Goal: Task Accomplishment & Management: Manage account settings

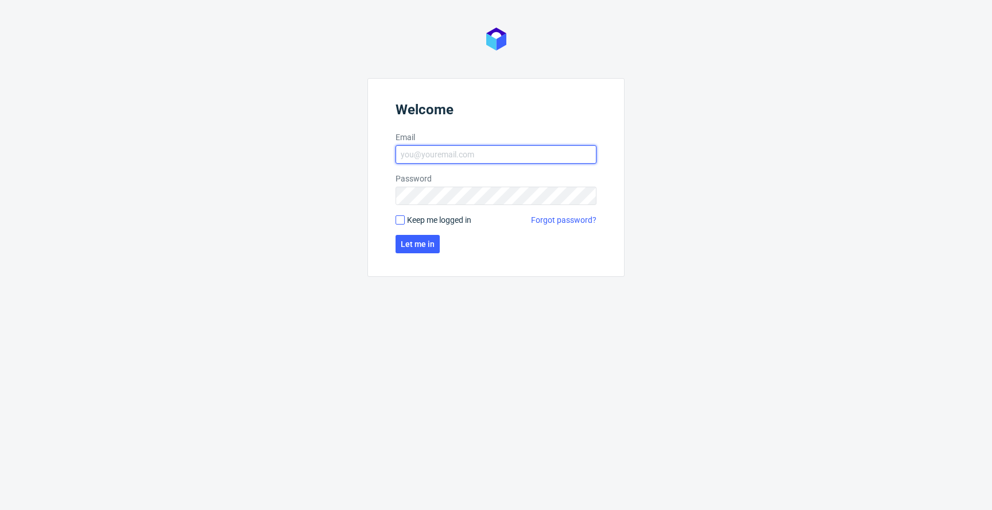
type input "jan.kocik@packhelp.com"
click at [400, 220] on input "Keep me logged in" at bounding box center [400, 219] width 9 height 9
checkbox input "true"
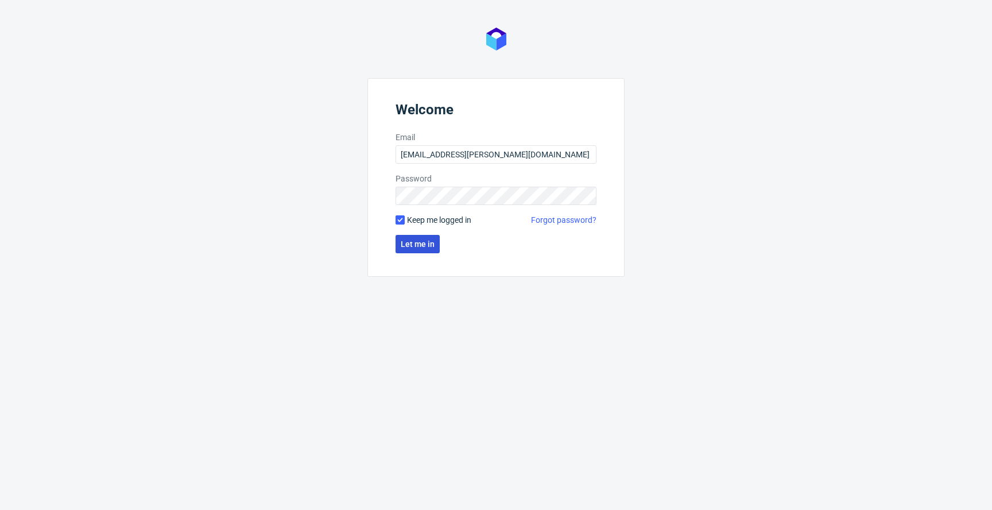
click at [406, 242] on span "Let me in" at bounding box center [418, 244] width 34 height 8
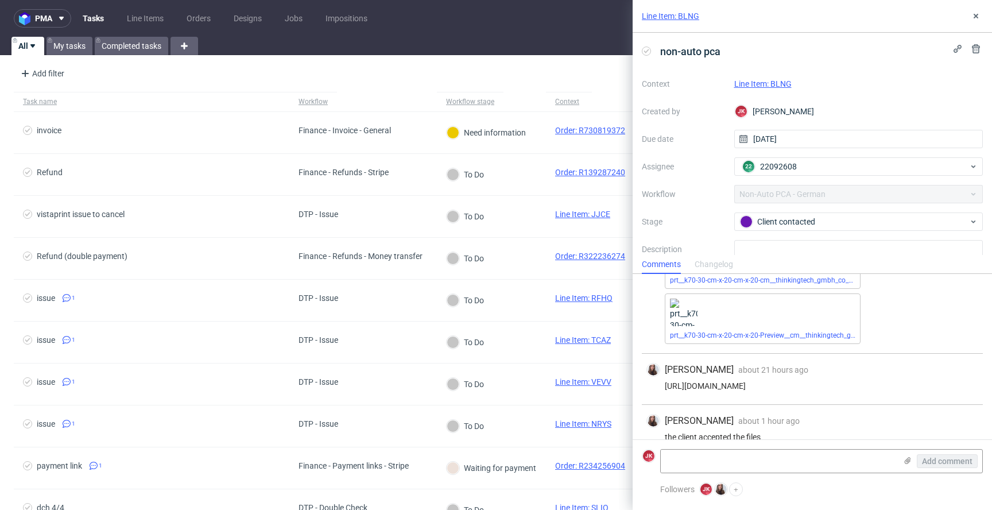
scroll to position [121, 0]
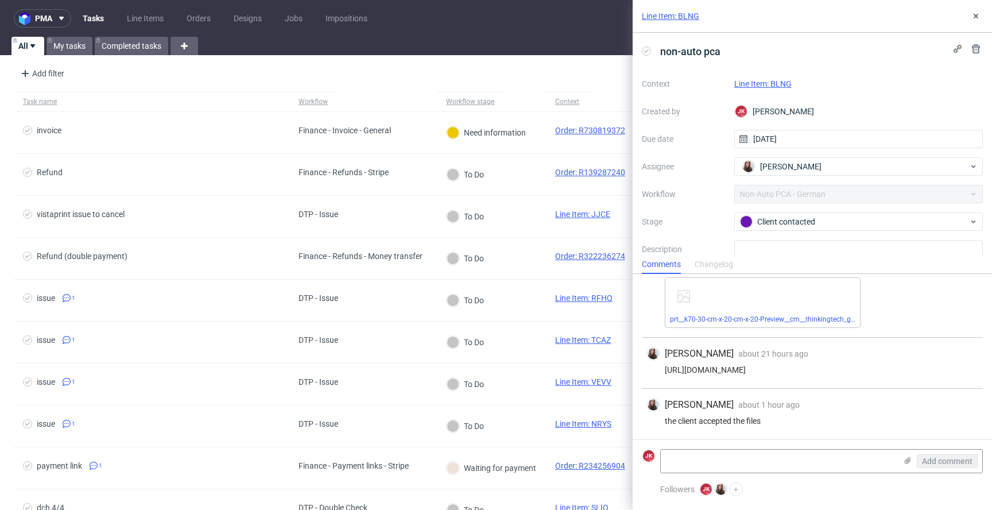
click at [790, 82] on link "Line Item: BLNG" at bounding box center [762, 83] width 57 height 9
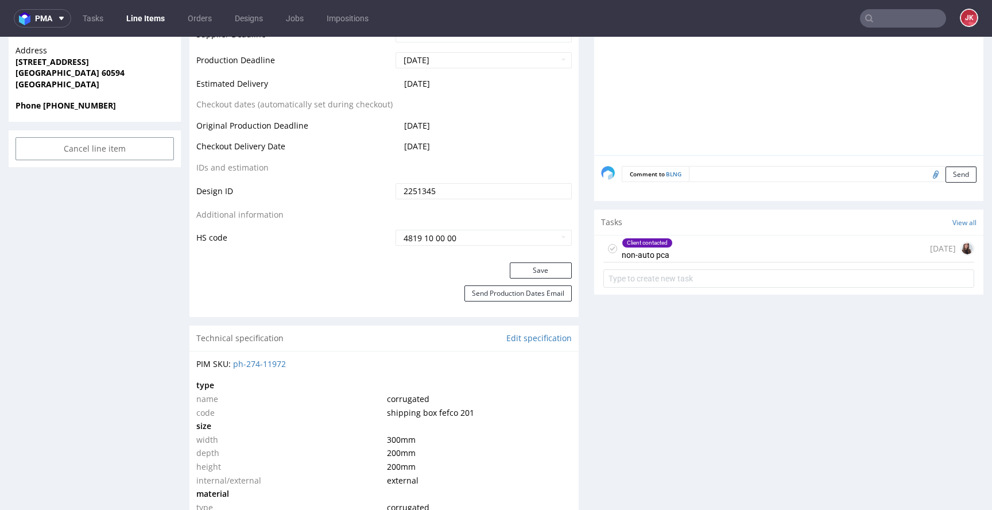
scroll to position [549, 0]
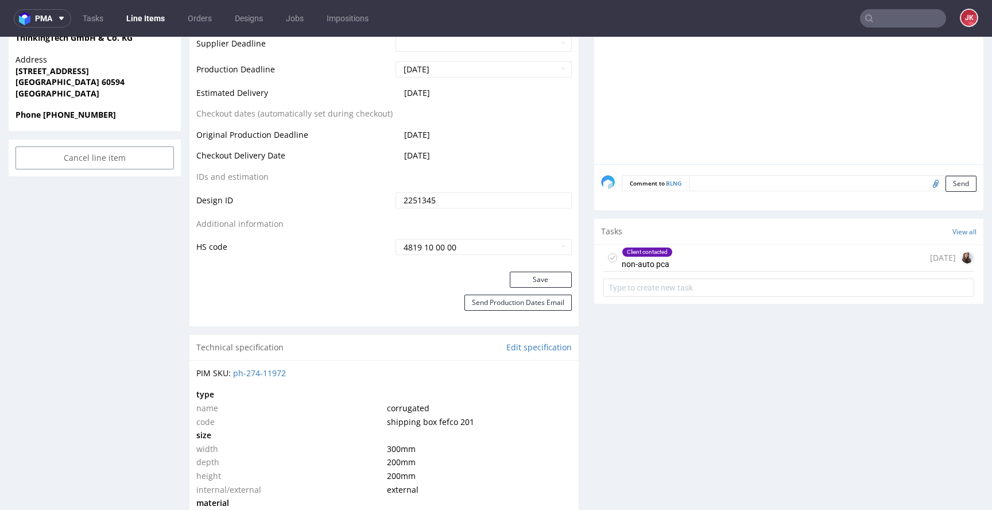
click at [640, 250] on div "Client contacted" at bounding box center [647, 251] width 50 height 9
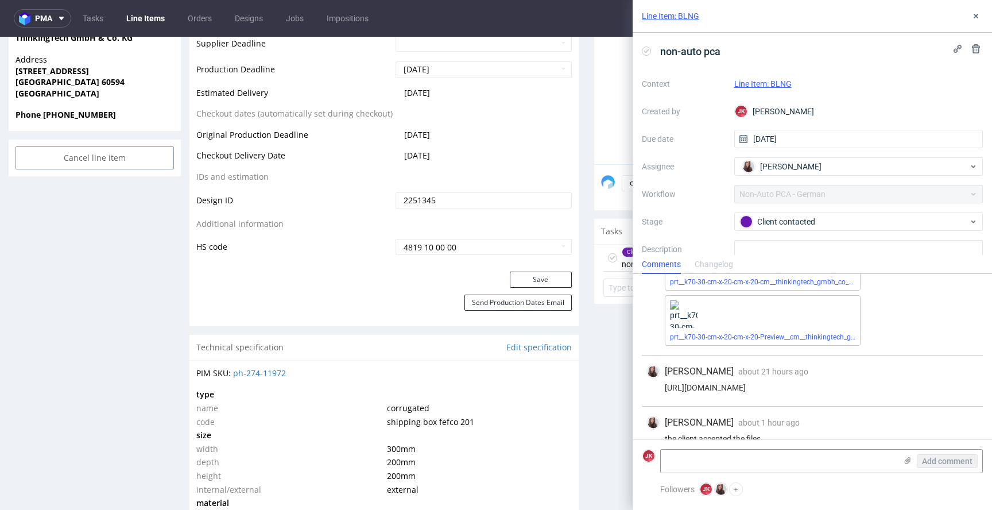
scroll to position [121, 0]
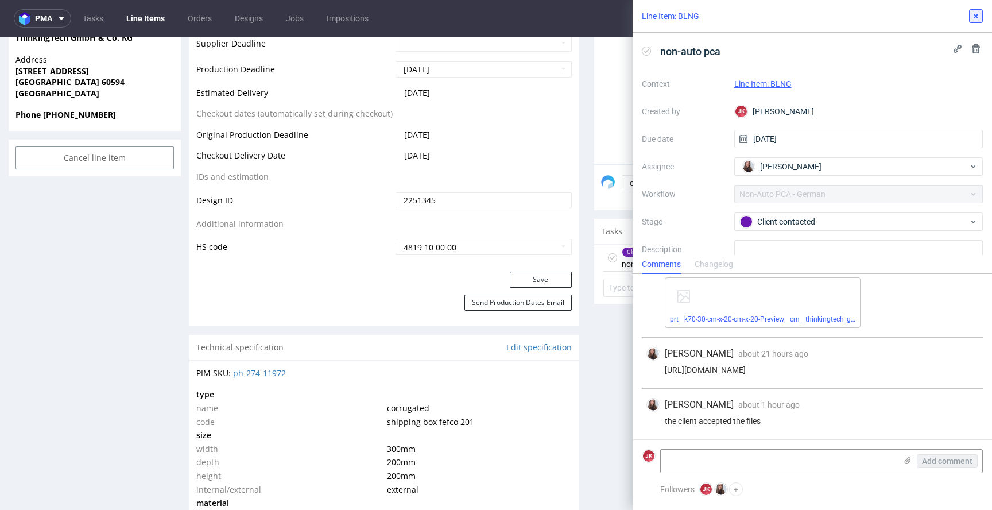
click at [975, 17] on icon at bounding box center [975, 15] width 9 height 9
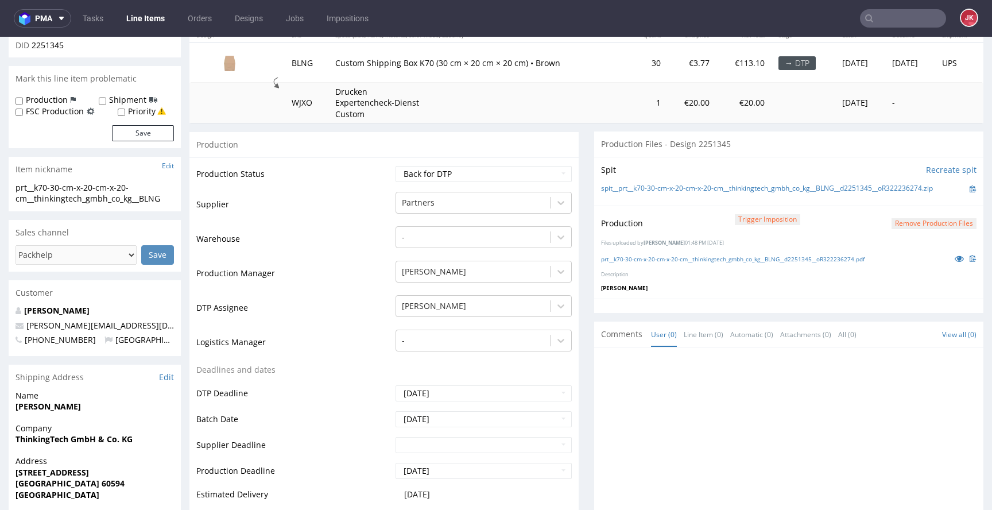
scroll to position [140, 0]
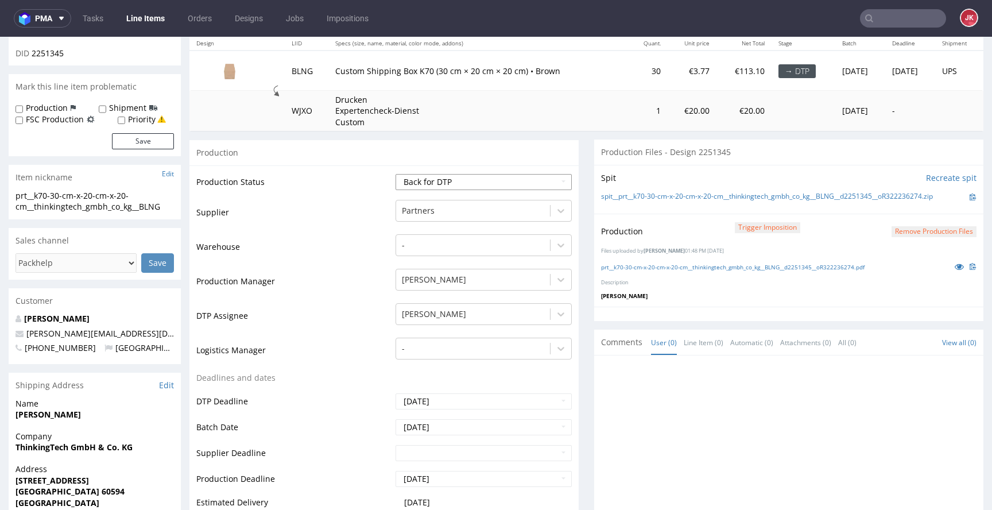
click at [504, 181] on select "Waiting for Artwork Waiting for Diecut Waiting for Mockup Waiting for DTP Waiti…" at bounding box center [484, 182] width 176 height 16
select select "dtp_production_ready"
click at [396, 174] on select "Waiting for Artwork Waiting for Diecut Waiting for Mockup Waiting for DTP Waiti…" at bounding box center [484, 182] width 176 height 16
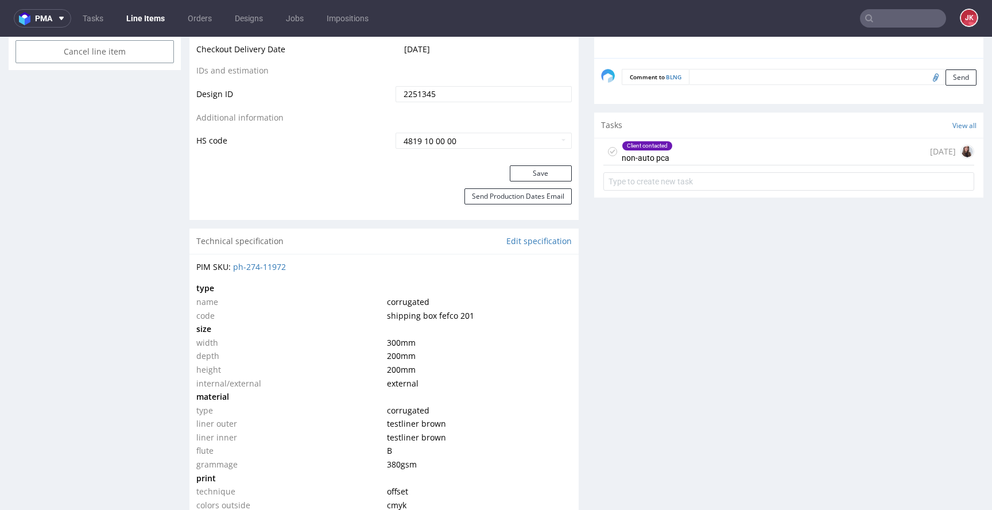
scroll to position [671, 0]
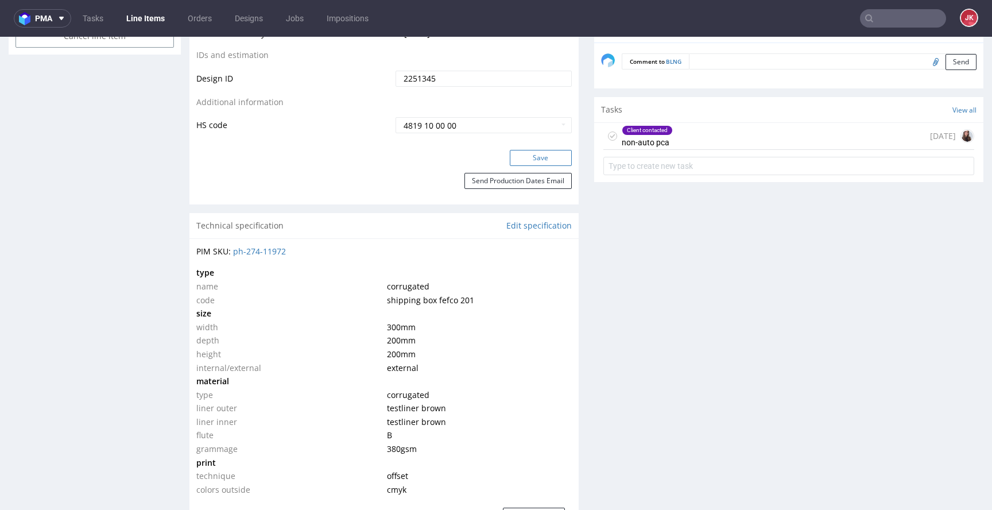
click at [525, 156] on button "Save" at bounding box center [541, 158] width 62 height 16
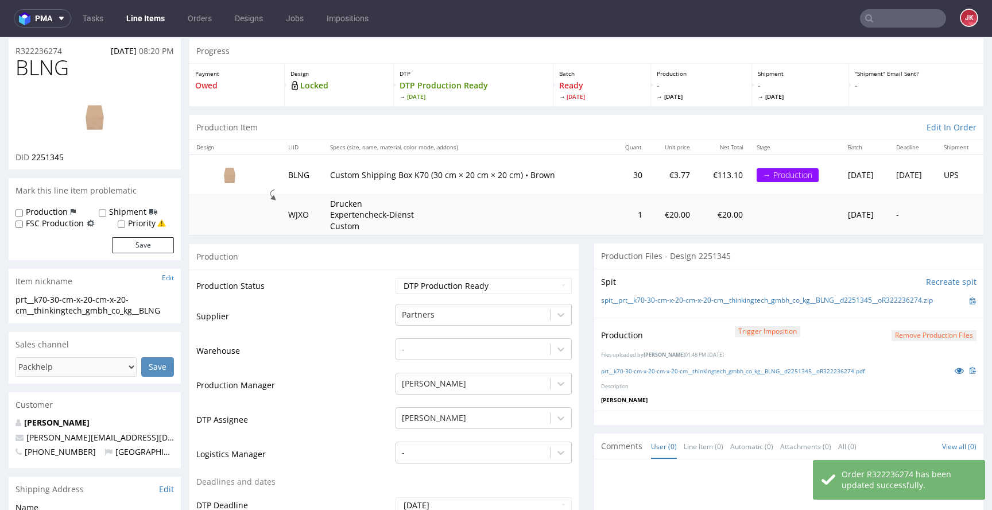
scroll to position [0, 0]
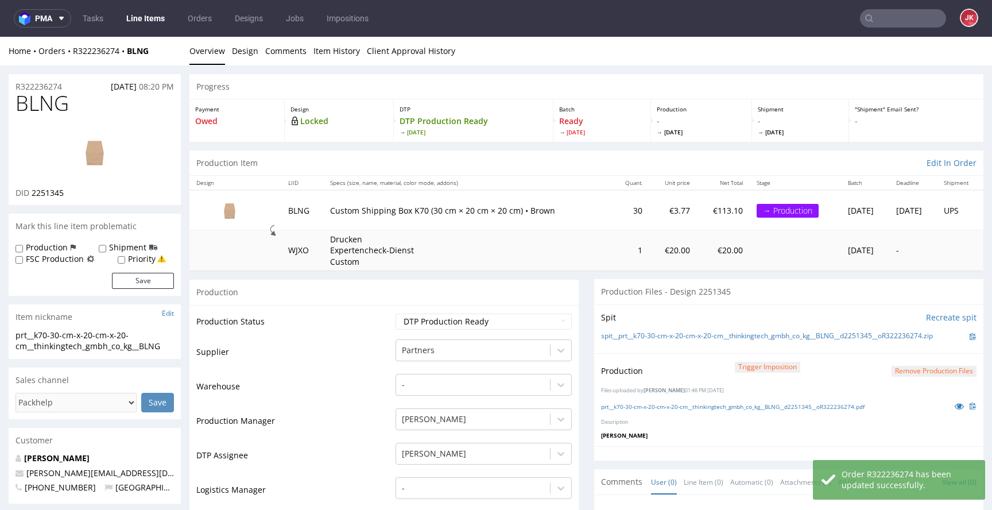
click at [150, 29] on nav "pma Tasks Line Items Orders Designs Jobs Impositions JK" at bounding box center [496, 18] width 992 height 37
click at [148, 29] on nav "pma Tasks Line Items Orders Designs Jobs Impositions JK" at bounding box center [496, 18] width 992 height 37
click at [148, 22] on link "Line Items" at bounding box center [145, 18] width 52 height 18
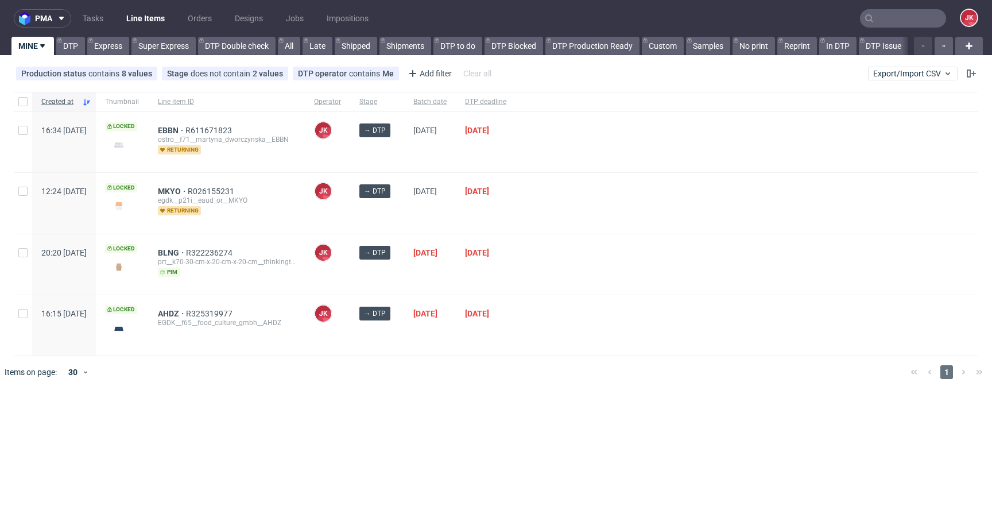
click at [561, 300] on div at bounding box center [747, 325] width 463 height 60
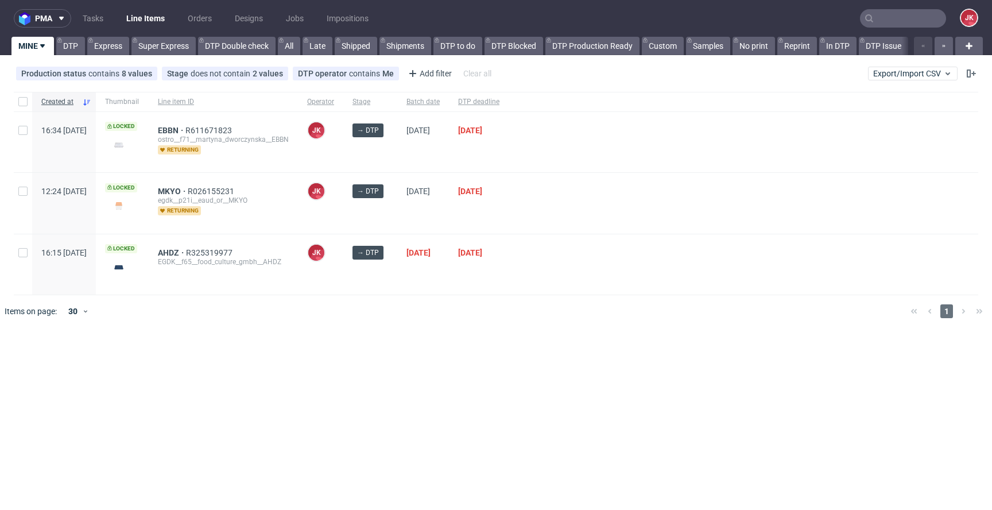
click at [554, 350] on div "pma Tasks Line Items Orders Designs Jobs Impositions JK MINE DTP Express Super …" at bounding box center [496, 255] width 992 height 510
click at [192, 52] on link "Super Express" at bounding box center [163, 46] width 64 height 18
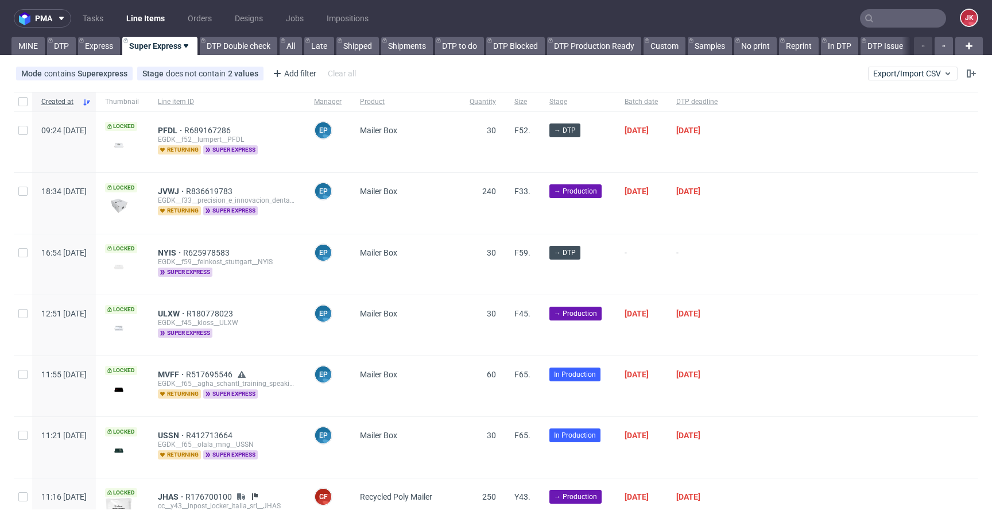
click at [718, 99] on span "DTP deadline" at bounding box center [696, 102] width 41 height 10
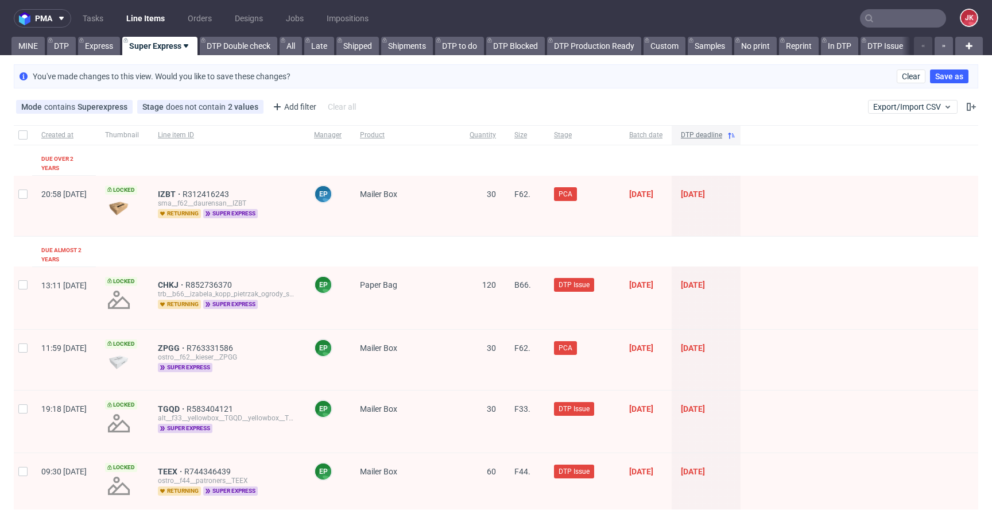
click at [722, 140] on span "DTP deadline" at bounding box center [701, 135] width 41 height 10
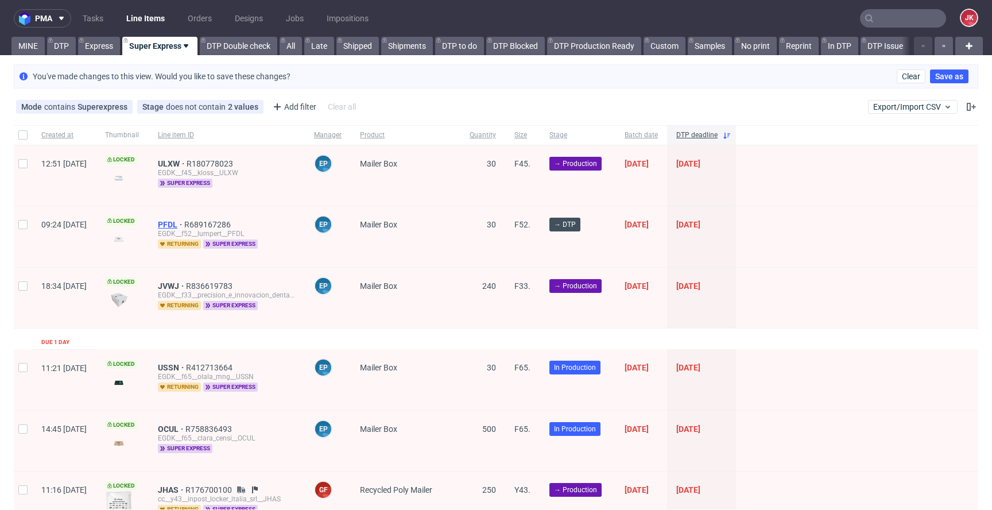
click at [184, 226] on span "PFDL" at bounding box center [171, 224] width 26 height 9
click at [102, 41] on link "Express" at bounding box center [99, 46] width 42 height 18
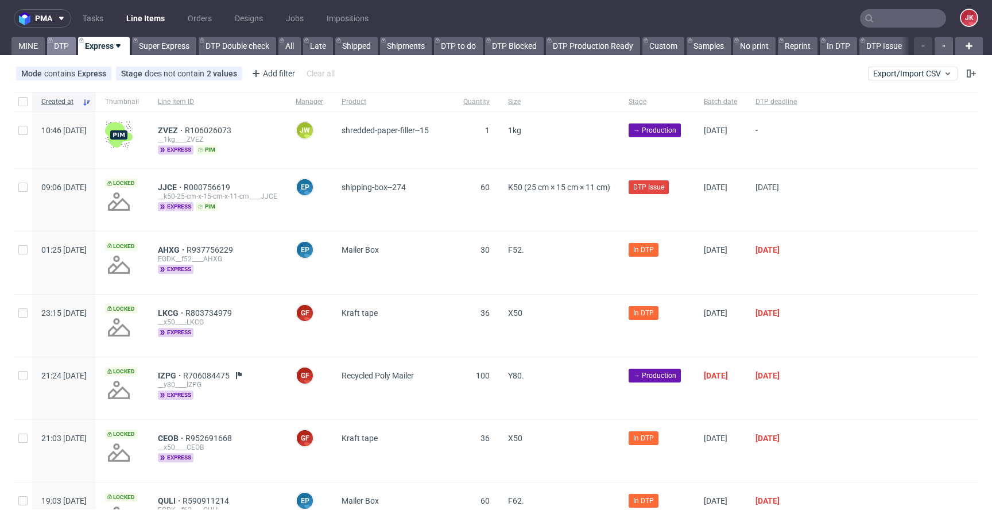
click at [64, 43] on link "DTP" at bounding box center [61, 46] width 29 height 18
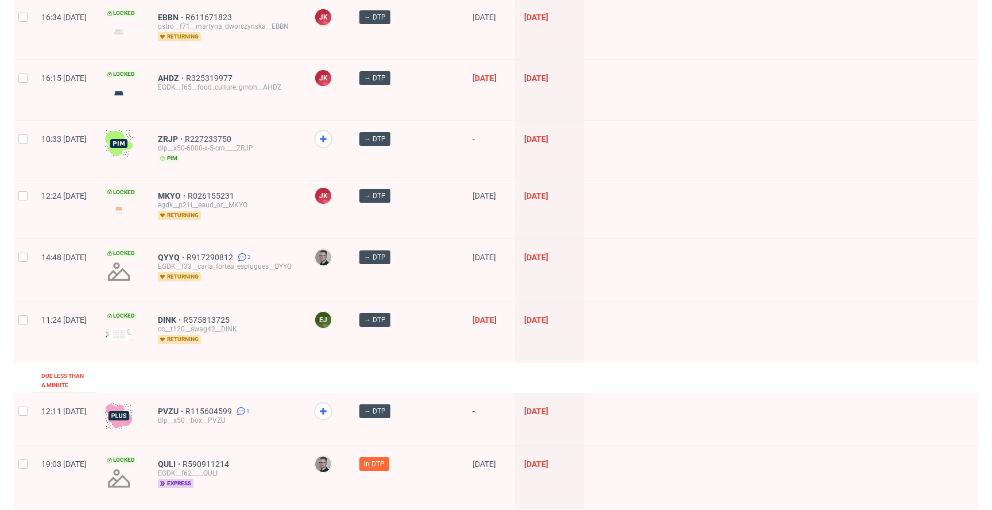
scroll to position [379, 0]
click at [185, 135] on span "ZRJP" at bounding box center [171, 139] width 27 height 9
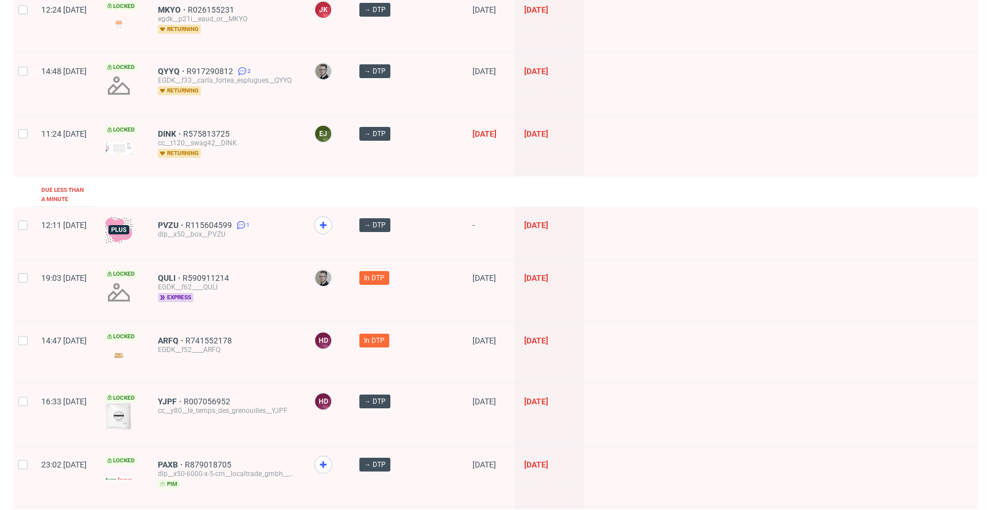
scroll to position [570, 0]
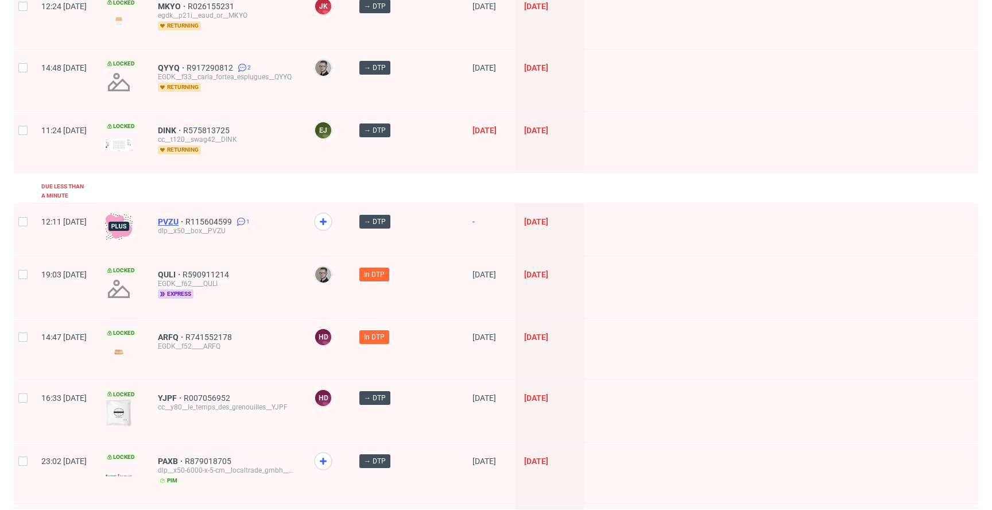
click at [185, 217] on span "PVZU" at bounding box center [172, 221] width 28 height 9
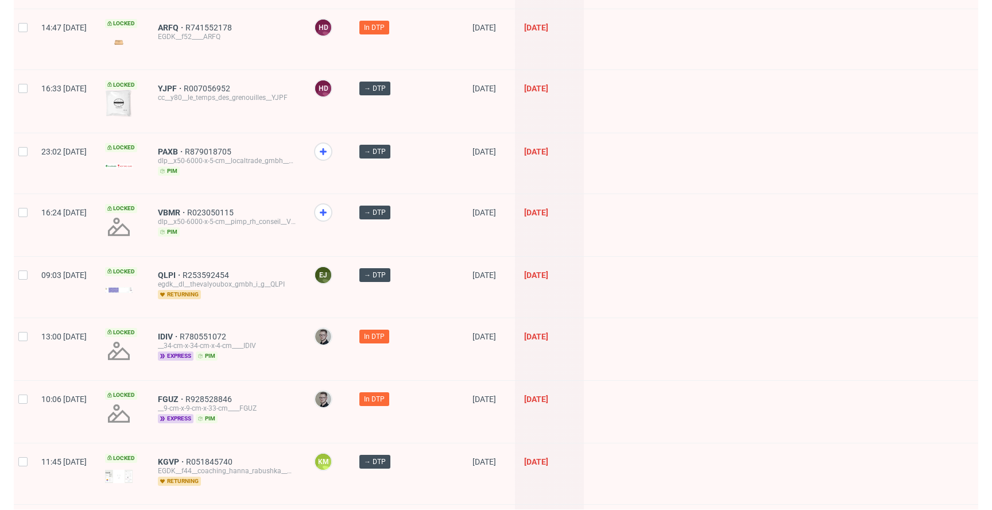
scroll to position [882, 0]
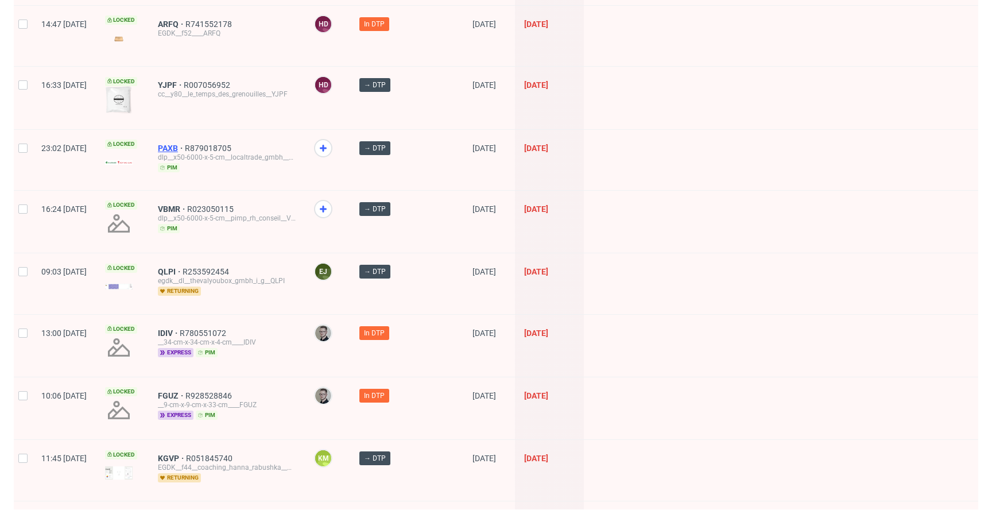
click at [185, 144] on span "PAXB" at bounding box center [171, 148] width 27 height 9
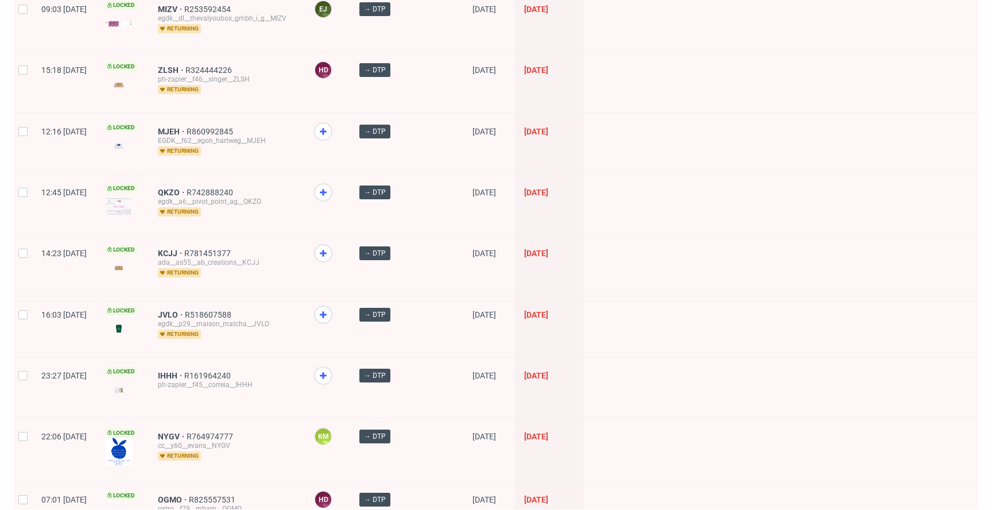
scroll to position [1515, 0]
click at [187, 126] on span "MJEH" at bounding box center [172, 130] width 29 height 9
click at [187, 187] on span "QKZO" at bounding box center [172, 191] width 29 height 9
click at [184, 248] on span "KCJJ" at bounding box center [171, 252] width 26 height 9
click at [185, 309] on span "JVLO" at bounding box center [171, 313] width 27 height 9
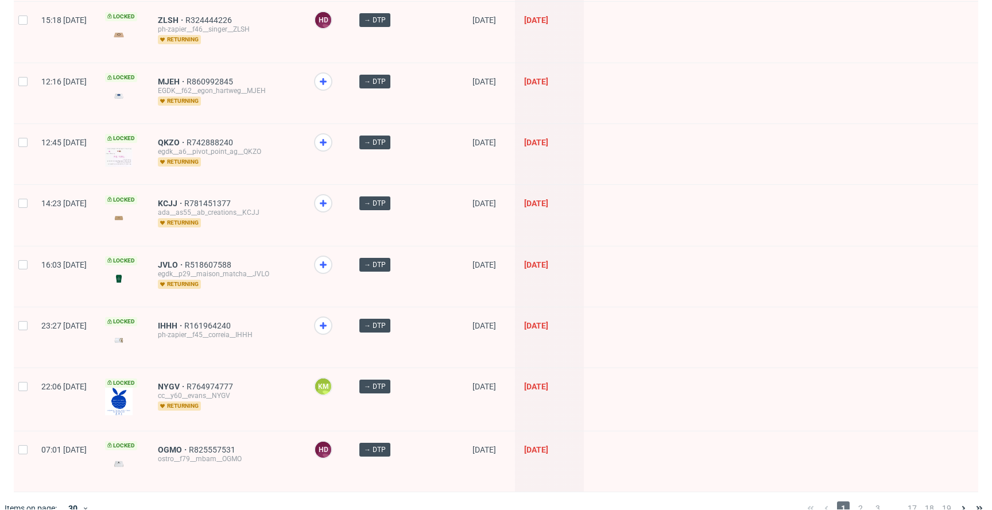
scroll to position [1568, 0]
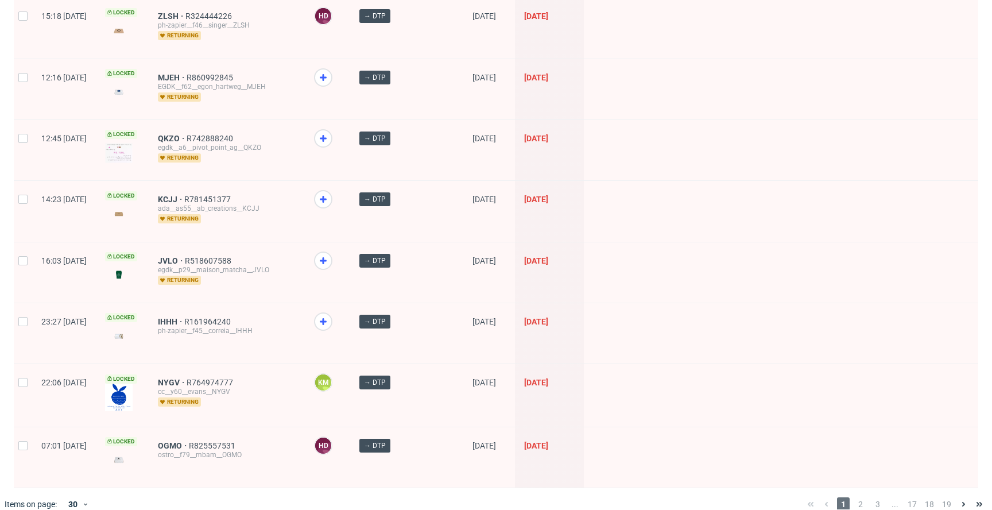
click at [192, 308] on div "IHHH R161964240 ph-zapier__f45__correia__IHHH" at bounding box center [227, 333] width 156 height 60
click at [184, 317] on span "IHHH" at bounding box center [171, 321] width 26 height 9
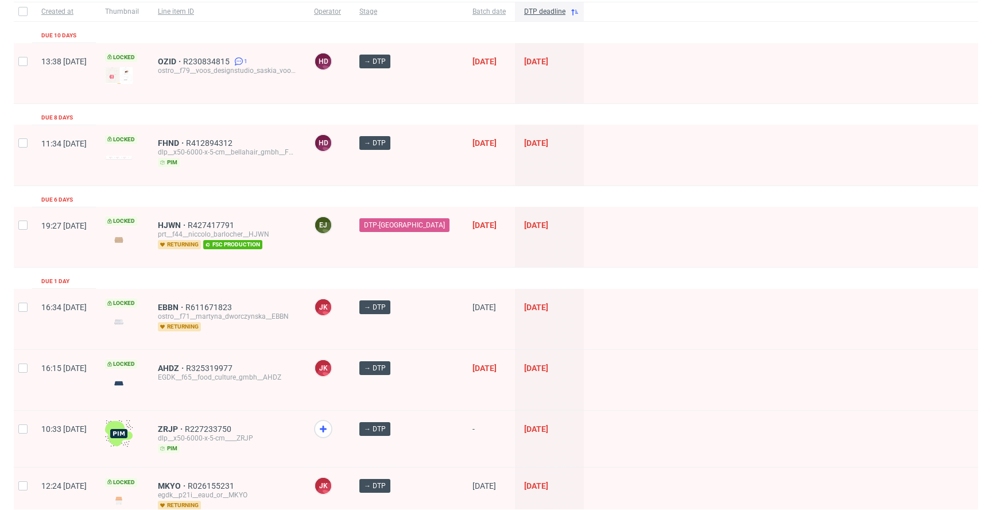
scroll to position [0, 0]
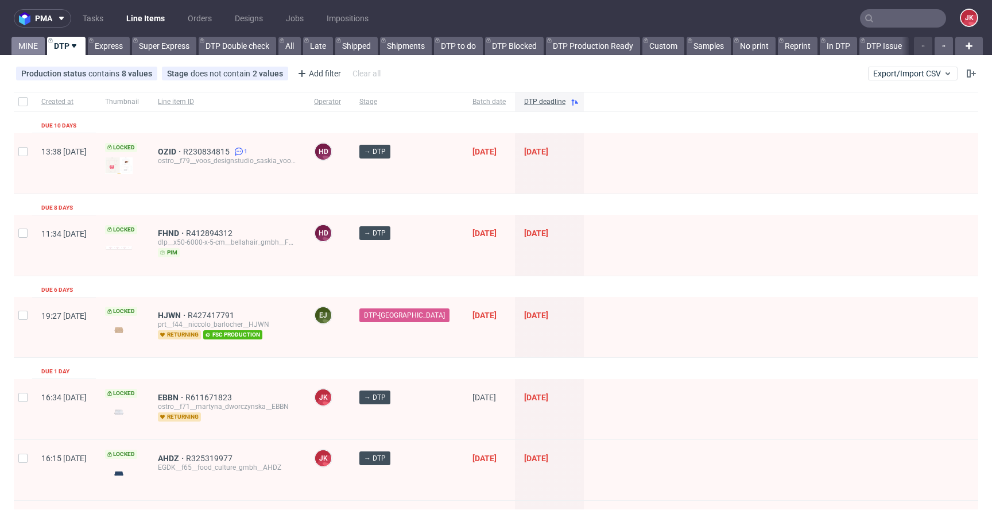
click at [20, 53] on link "MINE" at bounding box center [27, 46] width 33 height 18
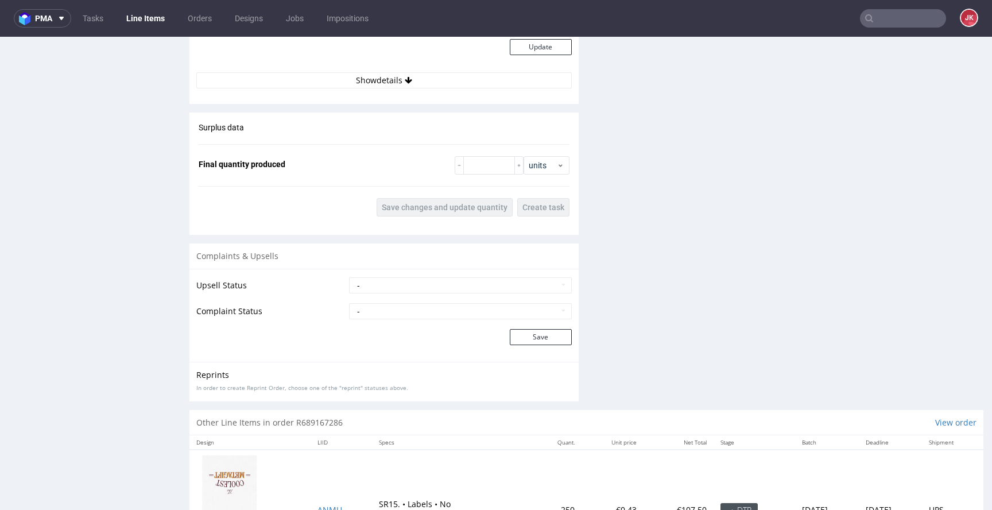
scroll to position [1350, 0]
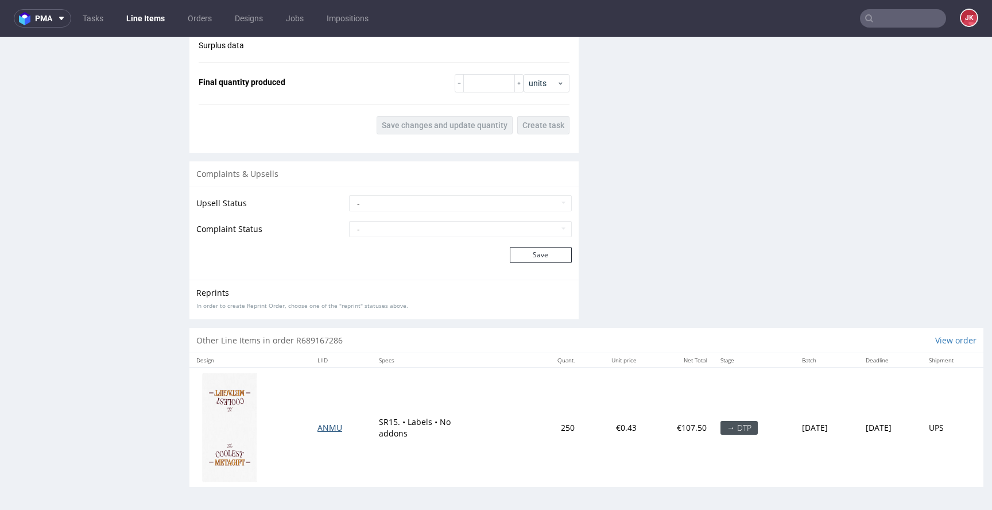
click at [323, 429] on span "ANMU" at bounding box center [329, 427] width 25 height 11
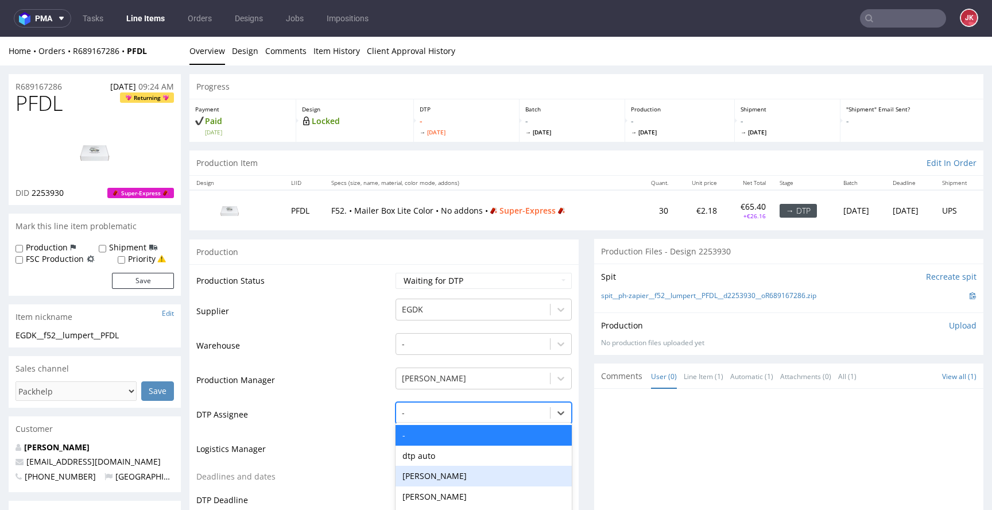
scroll to position [90, 0]
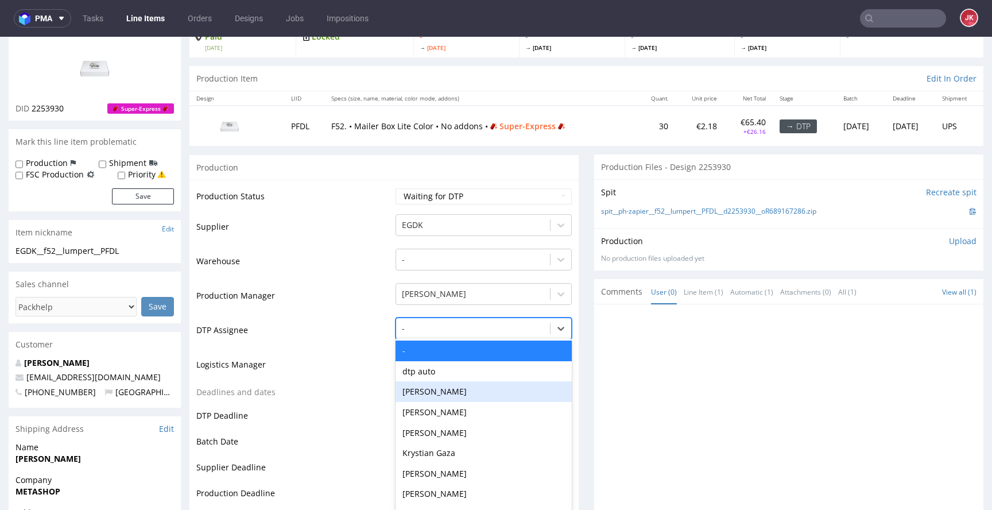
click at [450, 334] on div "Hapka Dominika, 3 of 31. 31 results available. Use Up and Down to choose option…" at bounding box center [484, 325] width 176 height 16
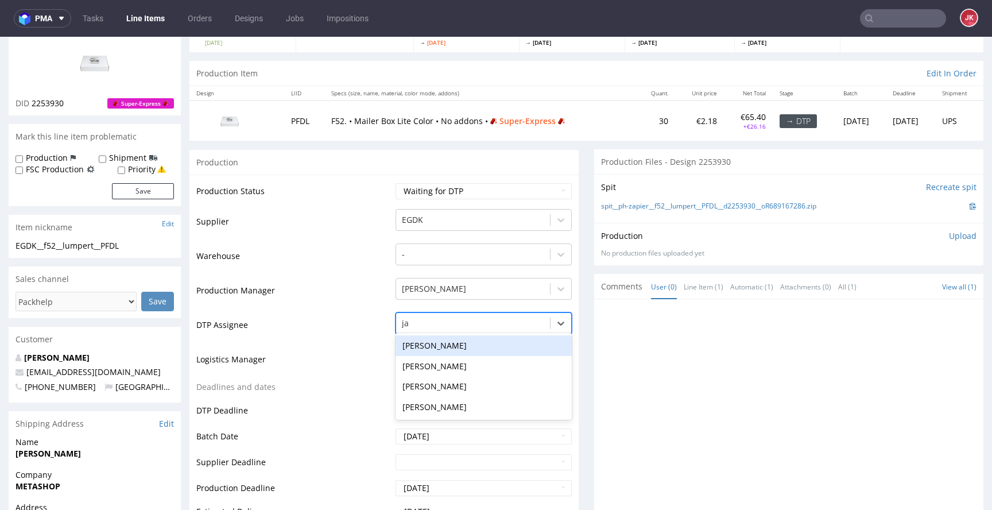
type input "jan"
click at [482, 344] on div "[PERSON_NAME]" at bounding box center [484, 345] width 176 height 21
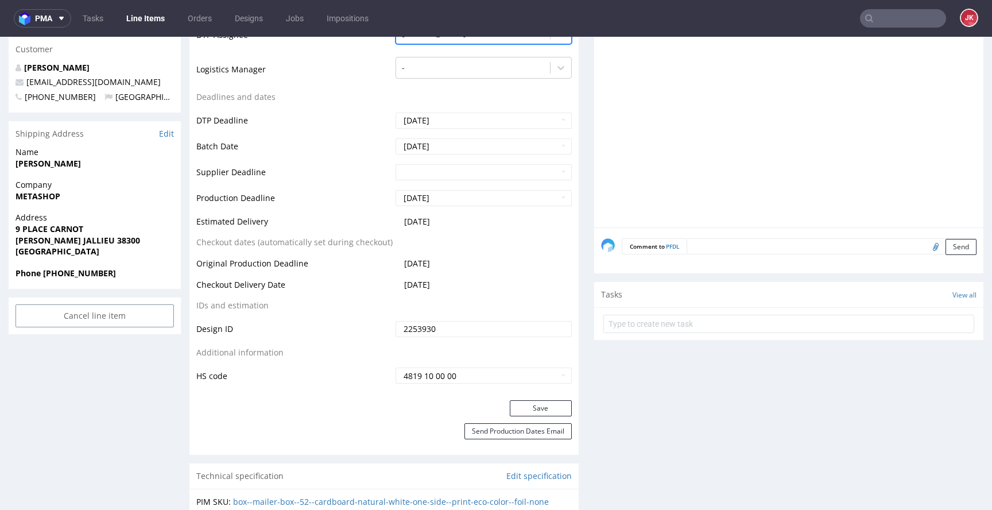
scroll to position [402, 0]
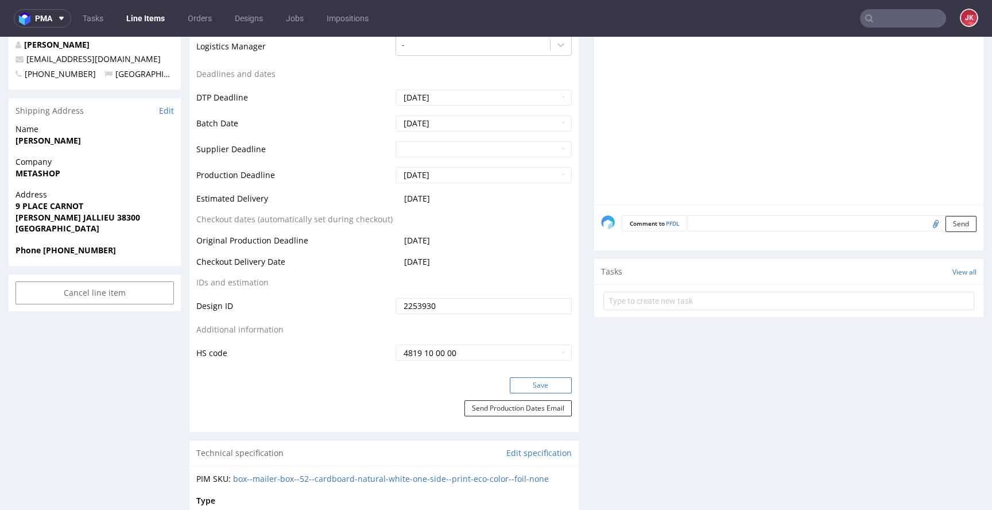
click at [529, 379] on button "Save" at bounding box center [541, 385] width 62 height 16
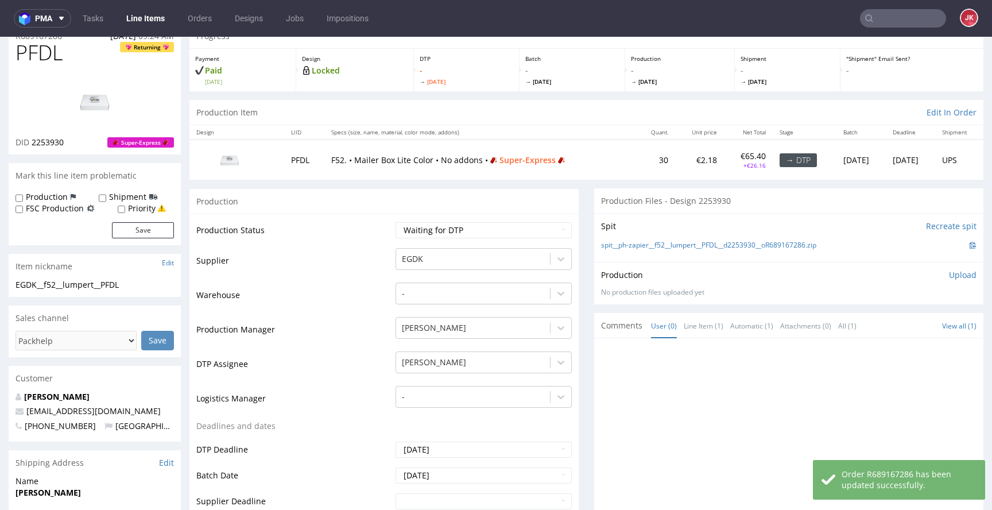
scroll to position [0, 0]
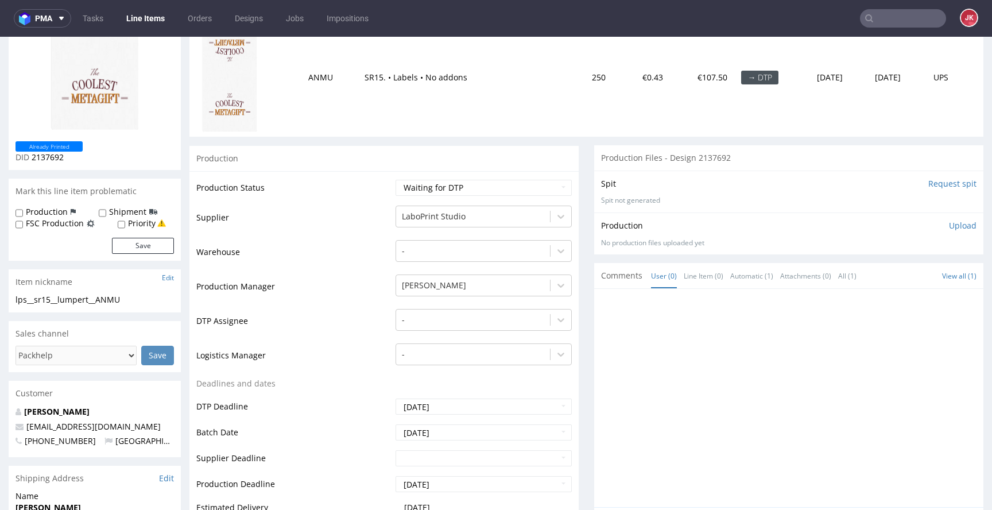
scroll to position [184, 0]
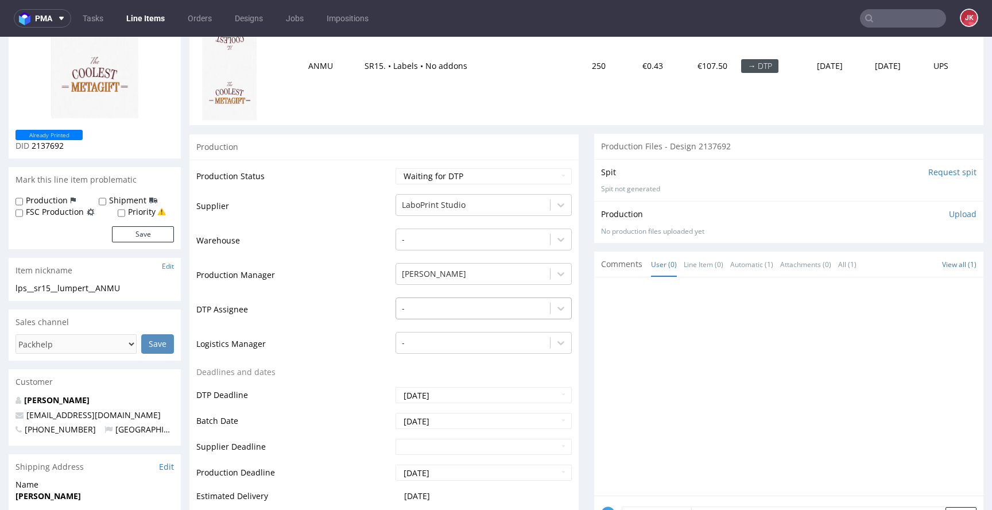
click at [447, 308] on div at bounding box center [473, 308] width 142 height 14
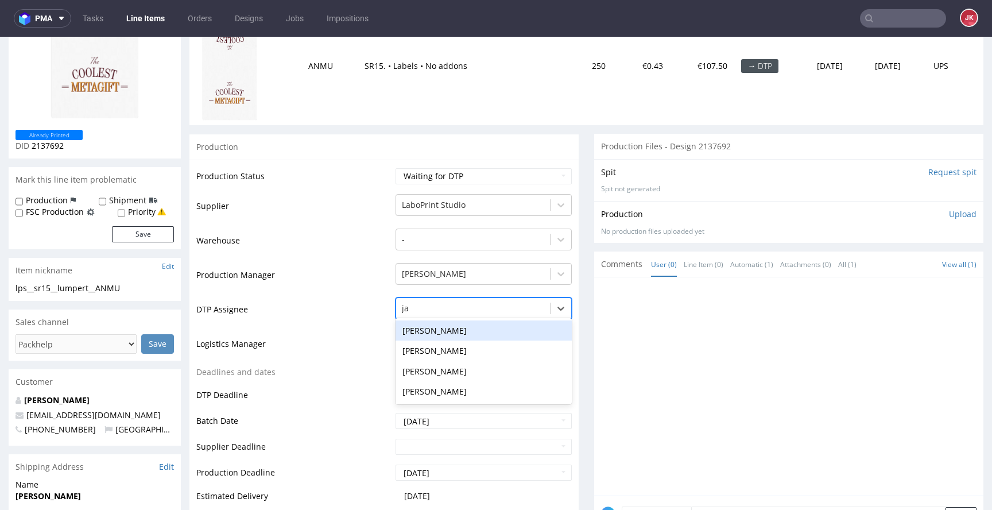
type input "jan"
click at [468, 333] on div "[PERSON_NAME]" at bounding box center [484, 330] width 176 height 21
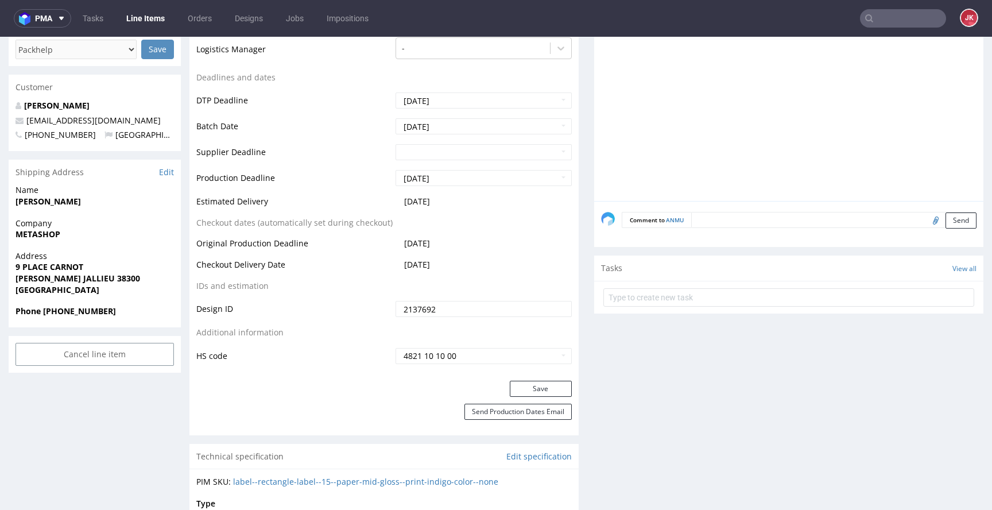
scroll to position [549, 0]
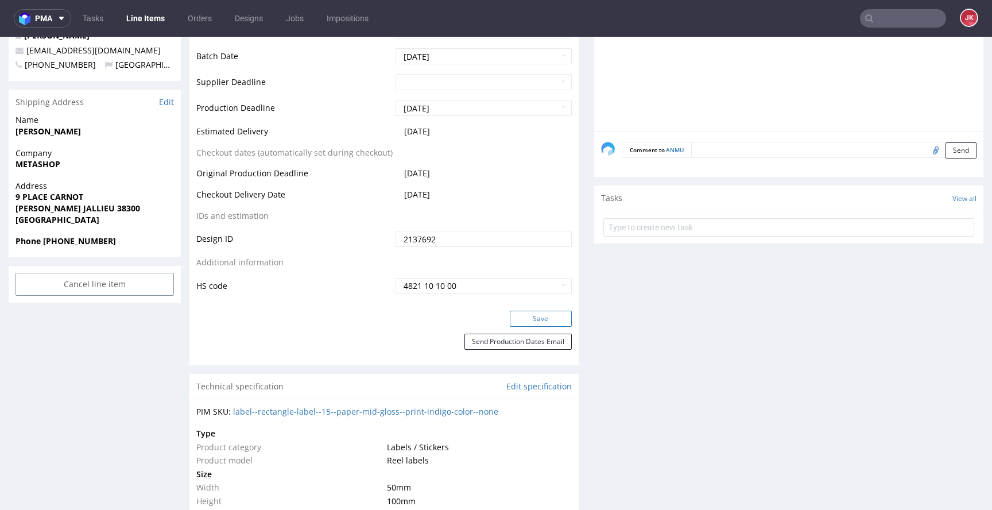
click at [530, 321] on button "Save" at bounding box center [541, 319] width 62 height 16
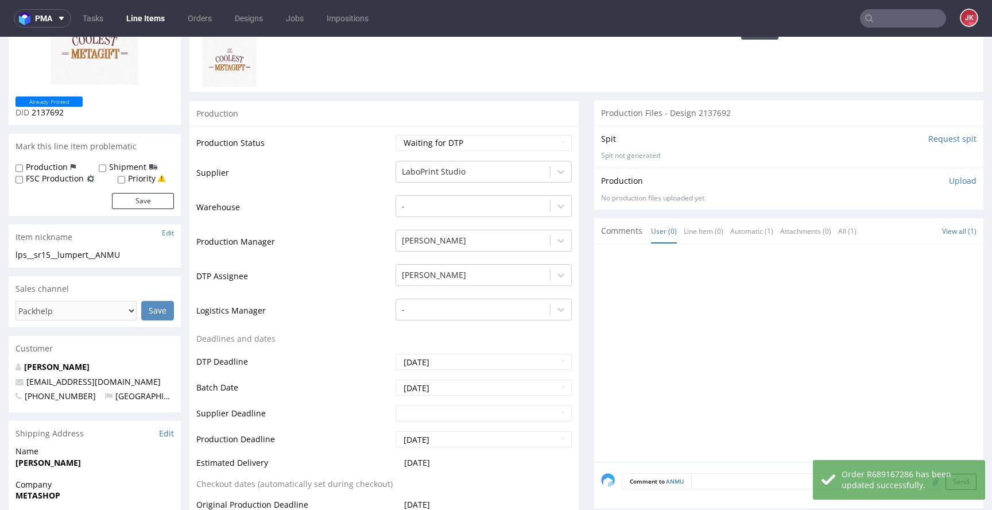
scroll to position [0, 0]
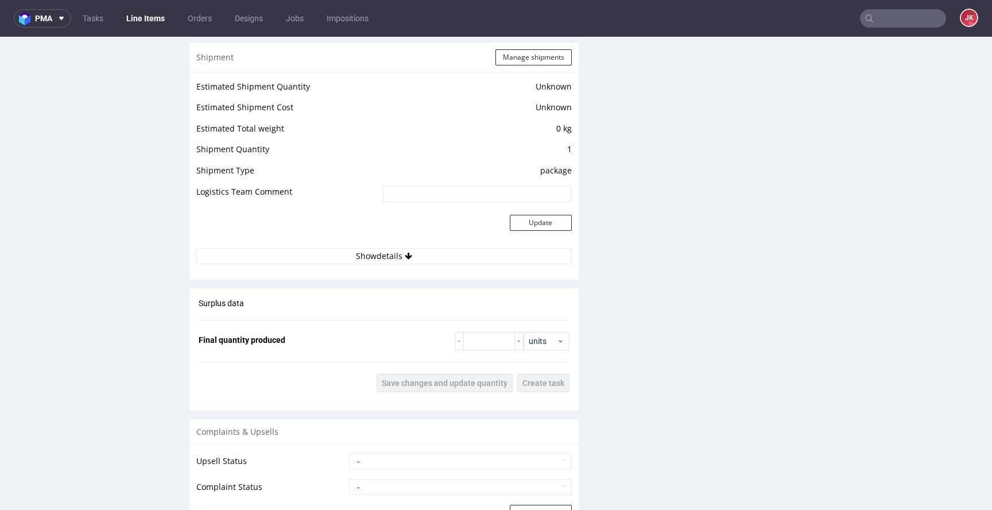
scroll to position [1496, 0]
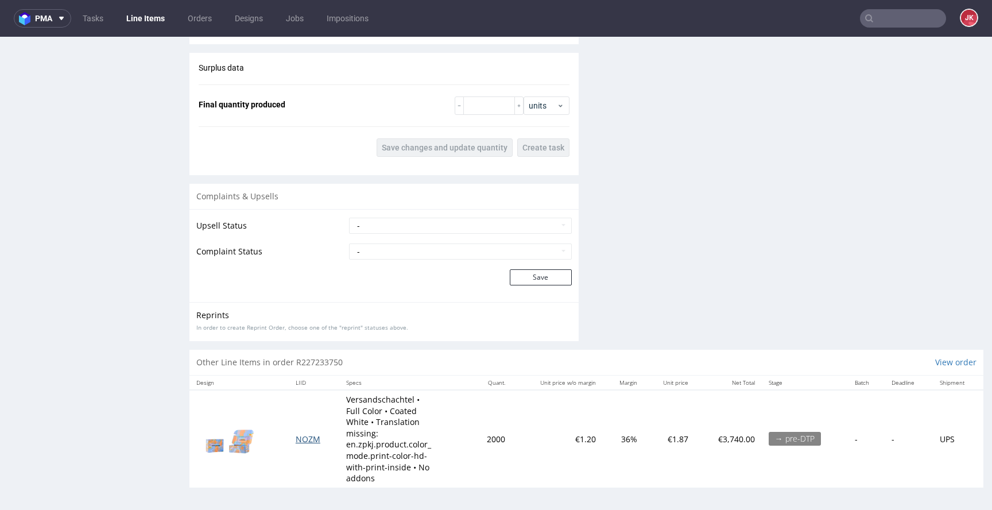
click at [307, 439] on span "NOZM" at bounding box center [308, 438] width 25 height 11
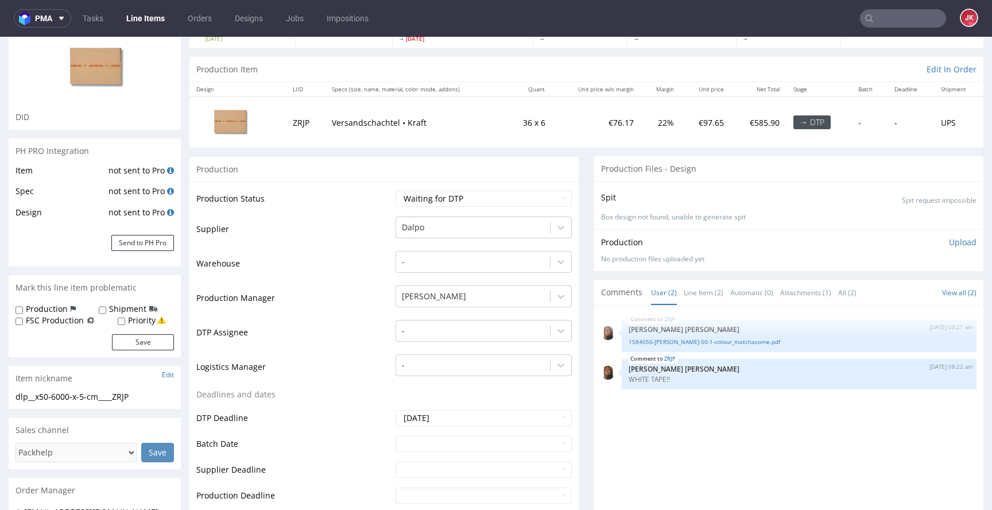
scroll to position [92, 0]
click at [694, 303] on link "Line Item (2)" at bounding box center [704, 294] width 40 height 25
click at [653, 297] on link "User (2)" at bounding box center [664, 294] width 26 height 25
click at [687, 297] on link "Line Item (2)" at bounding box center [704, 294] width 40 height 25
click at [656, 342] on link "1584056-kraft-white-50-1-colour_matchasome.pdf" at bounding box center [799, 343] width 341 height 9
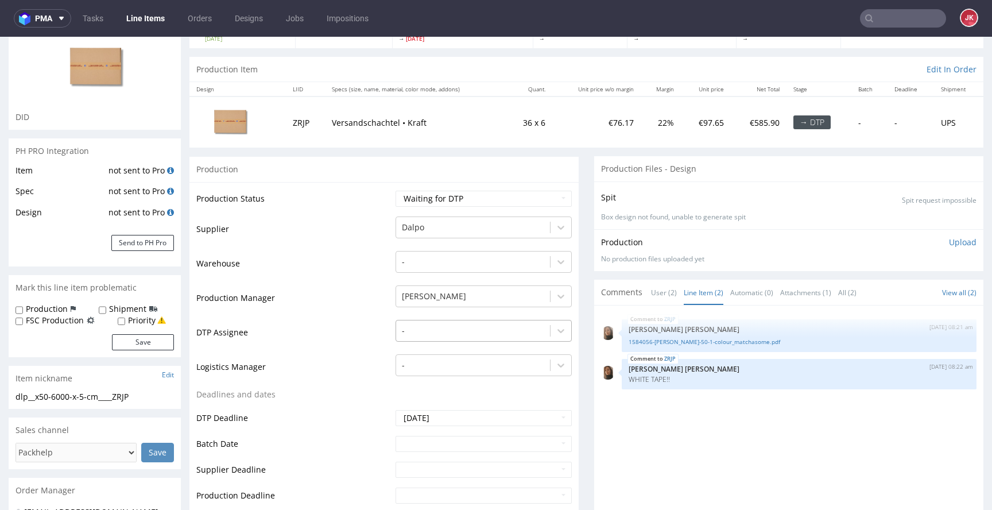
scroll to position [101, 0]
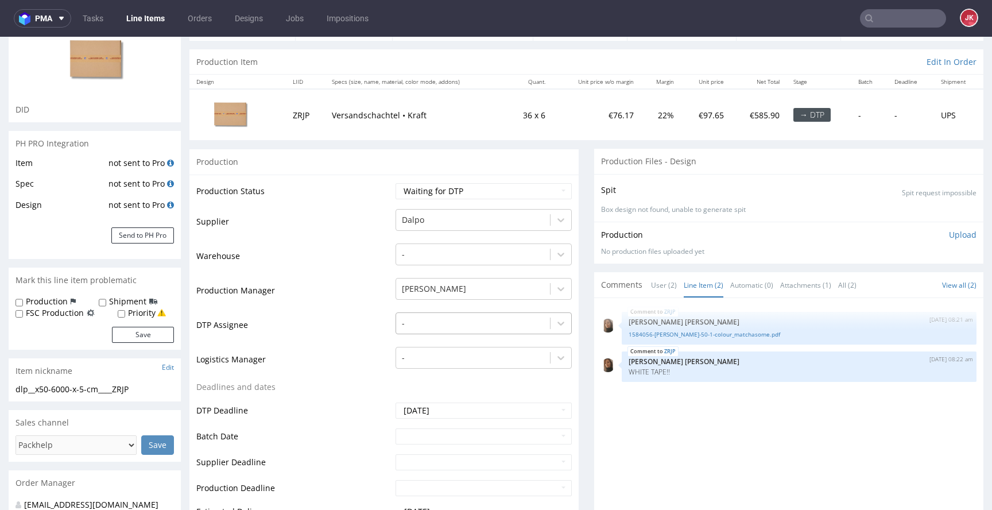
click at [451, 329] on div at bounding box center [473, 323] width 142 height 14
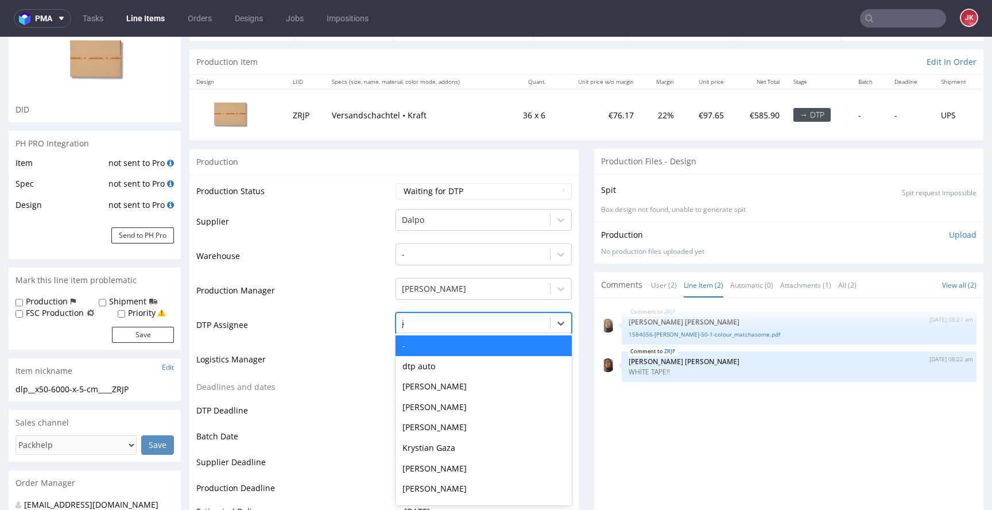
type input "jan"
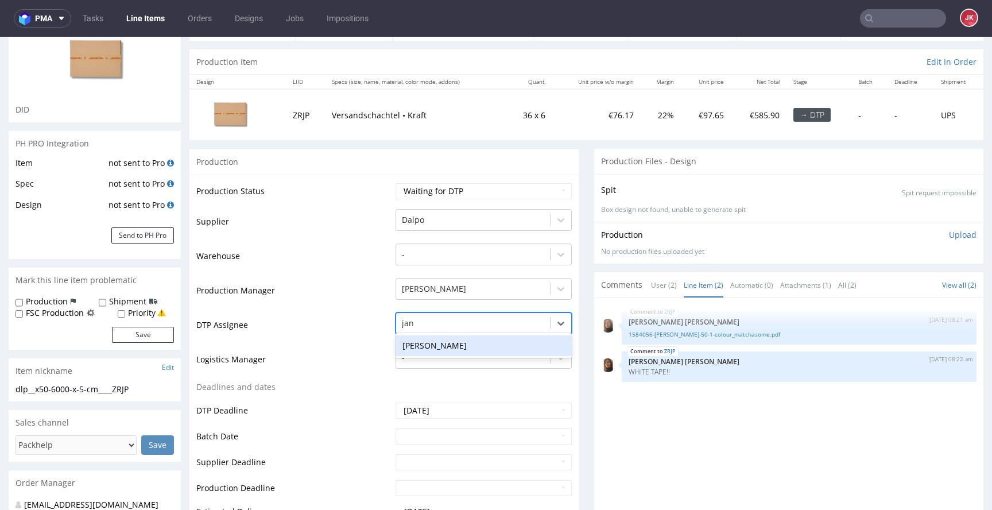
click at [442, 351] on div "[PERSON_NAME]" at bounding box center [484, 345] width 176 height 21
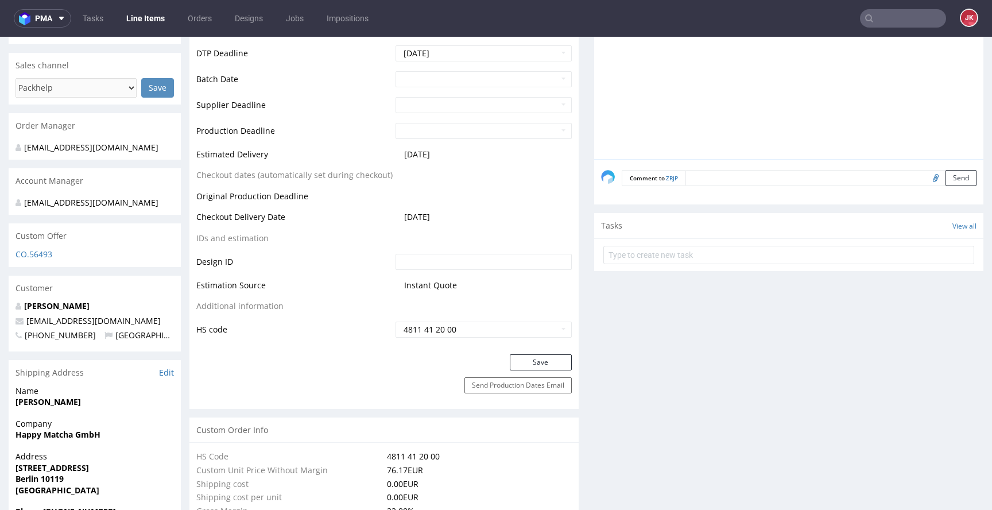
scroll to position [486, 0]
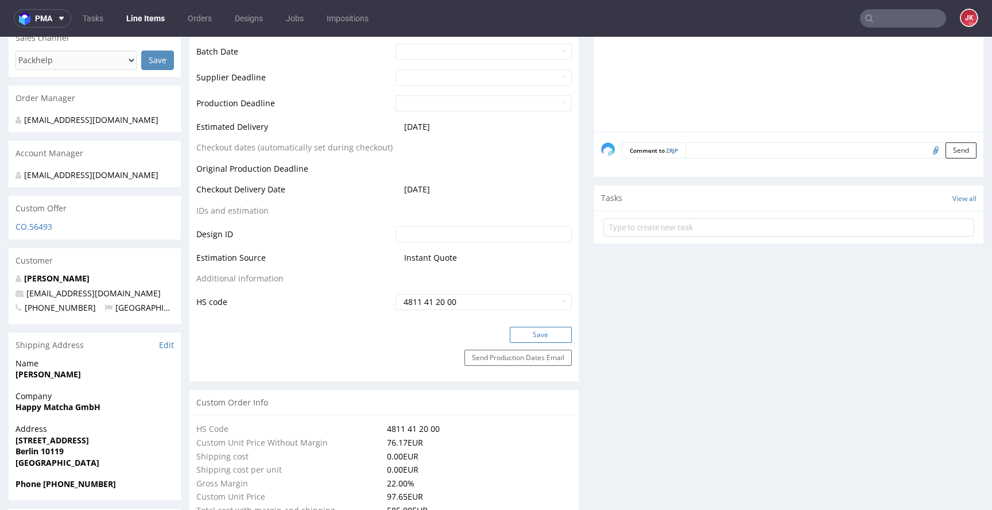
click at [531, 330] on button "Save" at bounding box center [541, 335] width 62 height 16
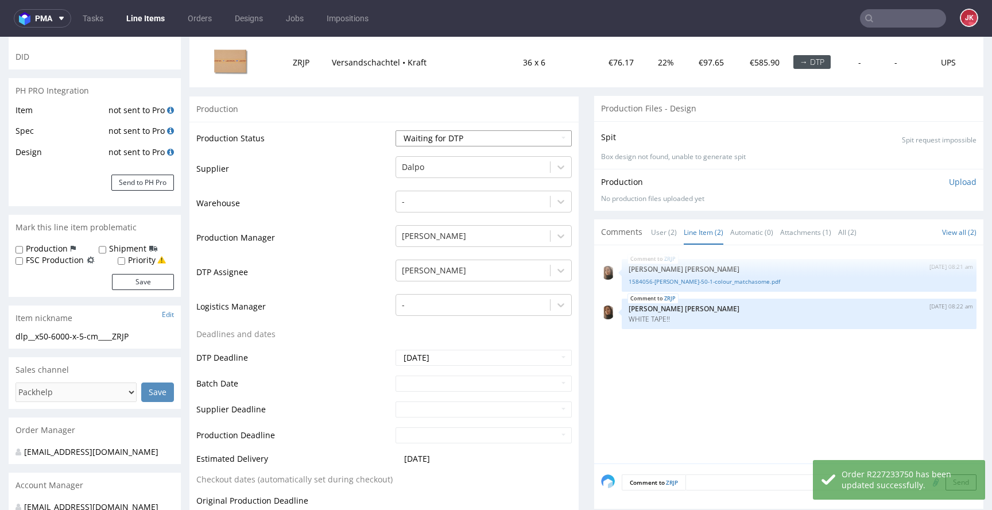
scroll to position [0, 0]
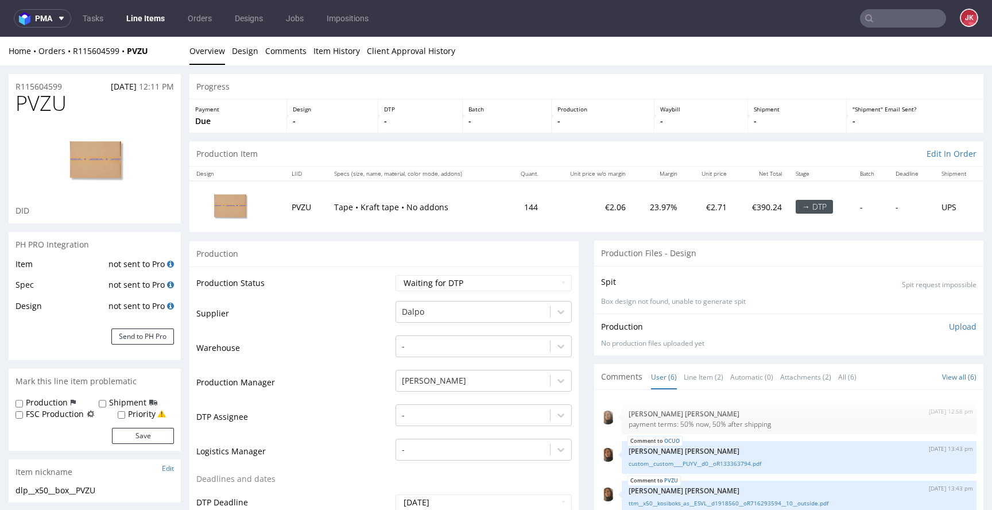
scroll to position [24, 0]
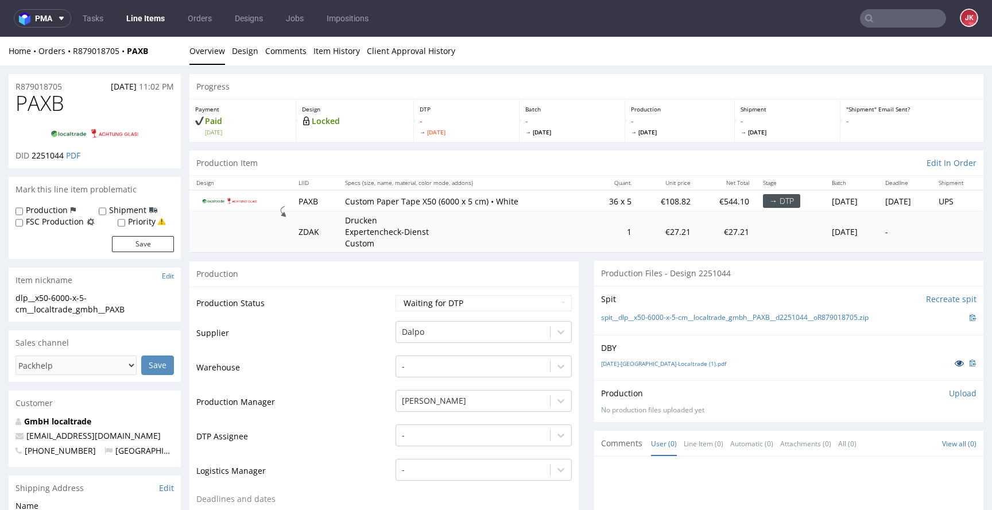
click at [955, 363] on icon at bounding box center [959, 363] width 9 height 8
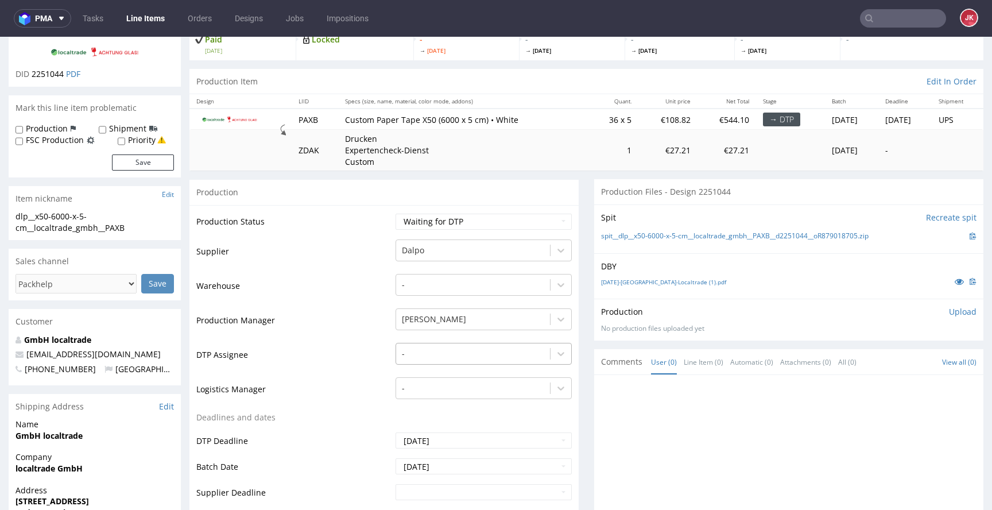
click at [459, 359] on div "-" at bounding box center [484, 351] width 176 height 16
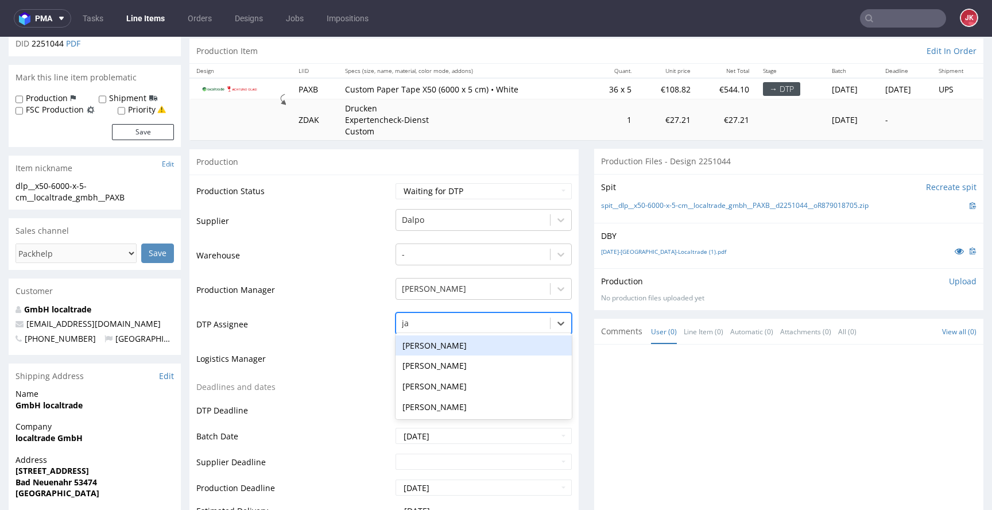
type input "jan"
click at [456, 350] on div "[PERSON_NAME]" at bounding box center [484, 345] width 176 height 21
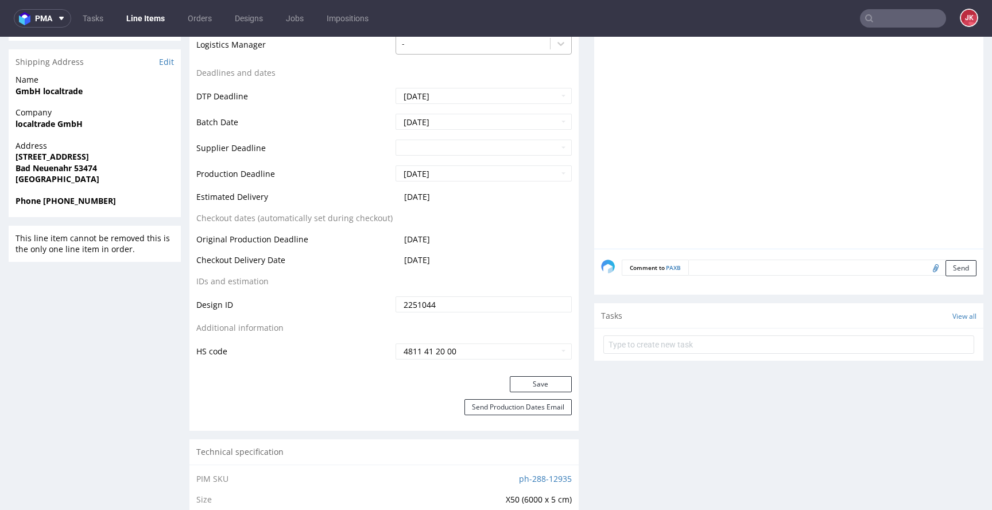
scroll to position [489, 0]
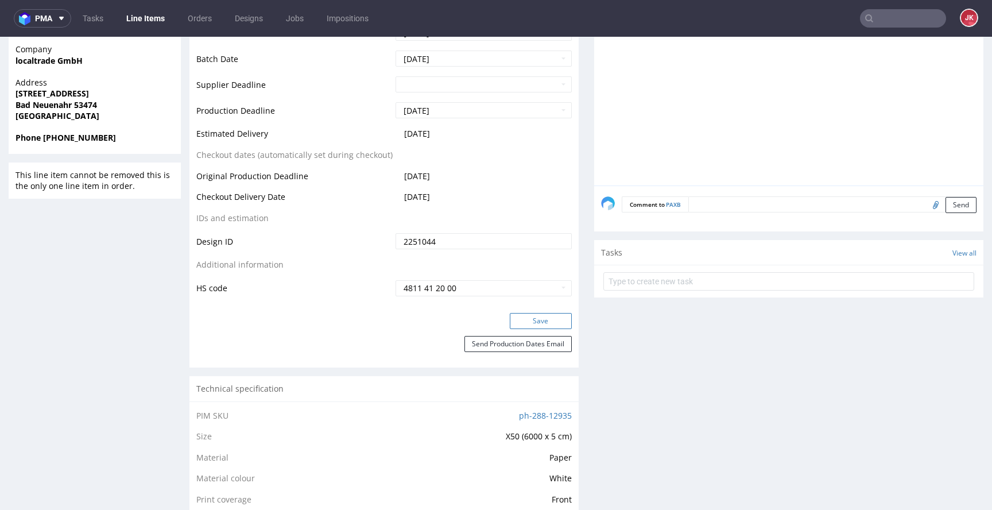
click at [519, 319] on button "Save" at bounding box center [541, 321] width 62 height 16
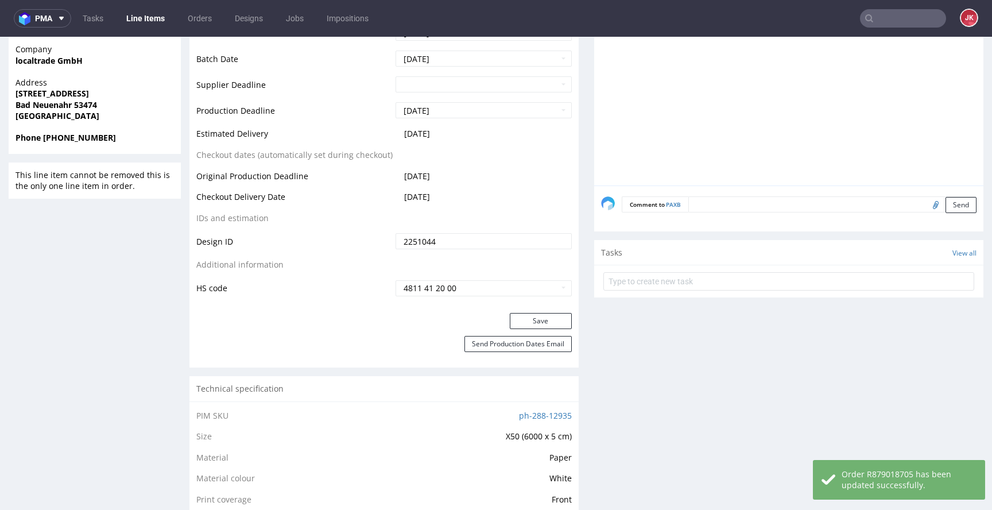
scroll to position [0, 0]
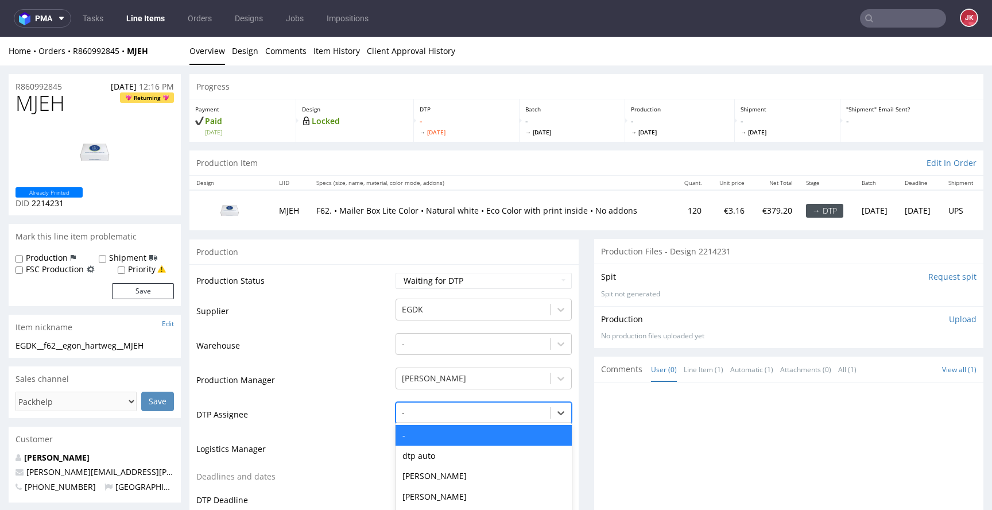
click at [430, 411] on div "- selected, 1 of 31. 31 results available. Use Up and Down to choose options, p…" at bounding box center [484, 410] width 176 height 16
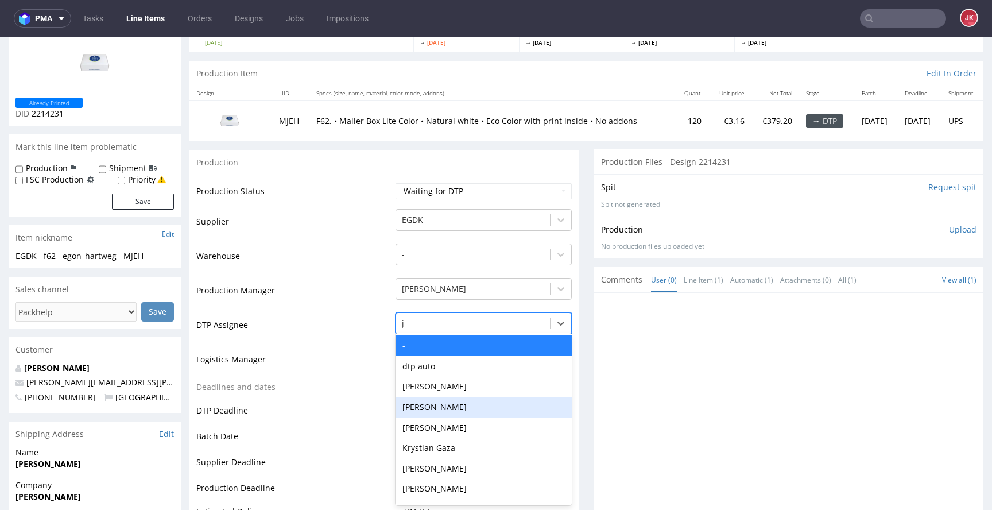
type input "jan"
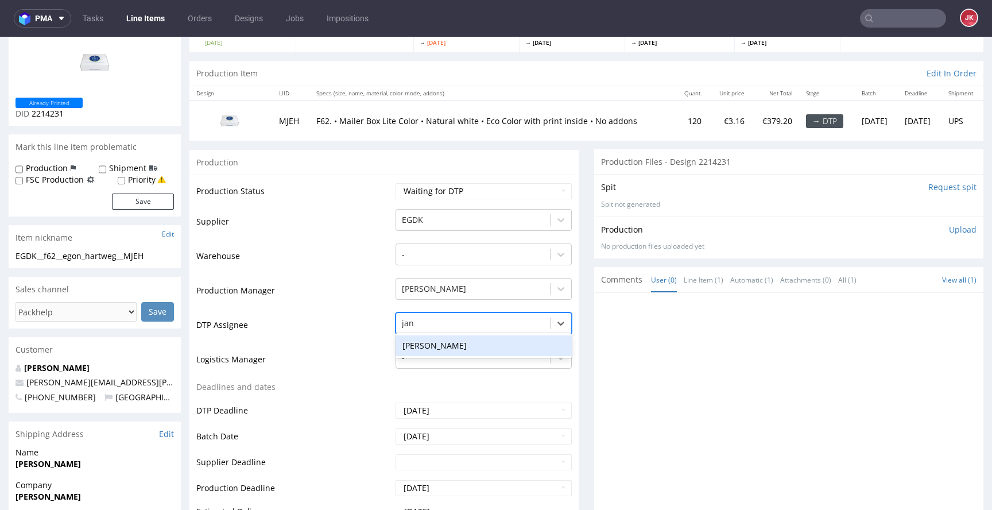
click at [441, 348] on div "[PERSON_NAME]" at bounding box center [484, 345] width 176 height 21
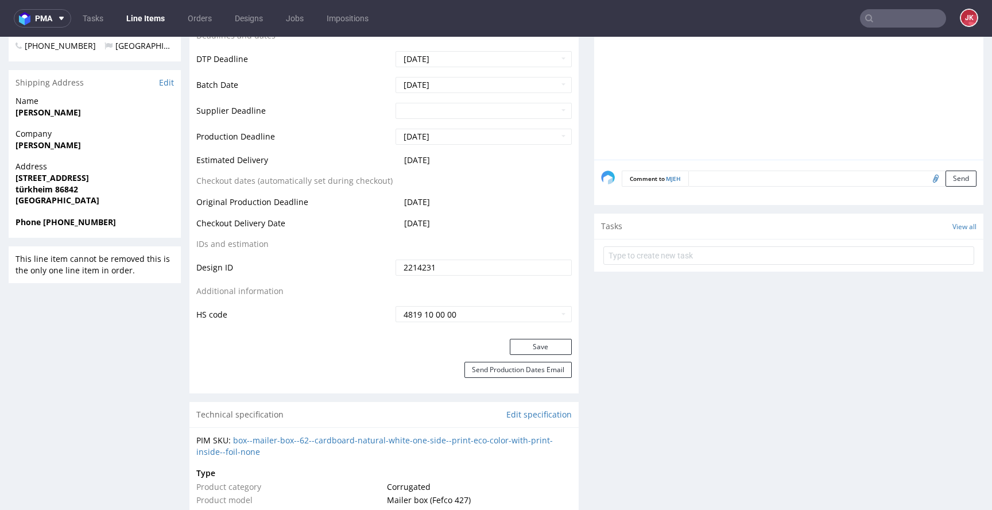
scroll to position [455, 0]
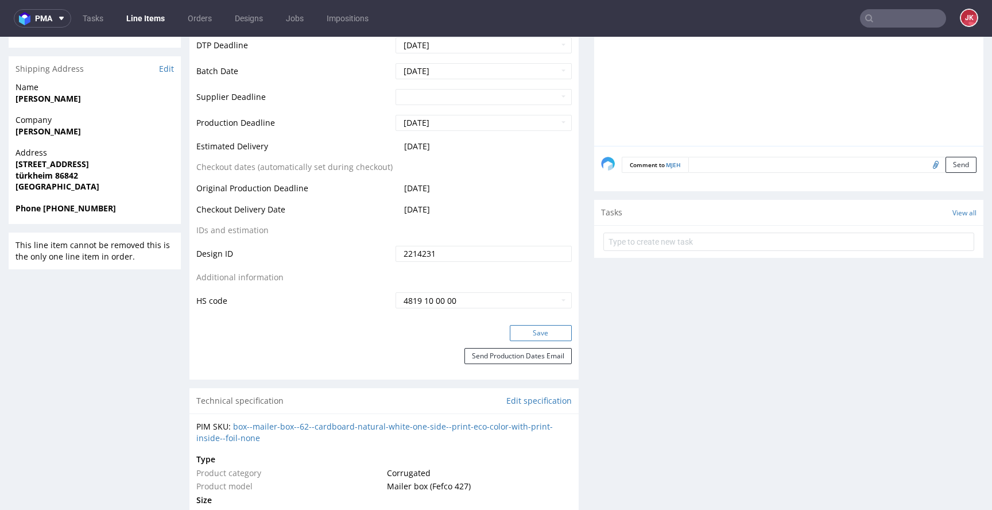
click at [517, 330] on button "Save" at bounding box center [541, 333] width 62 height 16
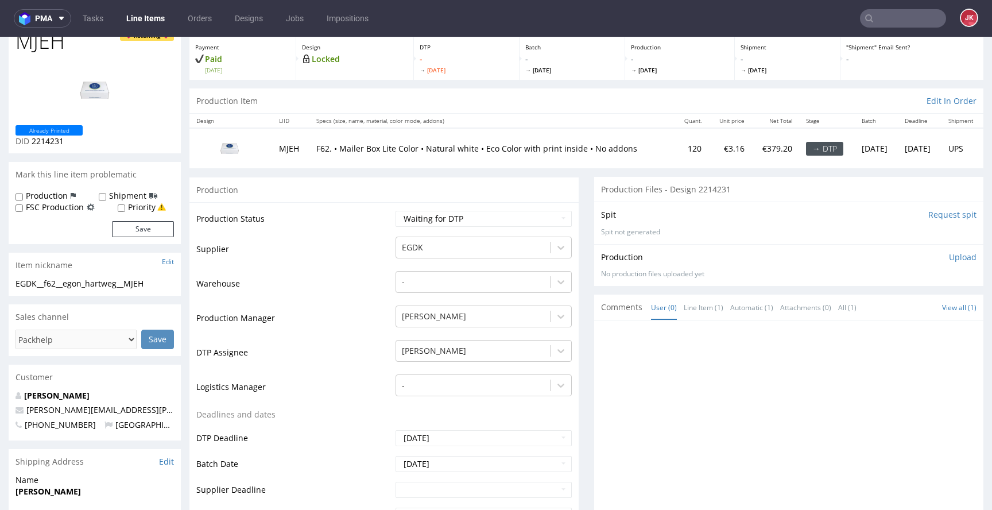
scroll to position [0, 0]
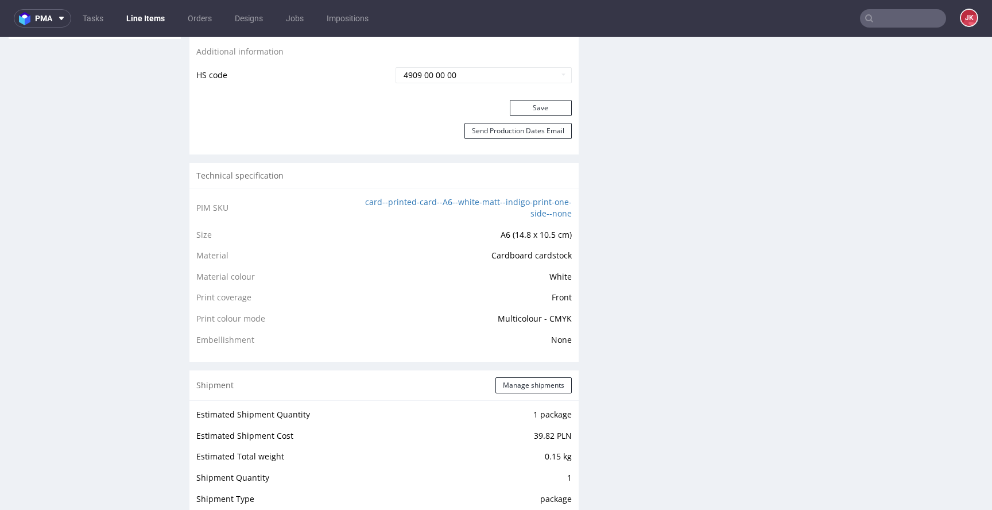
scroll to position [1340, 0]
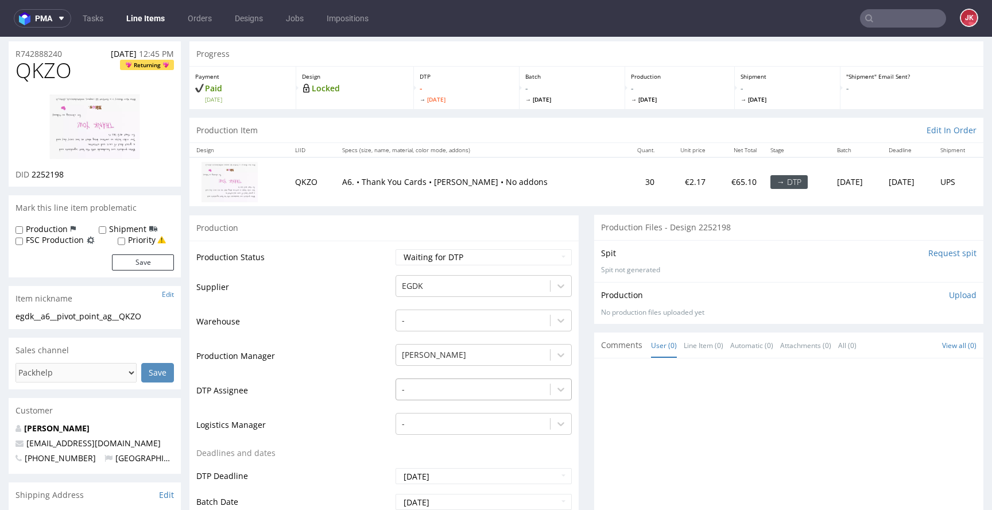
click at [443, 381] on div "-" at bounding box center [484, 386] width 176 height 16
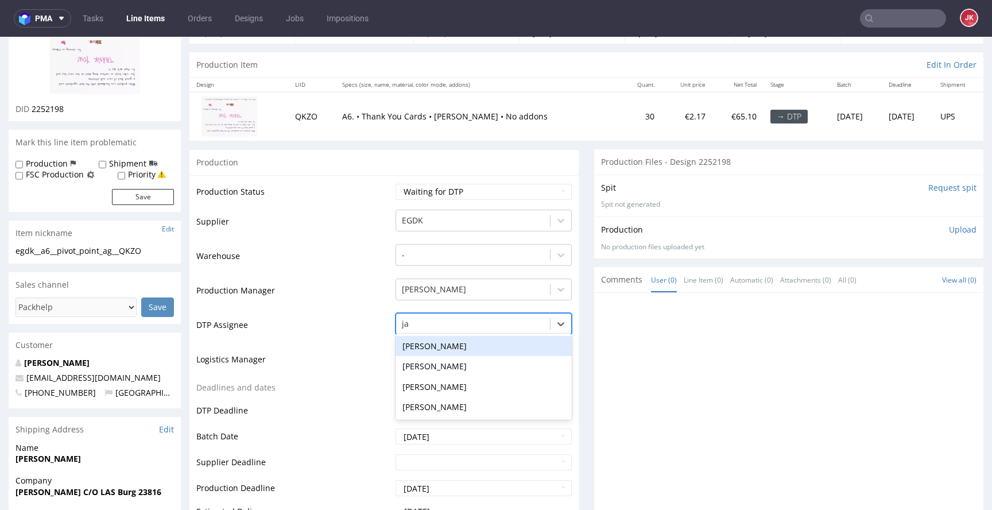
type input "jan"
click at [460, 334] on div "[PERSON_NAME]" at bounding box center [484, 346] width 176 height 25
click at [457, 340] on div "[PERSON_NAME]" at bounding box center [484, 346] width 176 height 21
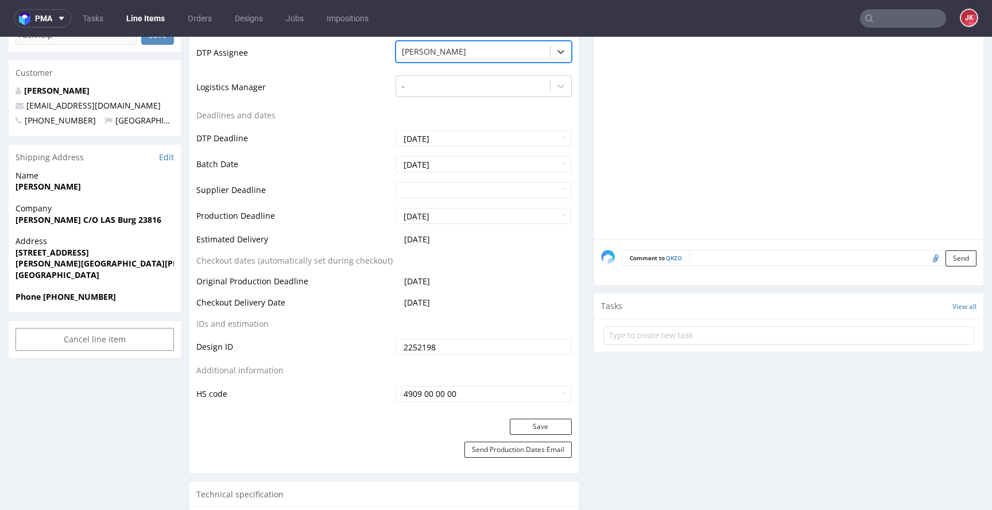
scroll to position [478, 0]
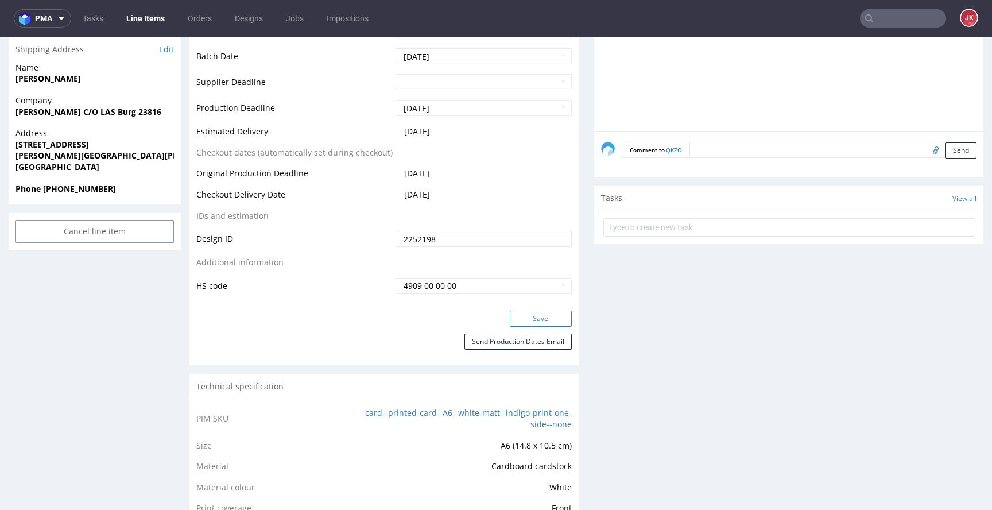
click at [529, 311] on button "Save" at bounding box center [541, 319] width 62 height 16
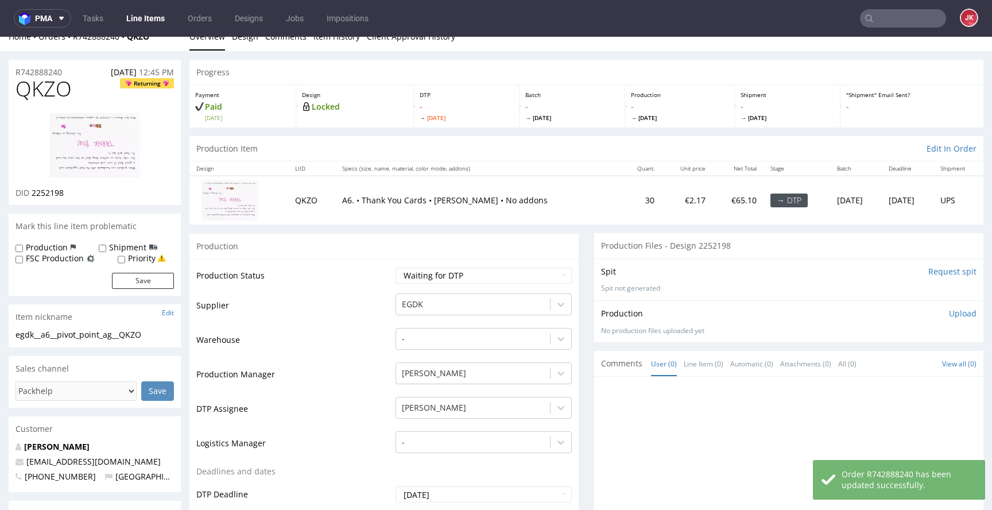
scroll to position [0, 0]
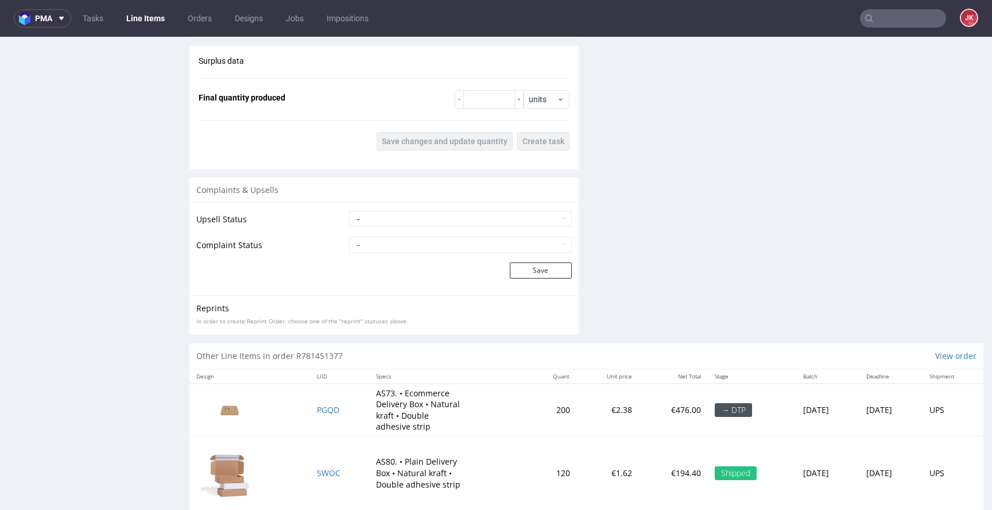
scroll to position [1411, 0]
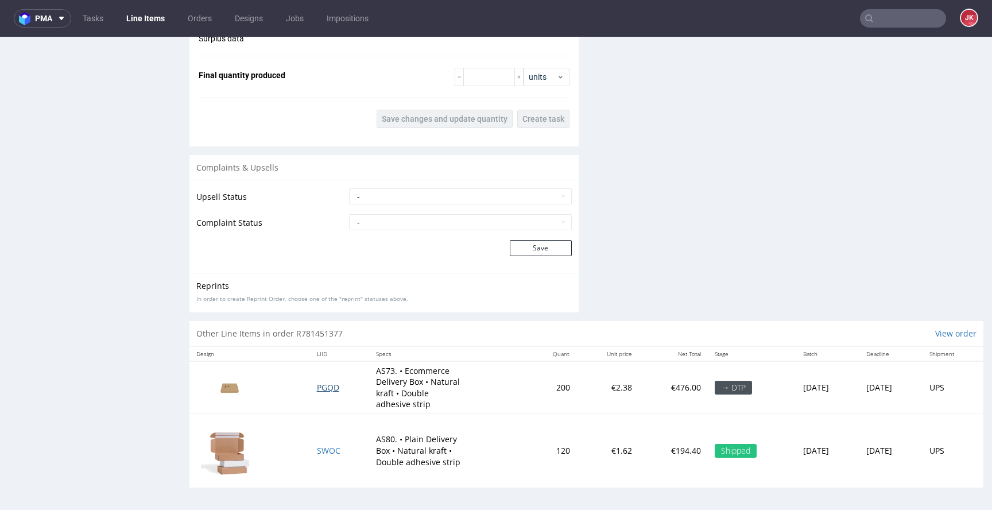
click at [320, 390] on span "PGQD" at bounding box center [328, 387] width 22 height 11
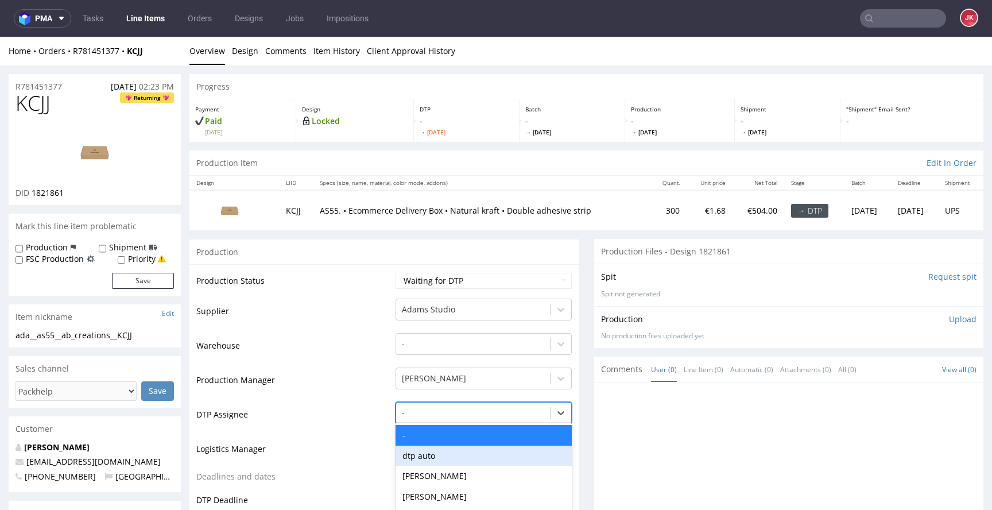
scroll to position [90, 0]
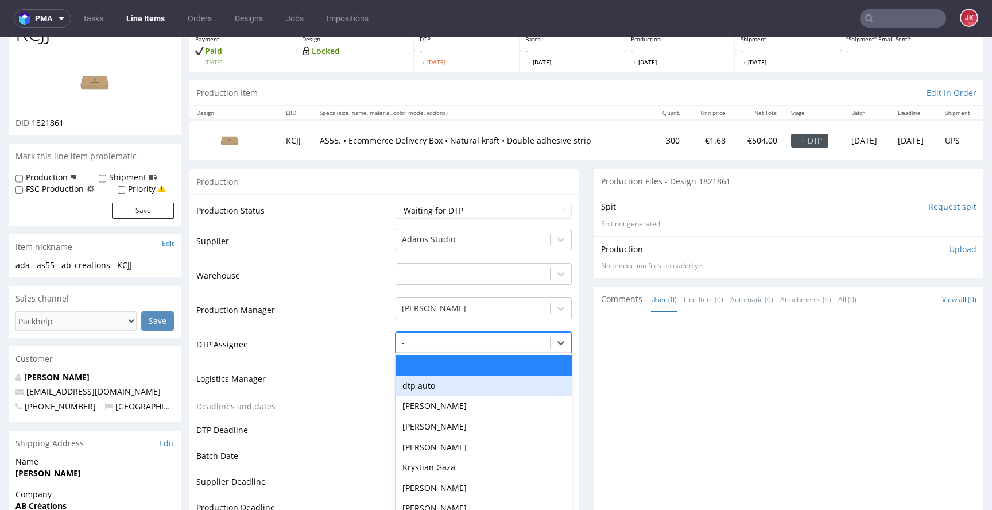
click at [464, 348] on div "dtp auto, 2 of 31. 31 results available. Use Up and Down to choose options, pre…" at bounding box center [484, 340] width 176 height 16
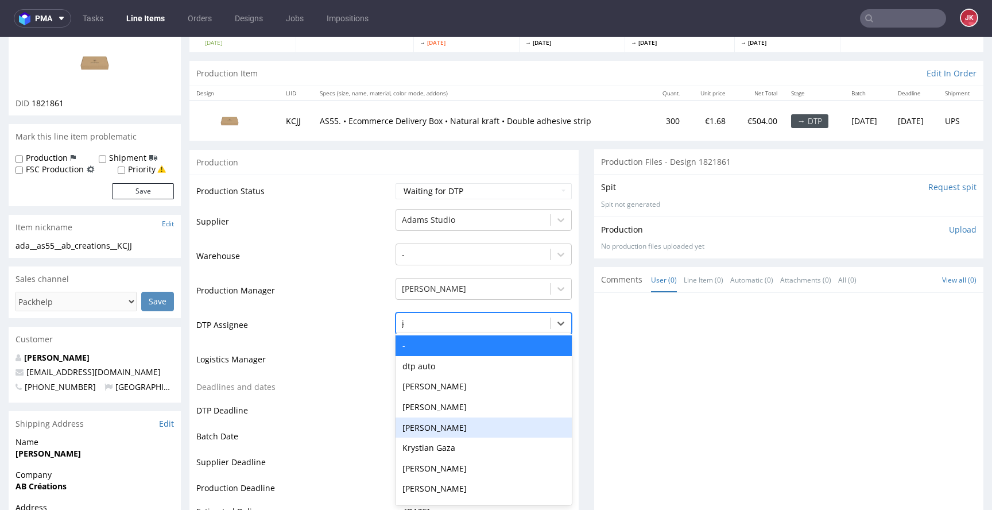
type input "jan"
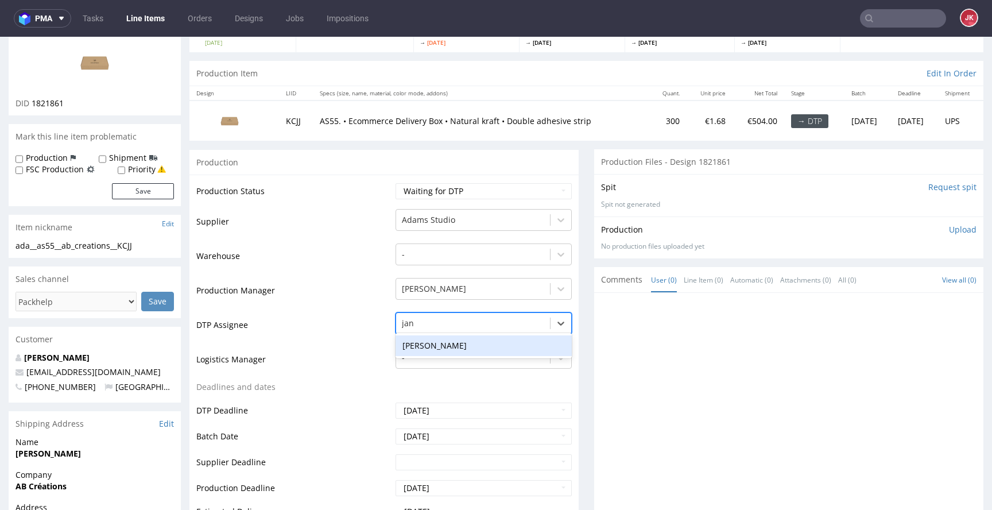
click at [493, 342] on div "[PERSON_NAME]" at bounding box center [484, 345] width 176 height 21
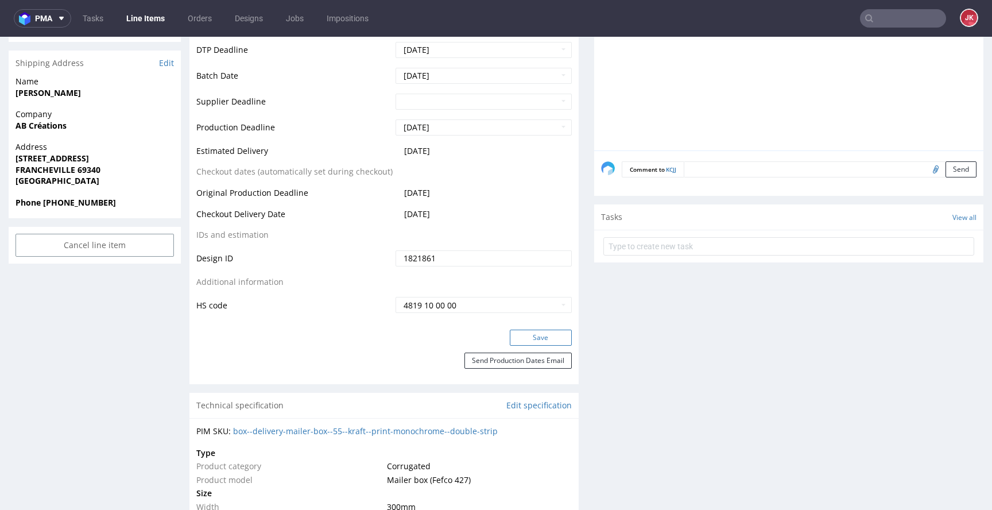
scroll to position [457, 0]
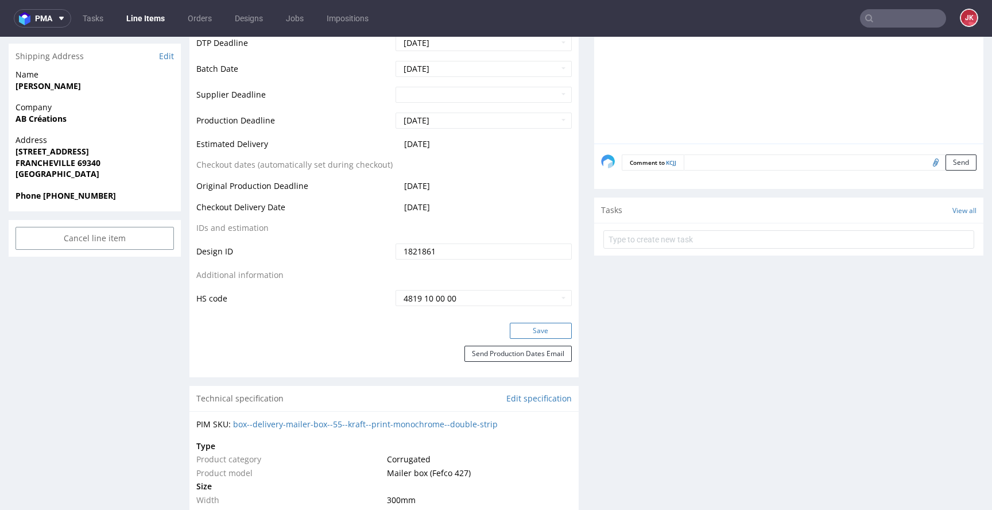
click at [526, 327] on button "Save" at bounding box center [541, 331] width 62 height 16
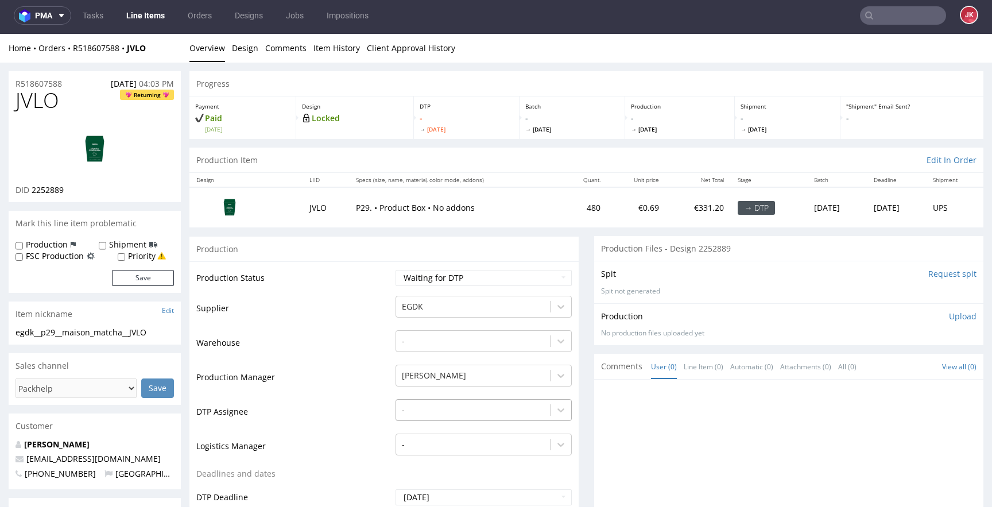
scroll to position [90, 0]
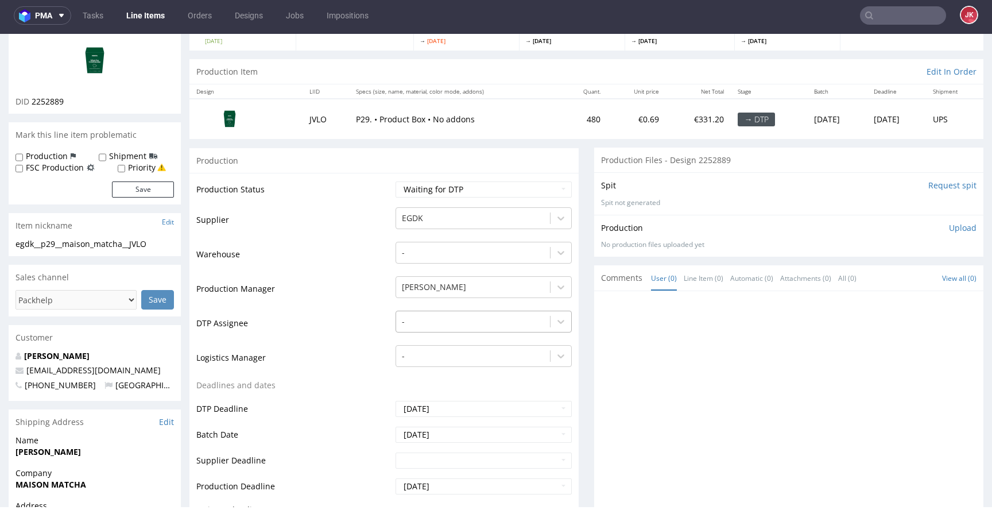
click at [434, 327] on div "-" at bounding box center [484, 319] width 176 height 16
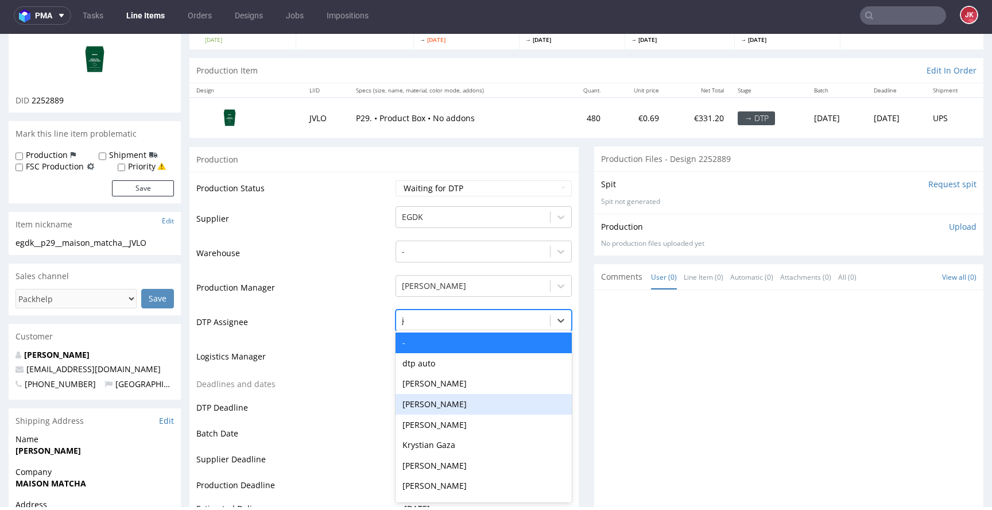
type input "jan"
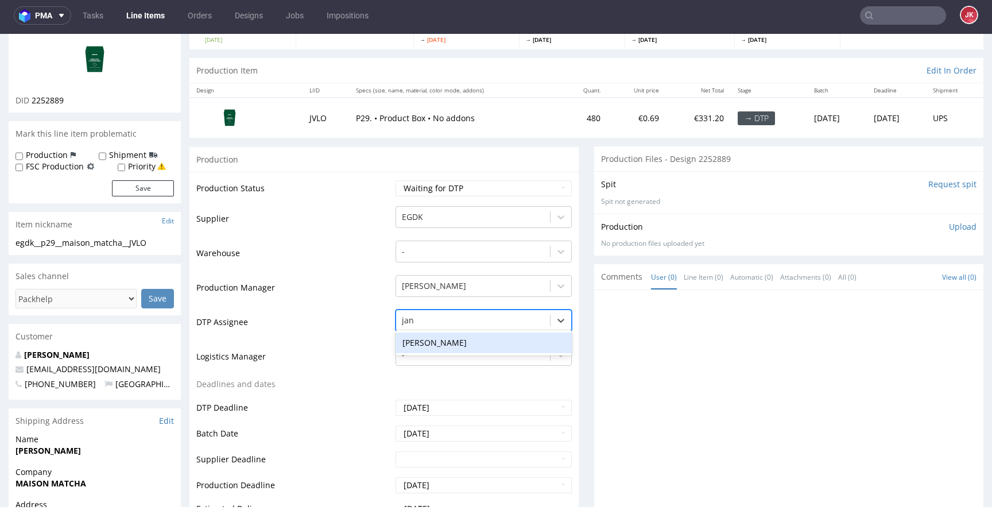
click at [468, 348] on div "[PERSON_NAME]" at bounding box center [484, 342] width 176 height 21
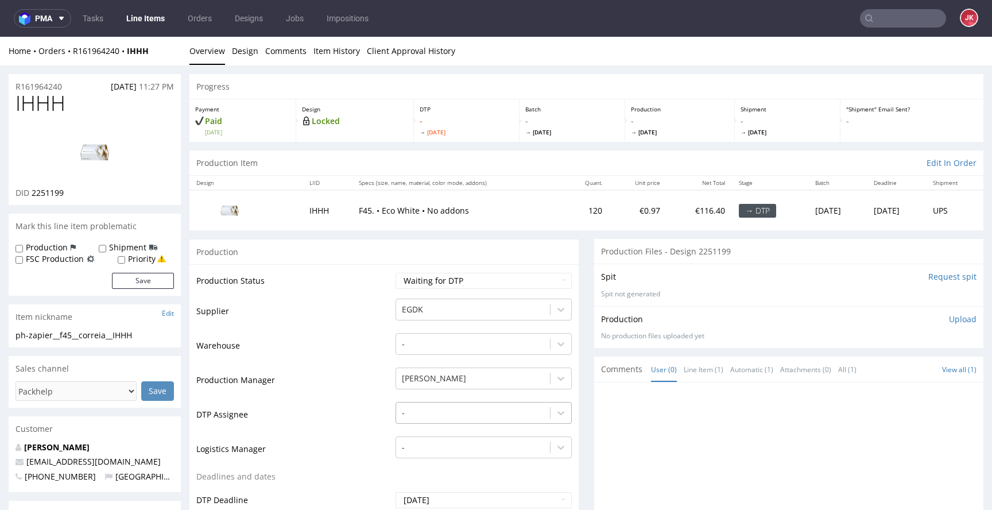
click at [458, 406] on div "-" at bounding box center [484, 410] width 176 height 16
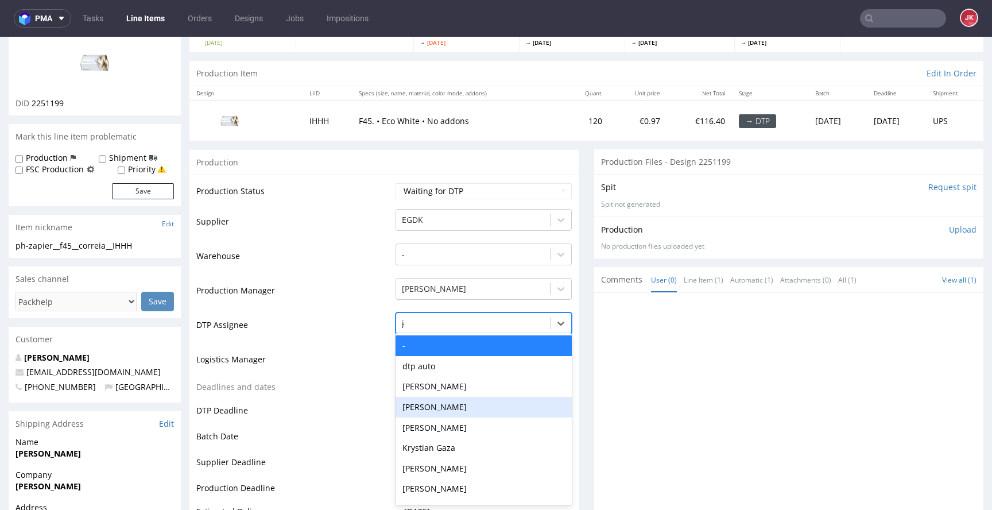
type input "jan"
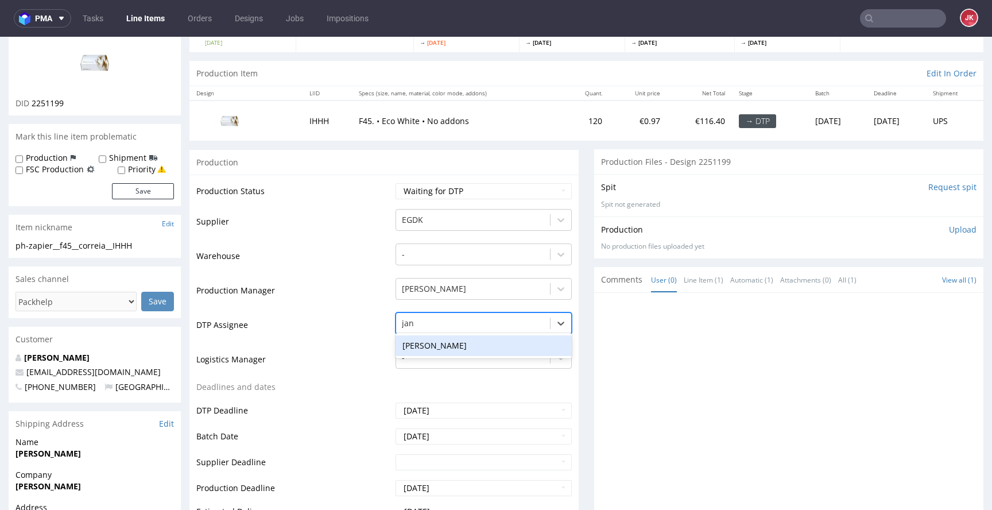
click at [531, 341] on div "[PERSON_NAME]" at bounding box center [484, 345] width 176 height 21
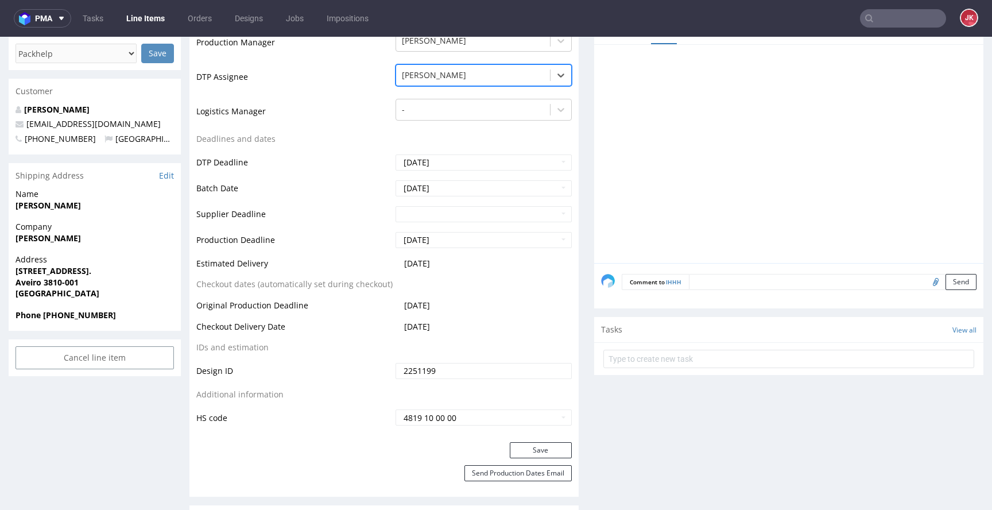
scroll to position [363, 0]
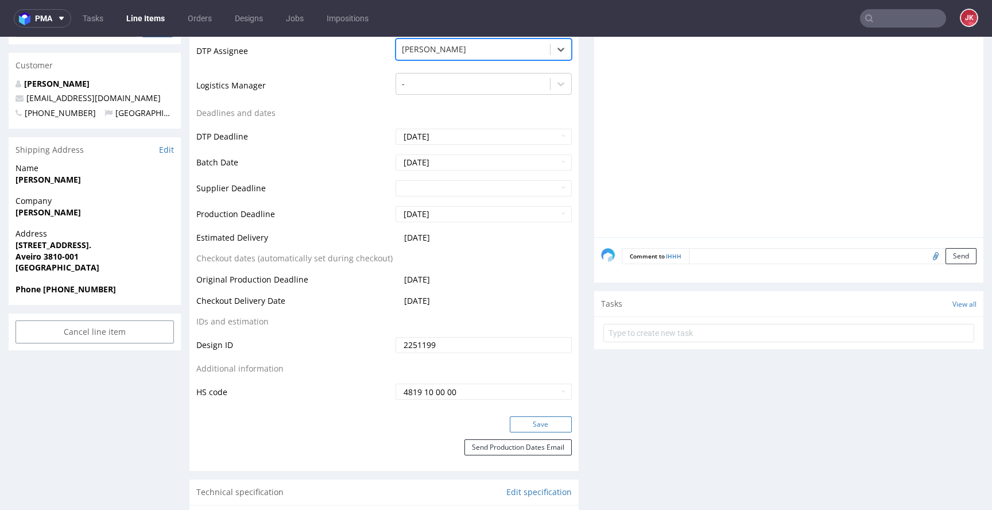
click at [549, 417] on button "Save" at bounding box center [541, 424] width 62 height 16
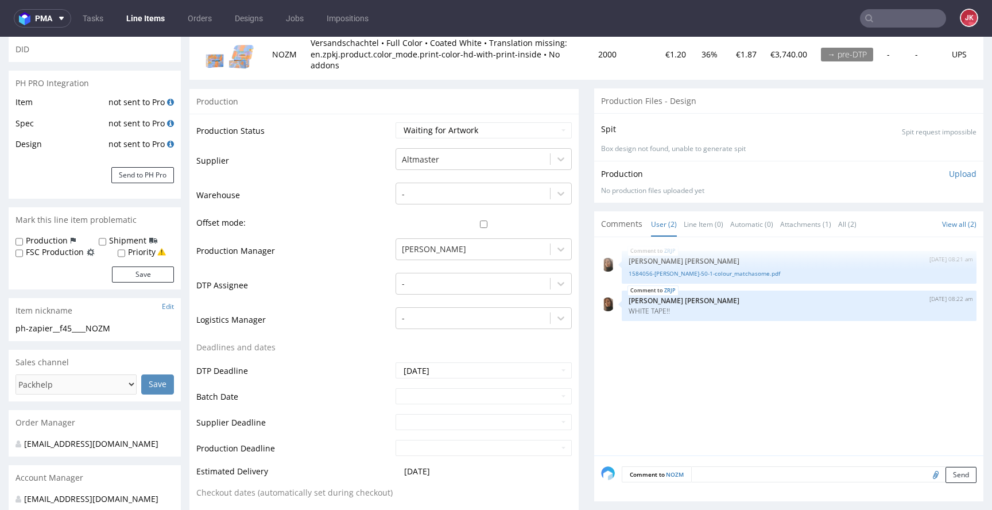
scroll to position [123, 0]
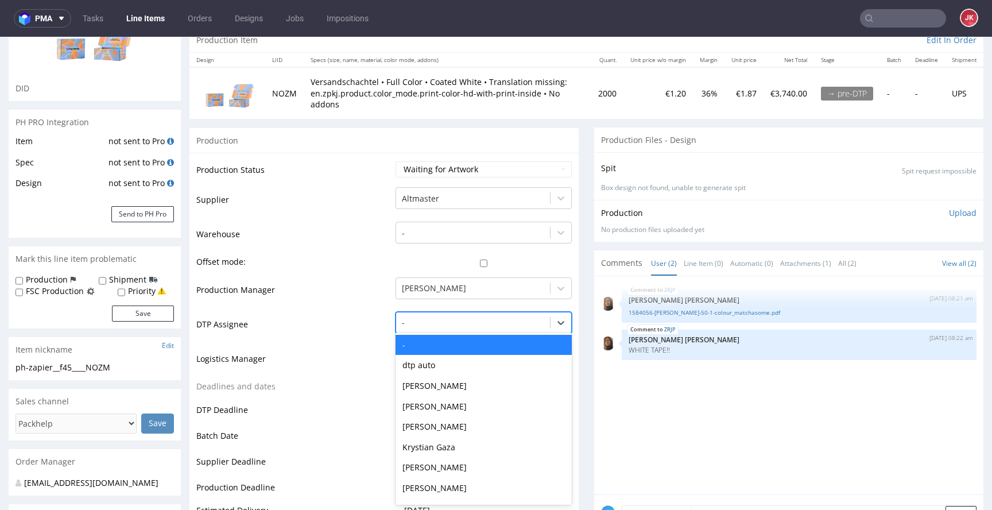
click at [439, 331] on div "-" at bounding box center [473, 322] width 154 height 18
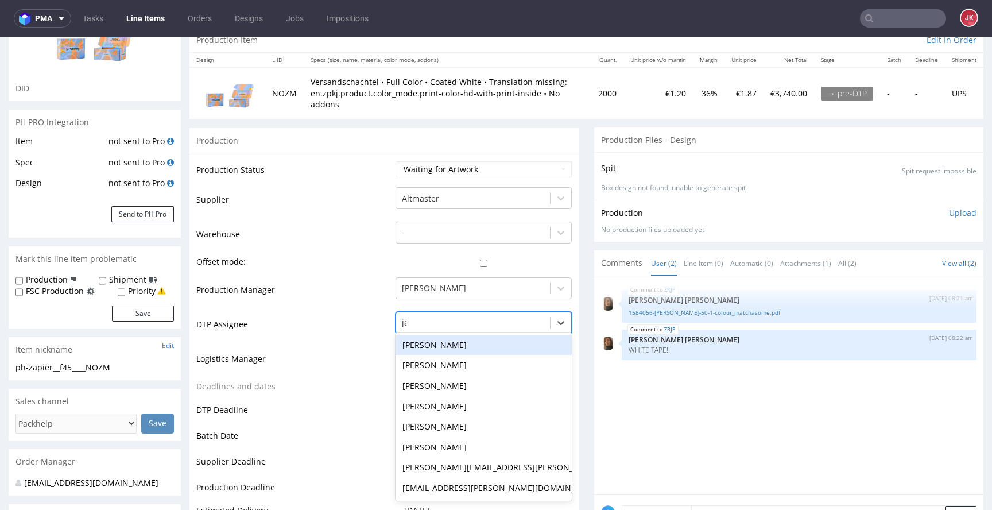
type input "jan"
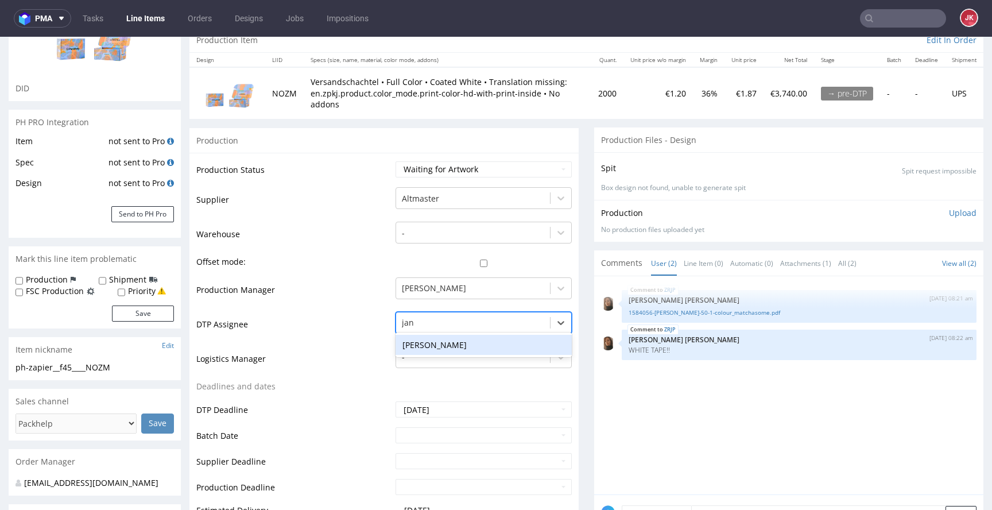
click at [435, 342] on div "[PERSON_NAME]" at bounding box center [484, 345] width 176 height 21
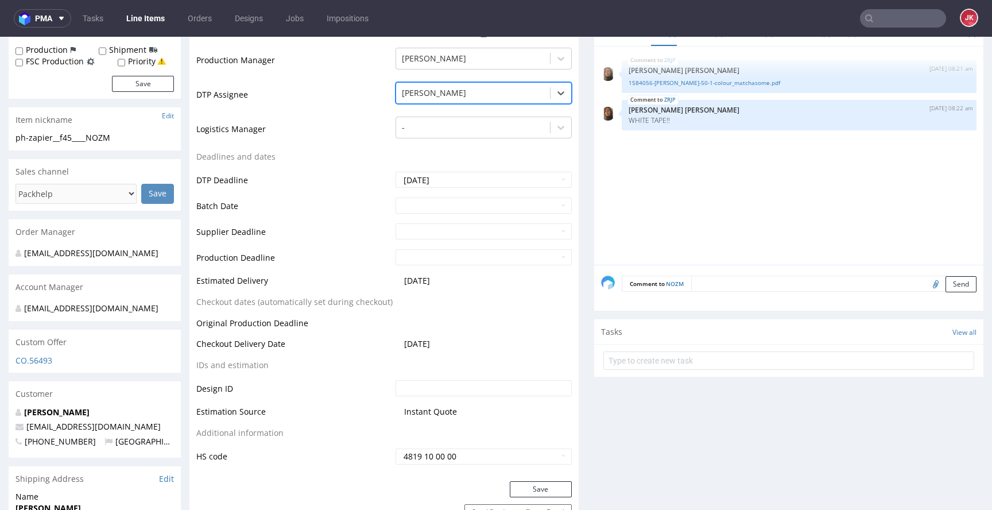
scroll to position [404, 0]
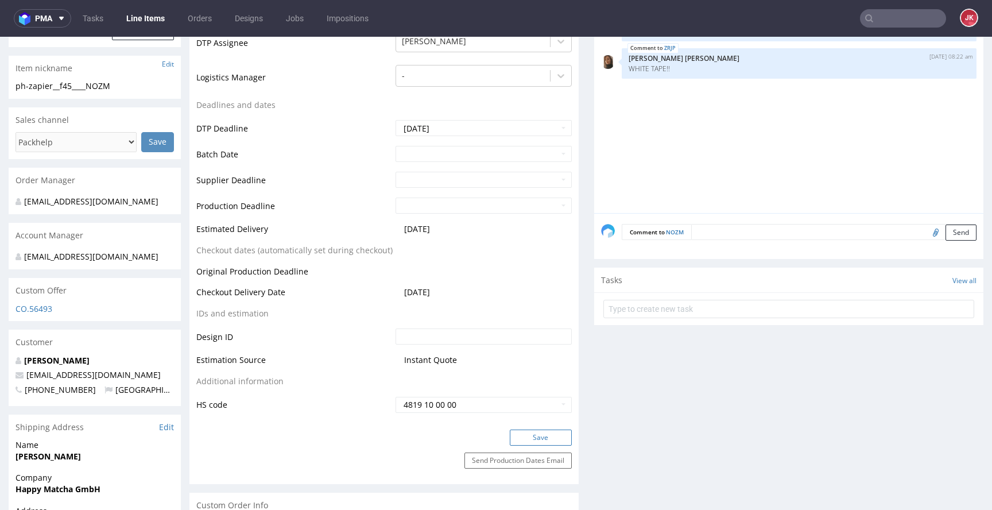
click at [525, 444] on button "Save" at bounding box center [541, 437] width 62 height 16
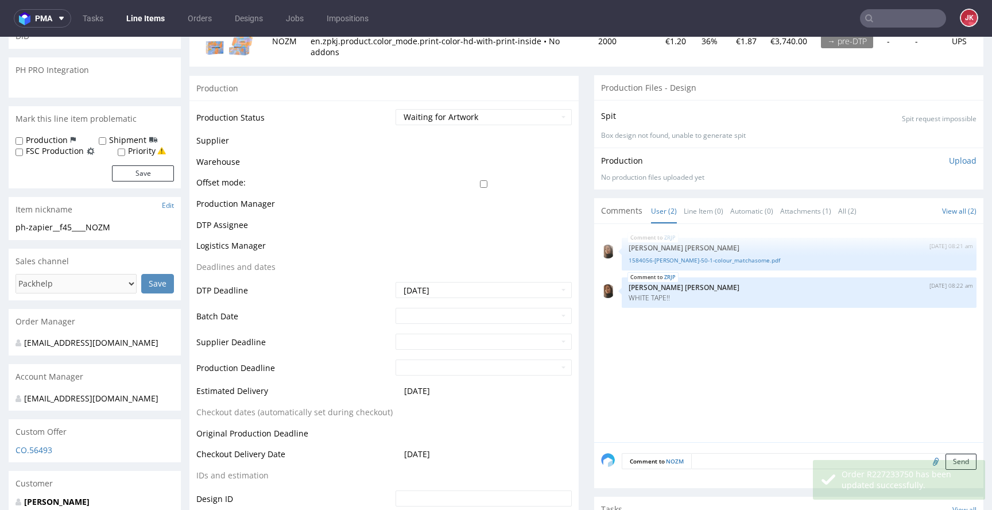
scroll to position [0, 0]
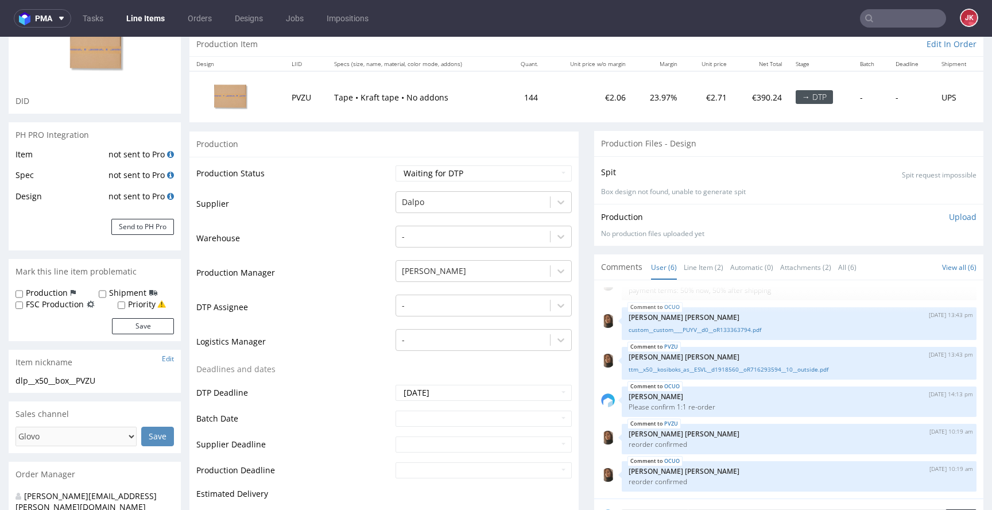
scroll to position [183, 0]
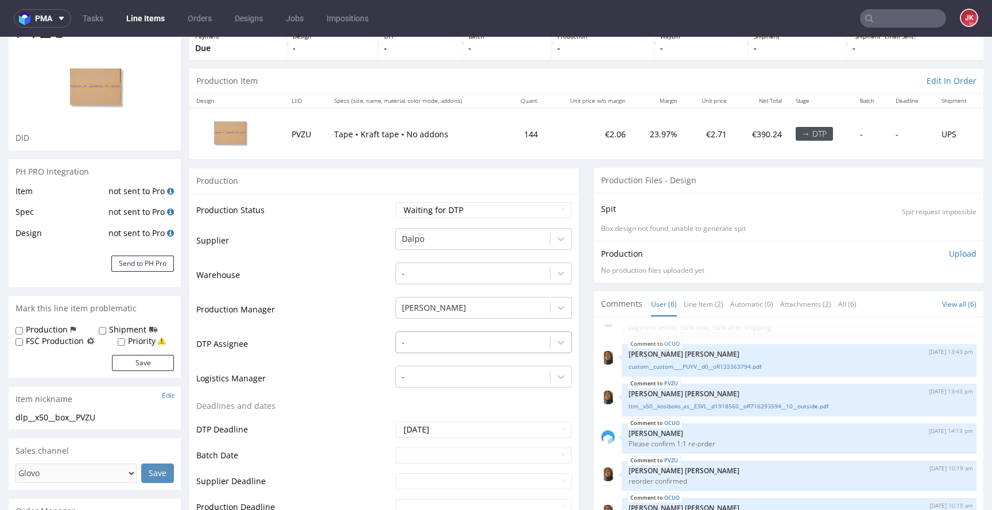
click at [444, 342] on div "-" at bounding box center [484, 339] width 176 height 16
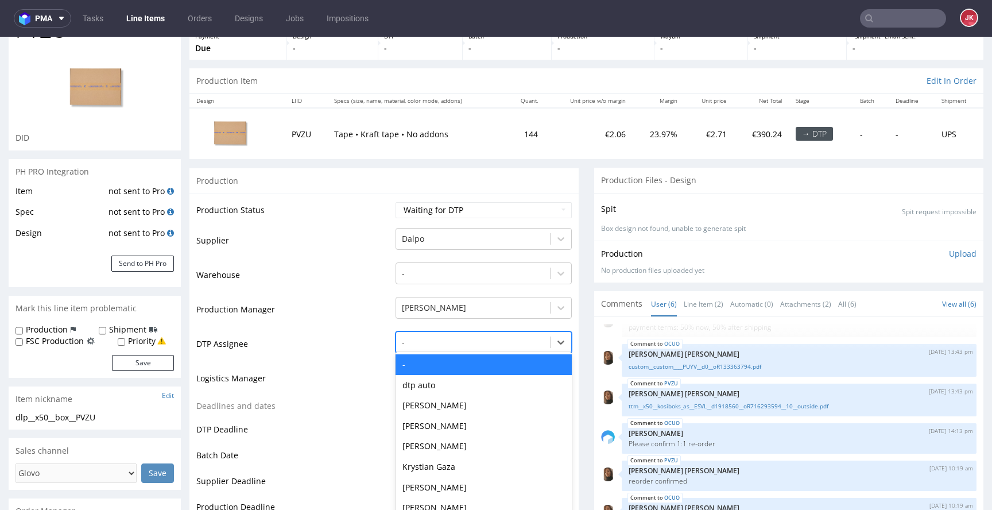
scroll to position [92, 0]
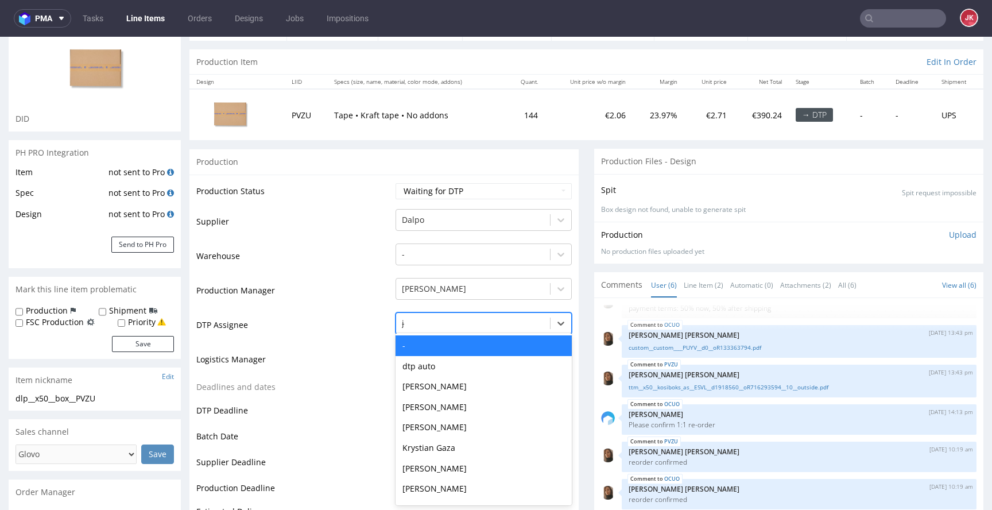
type input "jan"
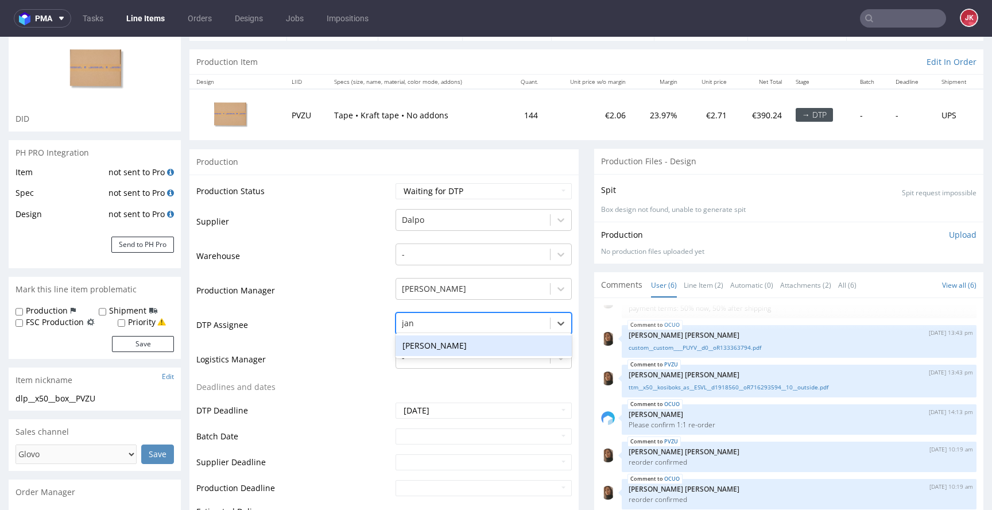
click at [459, 344] on div "[PERSON_NAME]" at bounding box center [484, 345] width 176 height 21
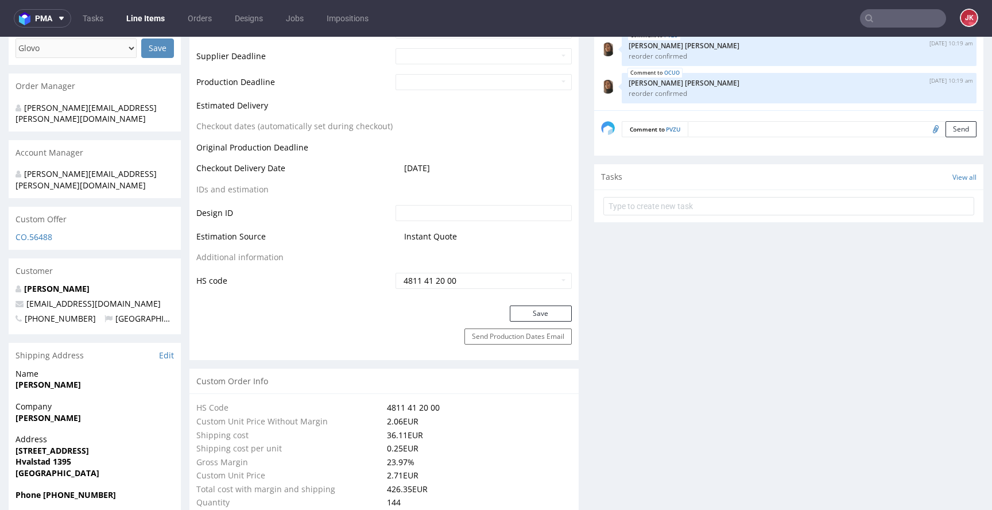
scroll to position [521, 0]
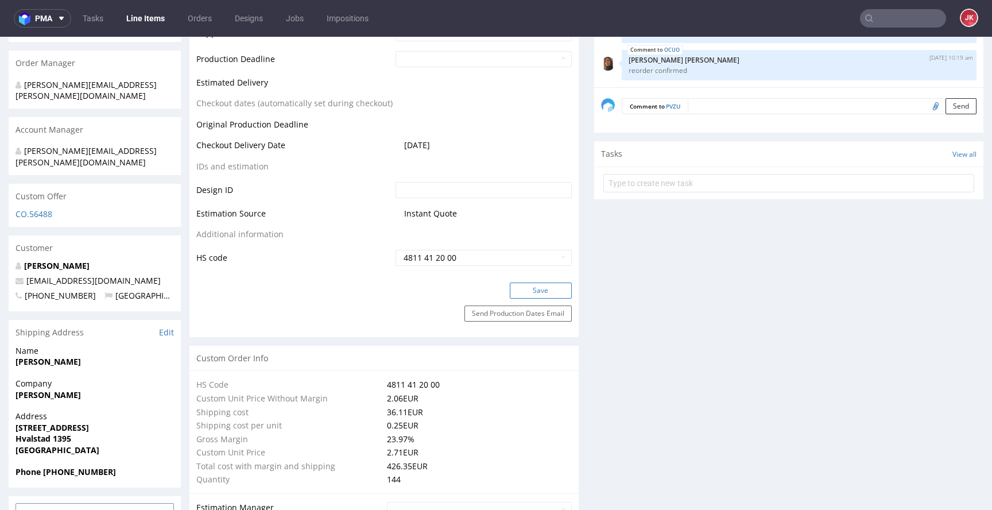
click at [539, 285] on button "Save" at bounding box center [541, 290] width 62 height 16
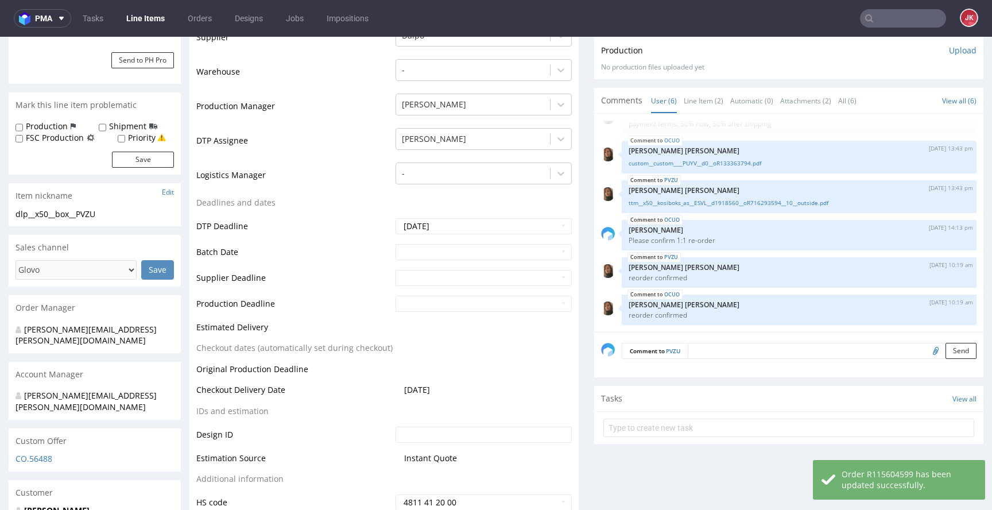
scroll to position [0, 0]
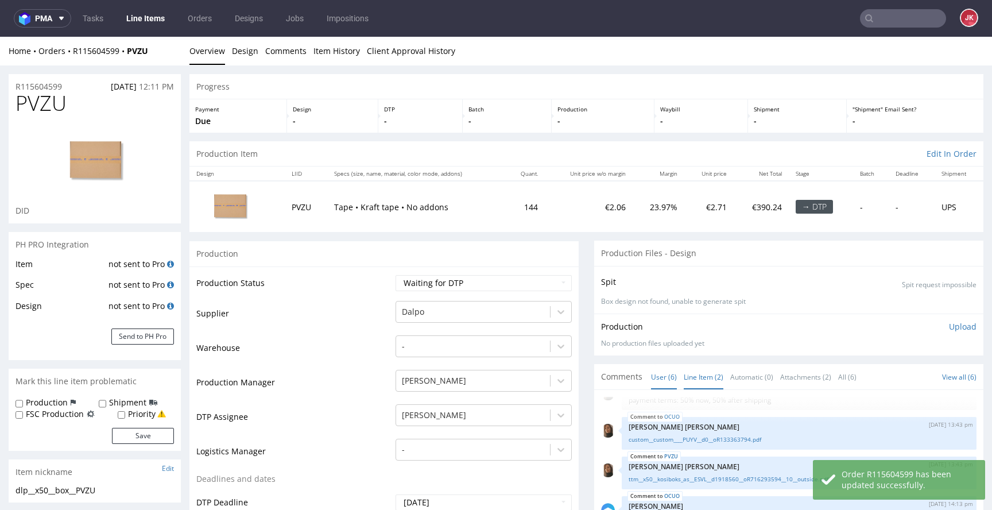
click at [703, 384] on link "Line Item (2)" at bounding box center [704, 377] width 40 height 25
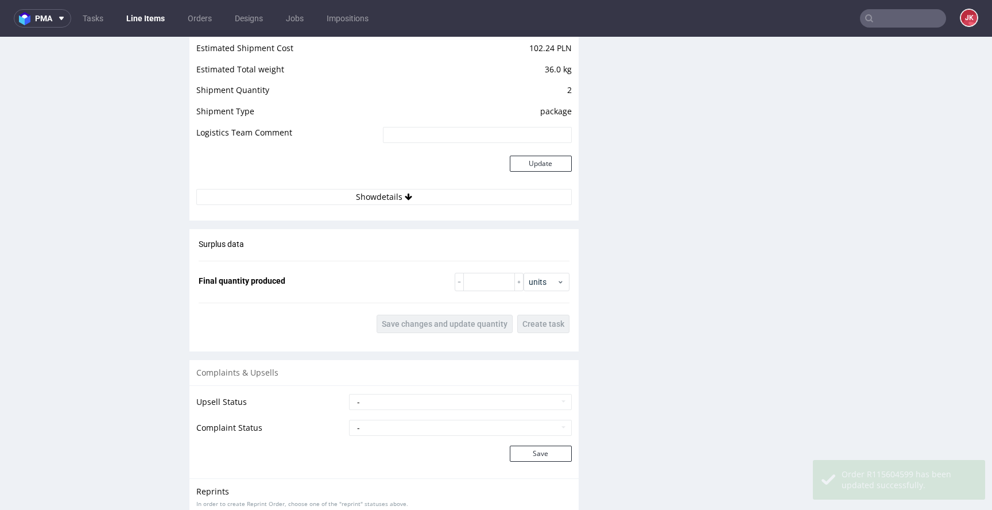
scroll to position [1442, 0]
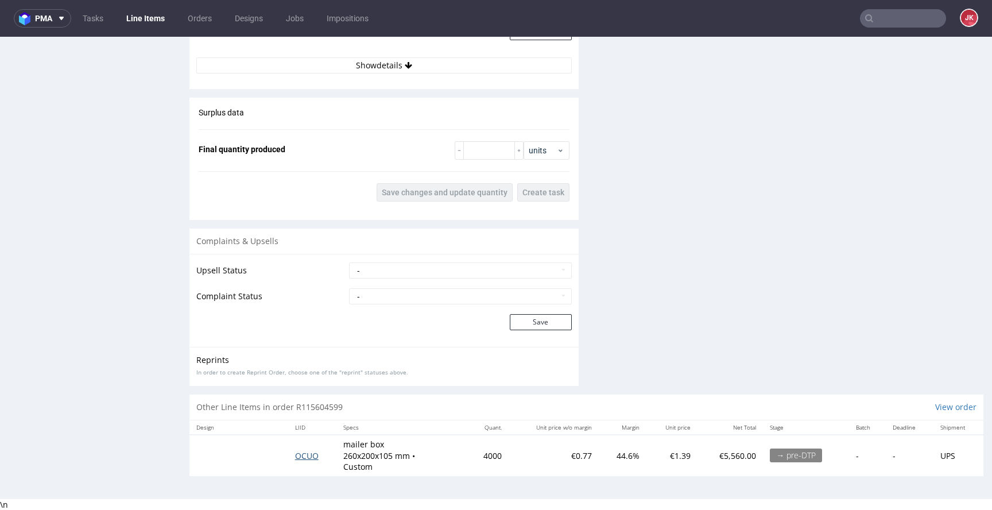
click at [304, 459] on span "OCUO" at bounding box center [307, 455] width 24 height 11
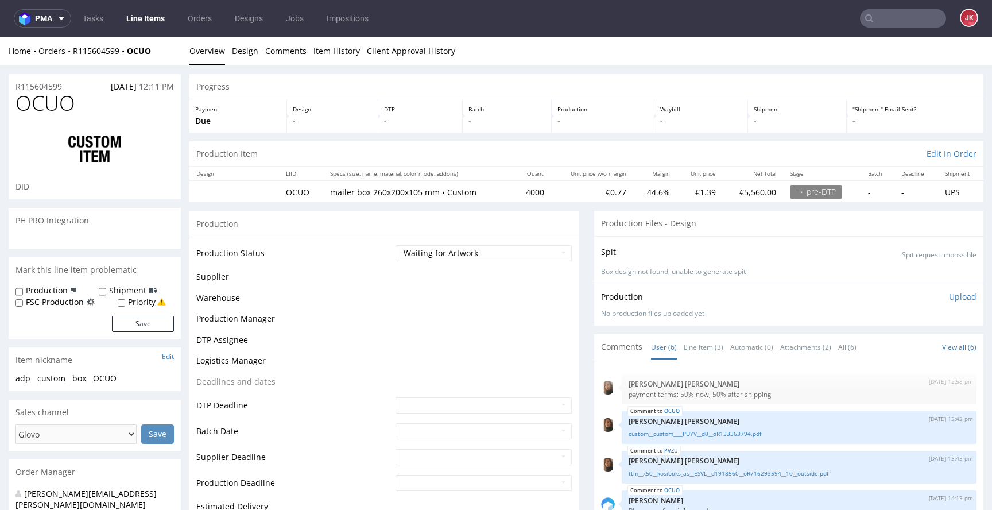
scroll to position [24, 0]
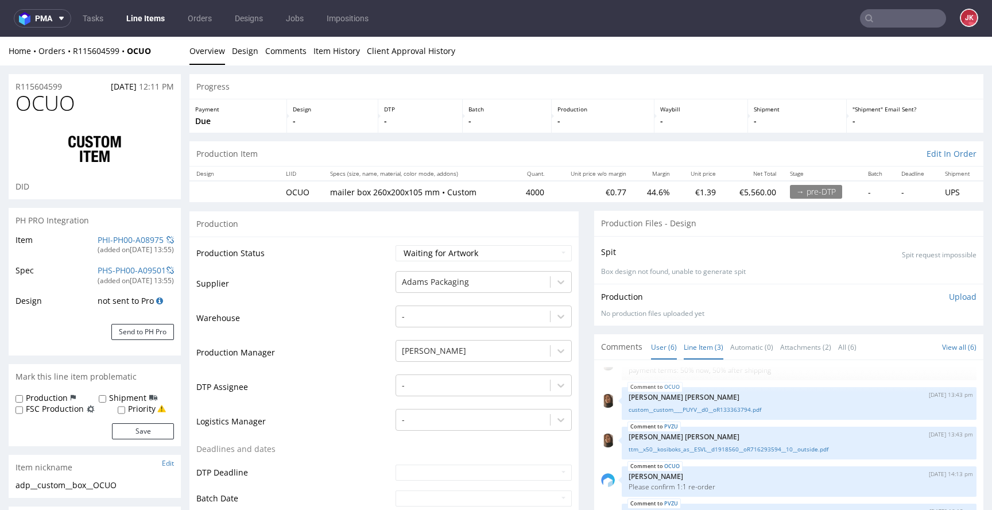
click at [707, 346] on link "Line Item (3)" at bounding box center [704, 347] width 40 height 25
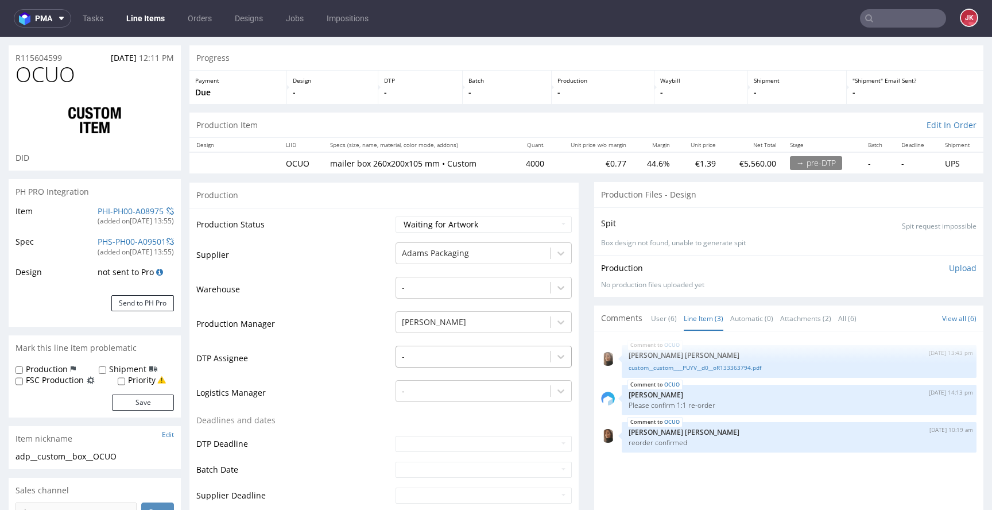
click at [419, 362] on div "-" at bounding box center [484, 354] width 176 height 16
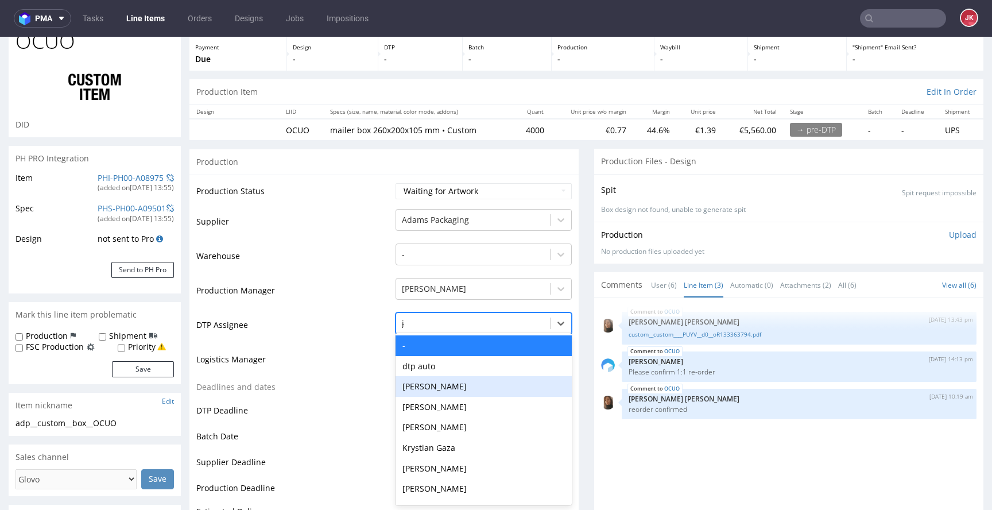
type input "jan"
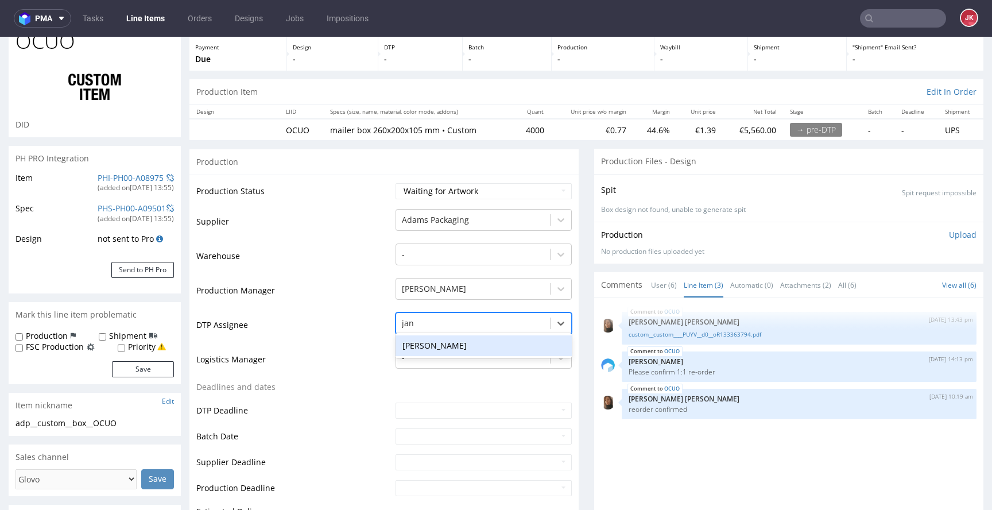
click at [445, 343] on div "[PERSON_NAME]" at bounding box center [484, 345] width 176 height 21
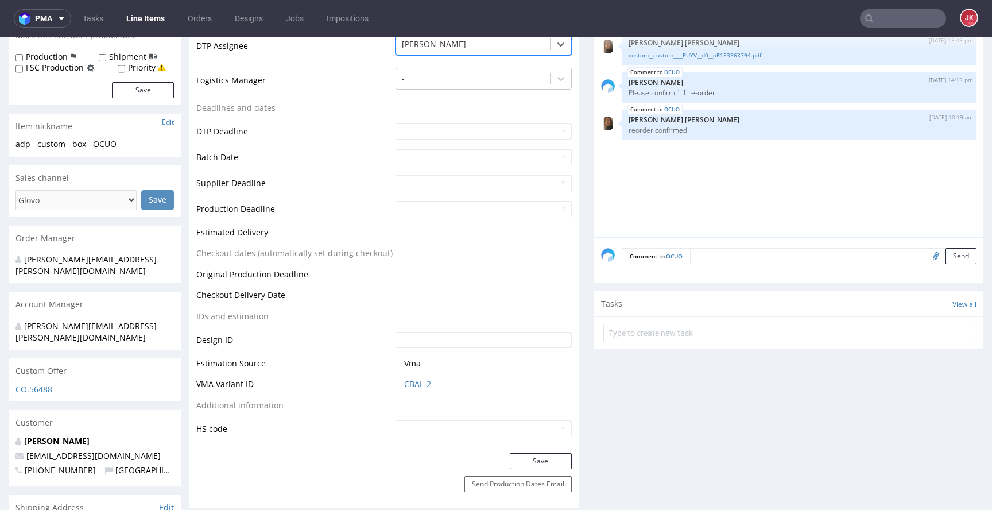
scroll to position [370, 0]
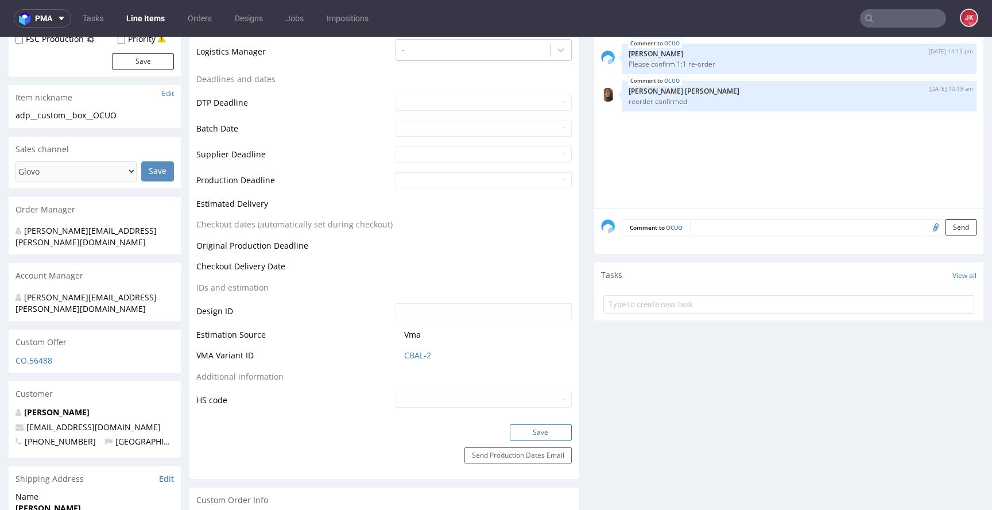
click at [510, 427] on button "Save" at bounding box center [541, 432] width 62 height 16
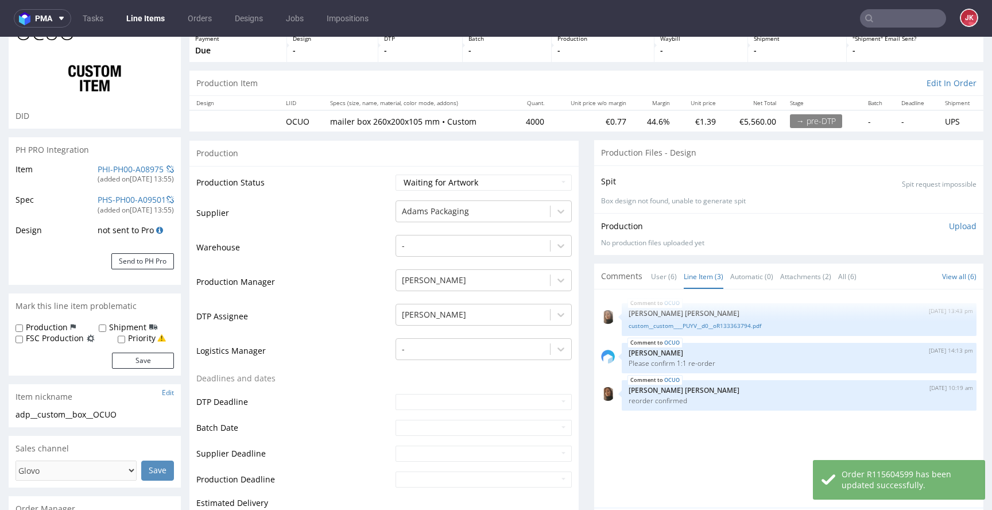
scroll to position [0, 0]
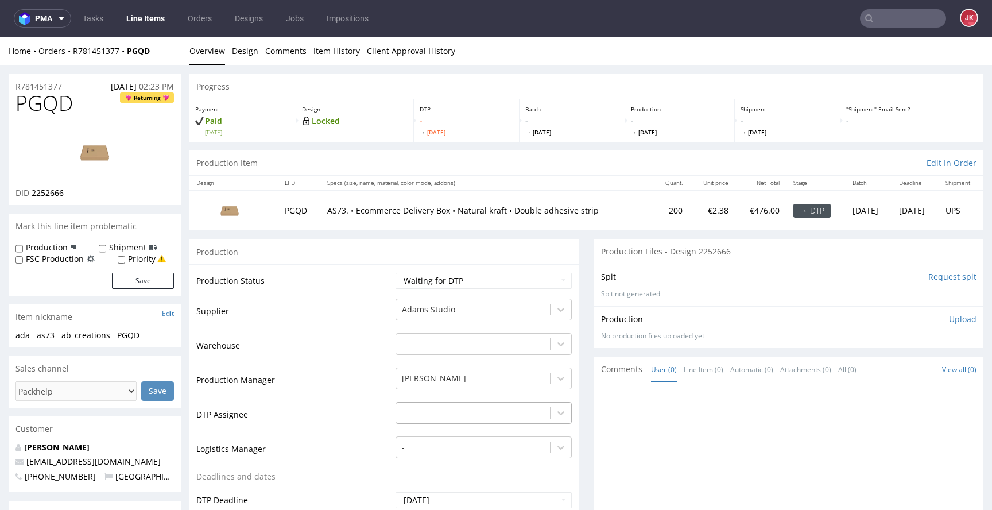
scroll to position [90, 0]
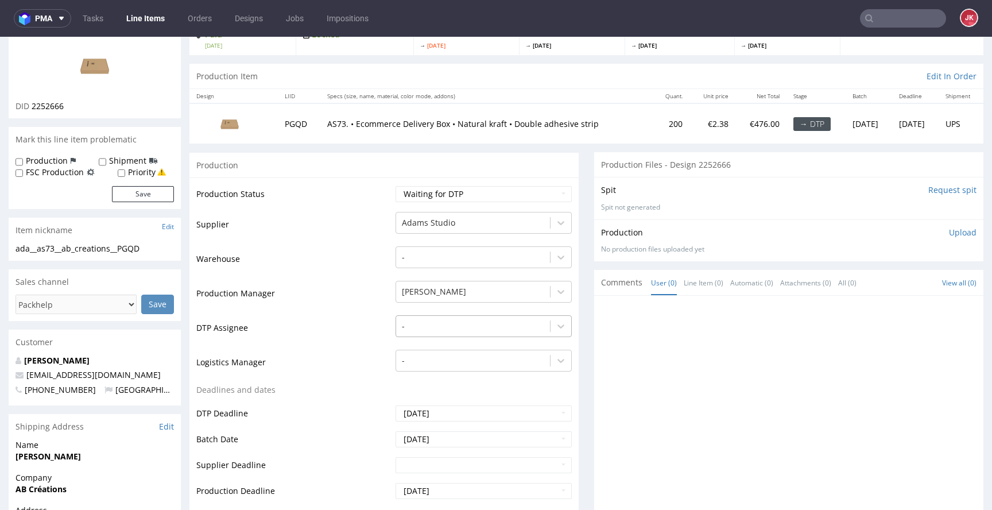
click at [440, 331] on div "-" at bounding box center [484, 323] width 176 height 16
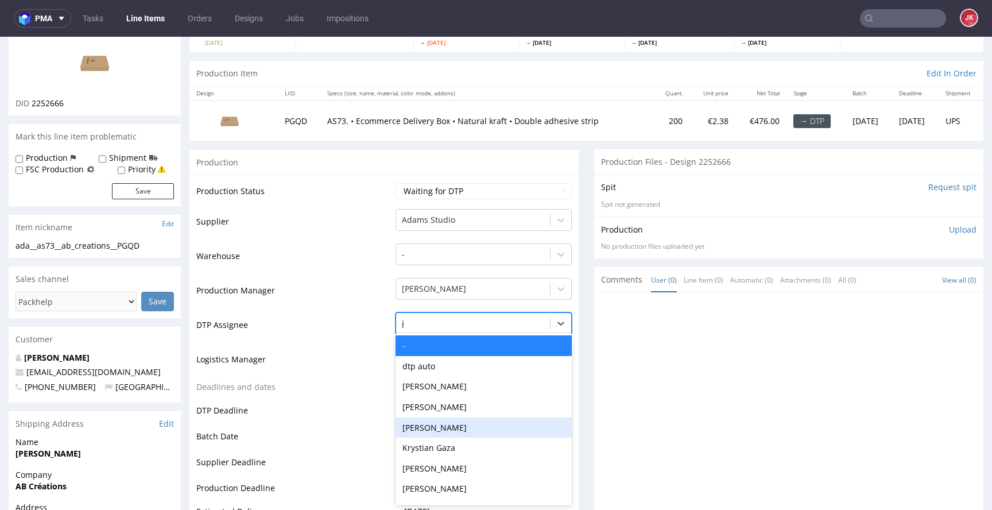
type input "jan"
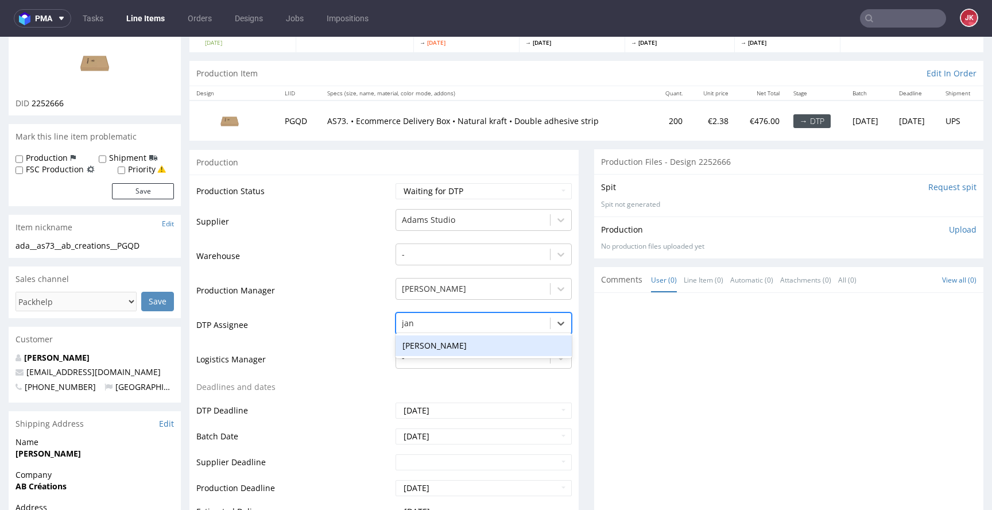
click at [486, 343] on div "[PERSON_NAME]" at bounding box center [484, 345] width 176 height 21
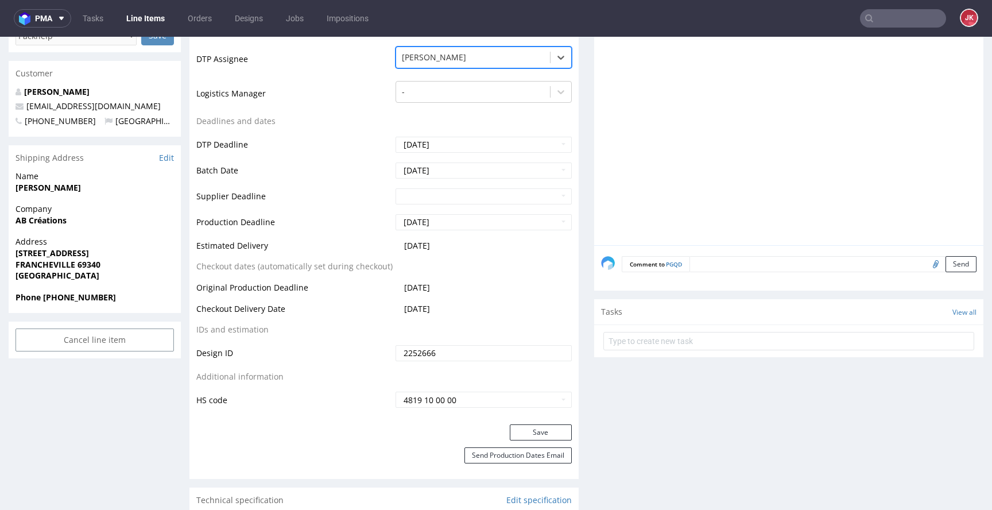
scroll to position [365, 0]
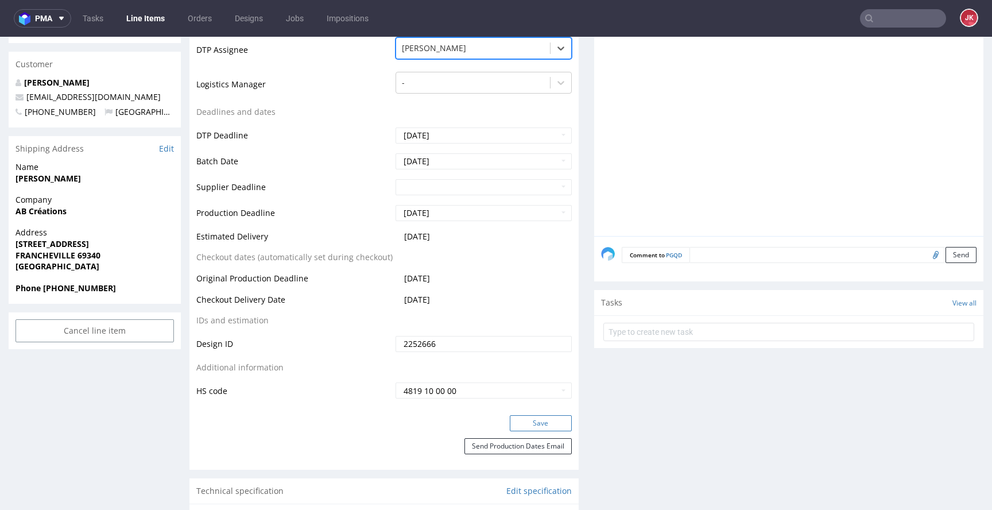
click at [533, 430] on button "Save" at bounding box center [541, 423] width 62 height 16
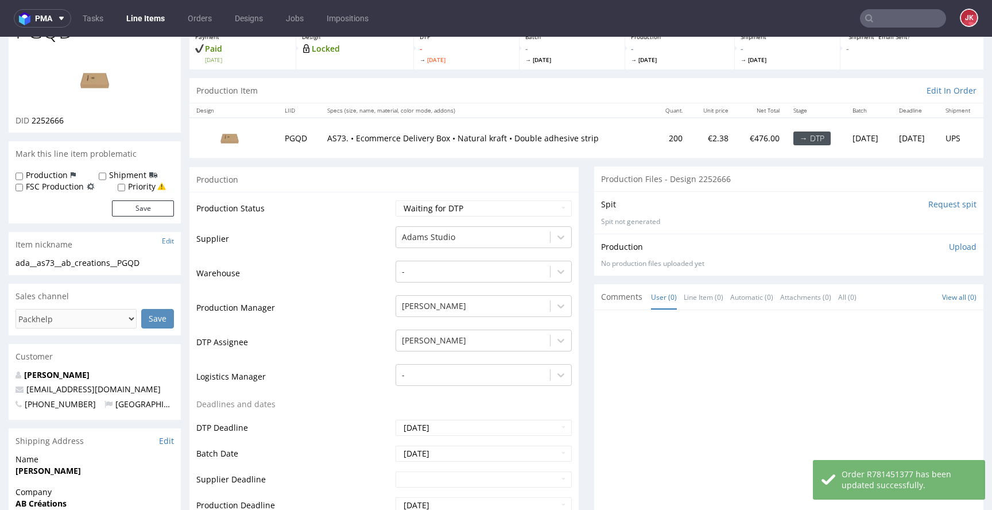
scroll to position [0, 0]
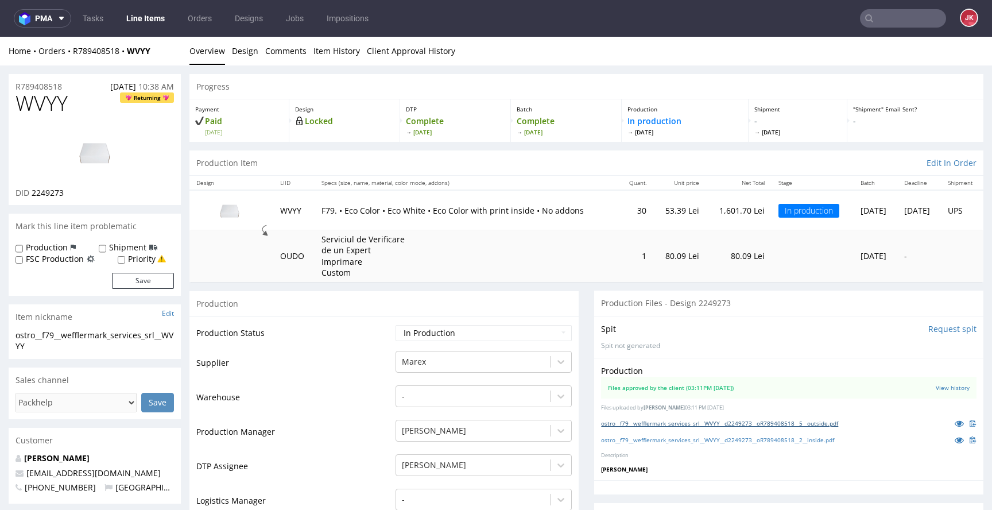
click at [825, 420] on link "ostro__f79__wefflermark_services_srl__WVYY__d2249273__oR789408518__5__outside.p…" at bounding box center [719, 423] width 237 height 8
click at [781, 441] on link "ostro__f79__wefflermark_services_srl__WVYY__d2249273__oR789408518__2__inside.pdf" at bounding box center [717, 440] width 233 height 8
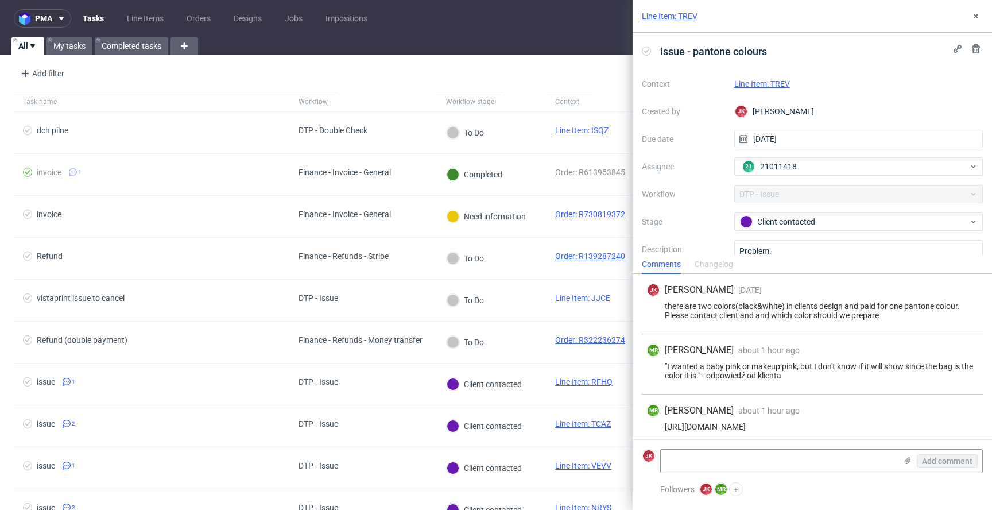
scroll to position [6, 0]
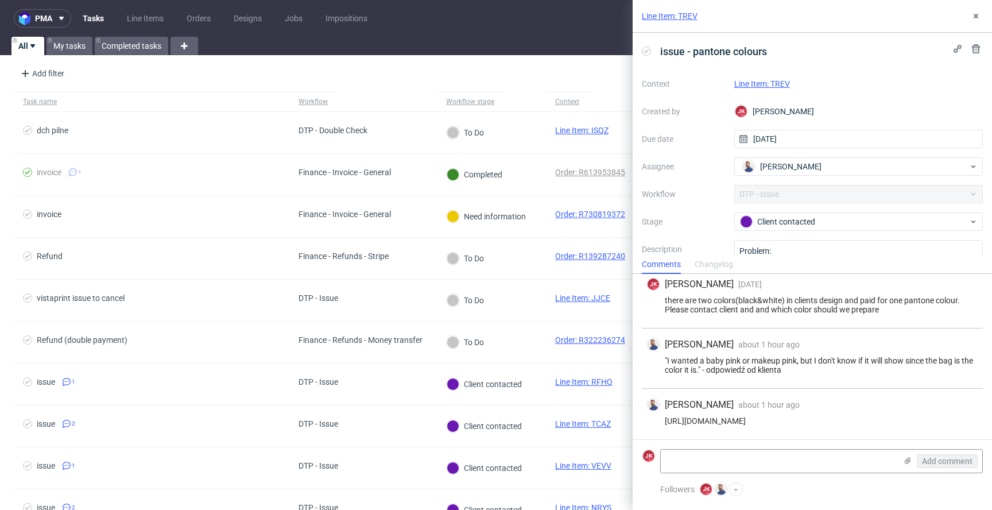
click at [761, 88] on link "Line Item: TREV" at bounding box center [762, 83] width 56 height 9
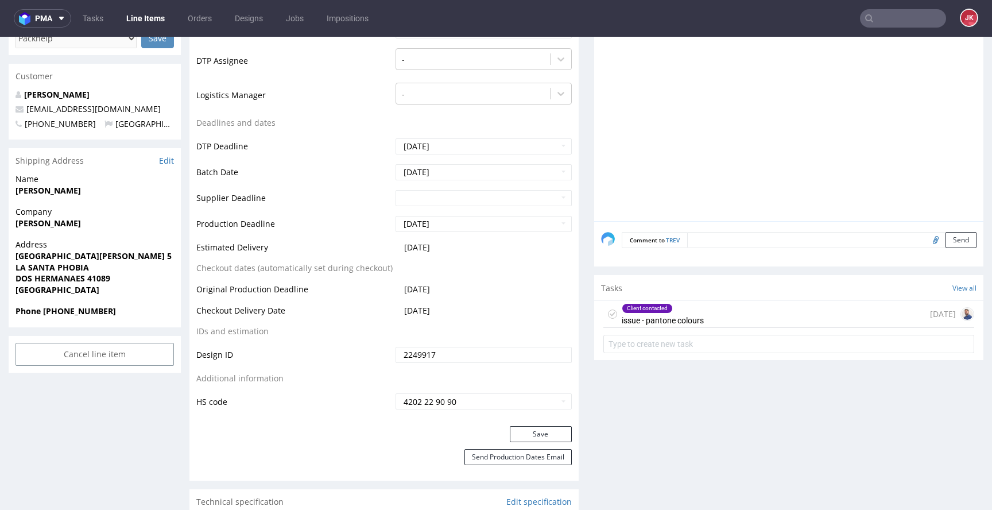
scroll to position [431, 0]
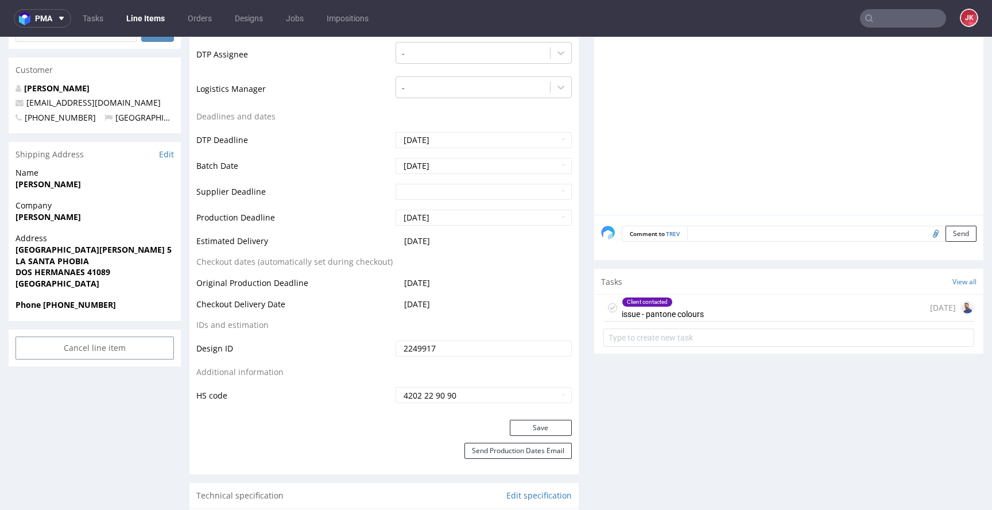
click at [623, 311] on div "Client contacted issue - pantone colours" at bounding box center [663, 308] width 82 height 26
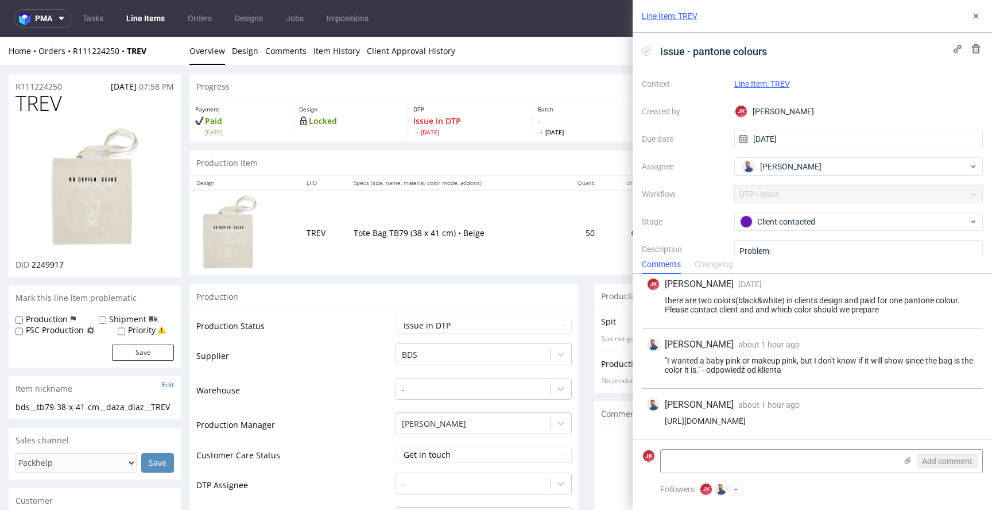
click at [978, 19] on icon at bounding box center [975, 15] width 9 height 9
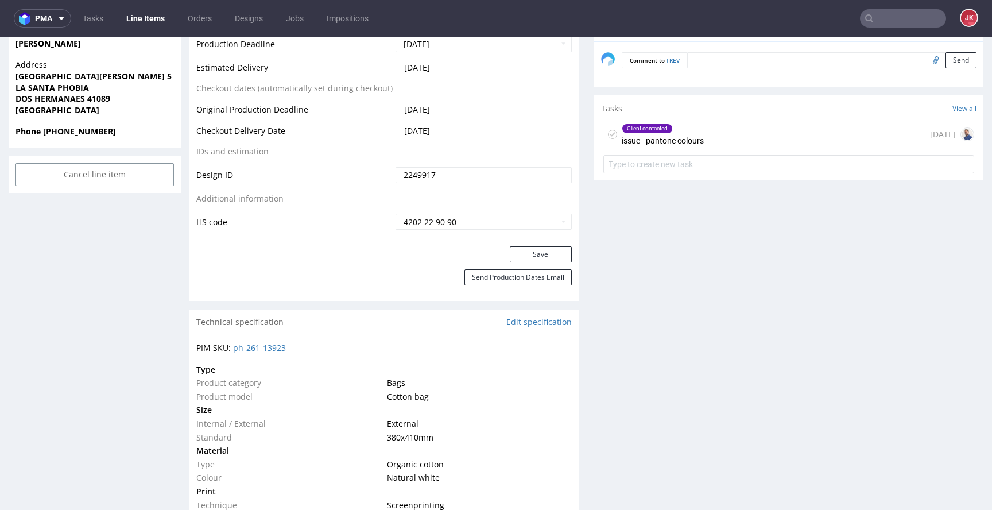
scroll to position [602, 0]
click at [630, 145] on div "Client contacted issue - pantone colours" at bounding box center [663, 136] width 82 height 26
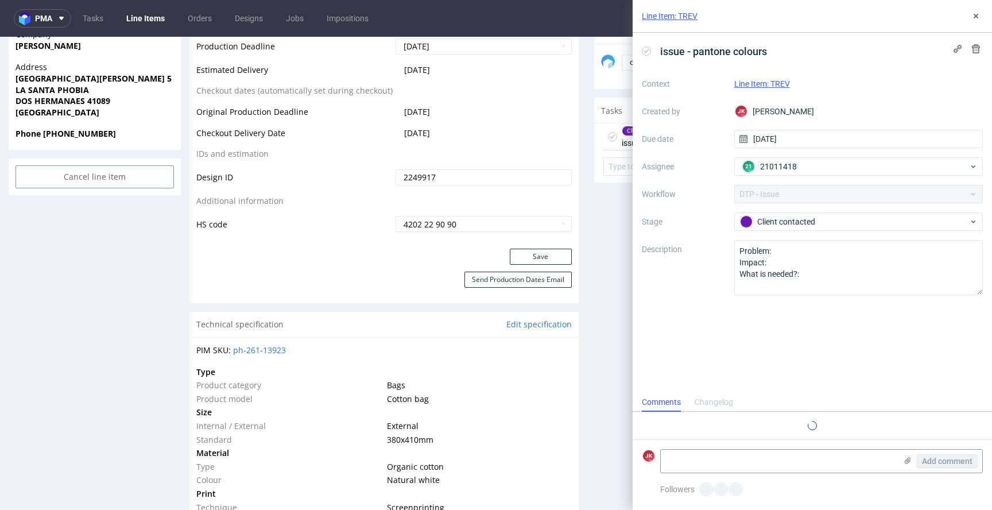
scroll to position [6, 0]
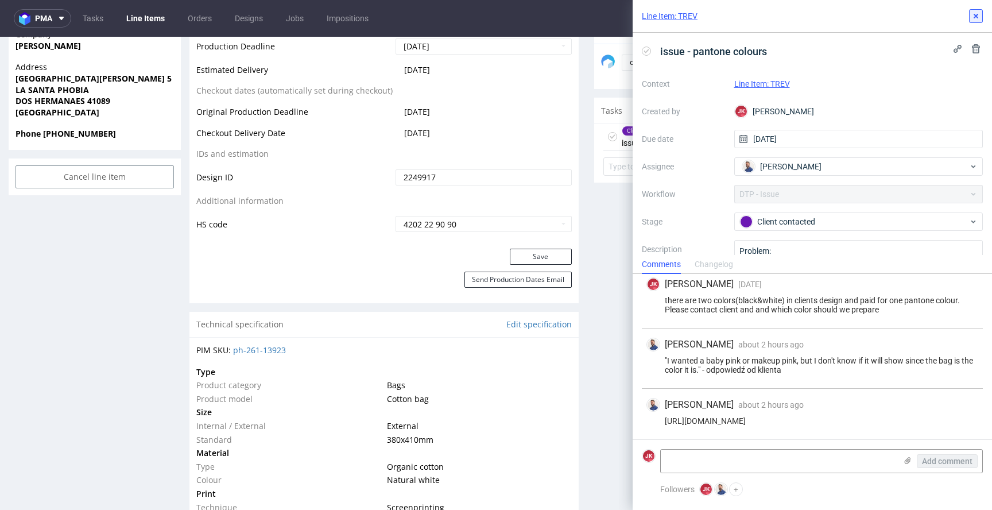
click at [981, 13] on button at bounding box center [976, 16] width 14 height 14
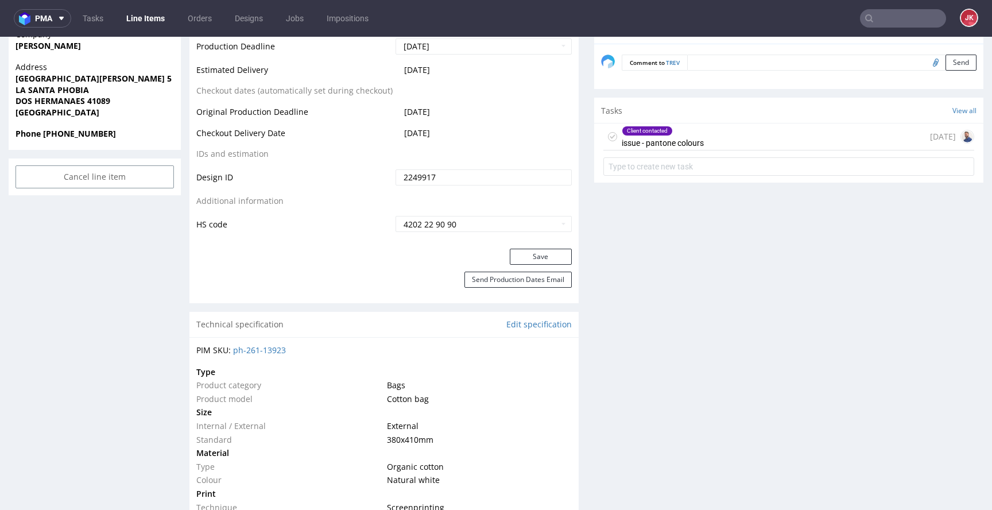
click at [609, 134] on icon at bounding box center [612, 136] width 9 height 9
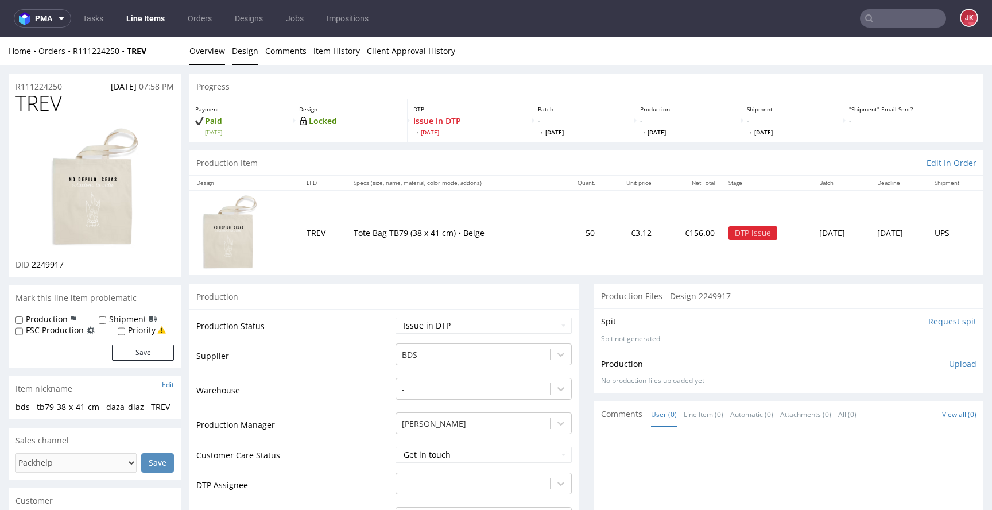
click at [249, 54] on link "Design" at bounding box center [245, 51] width 26 height 28
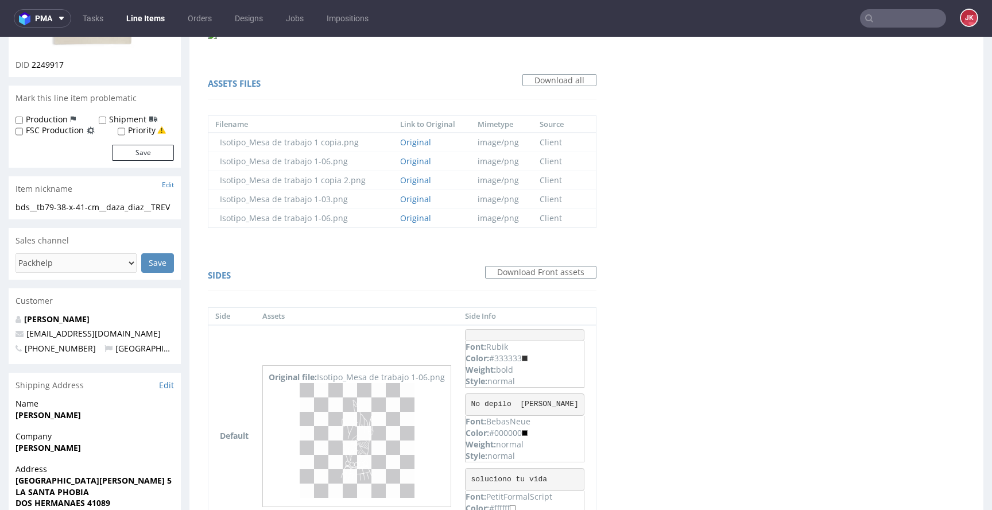
scroll to position [312, 0]
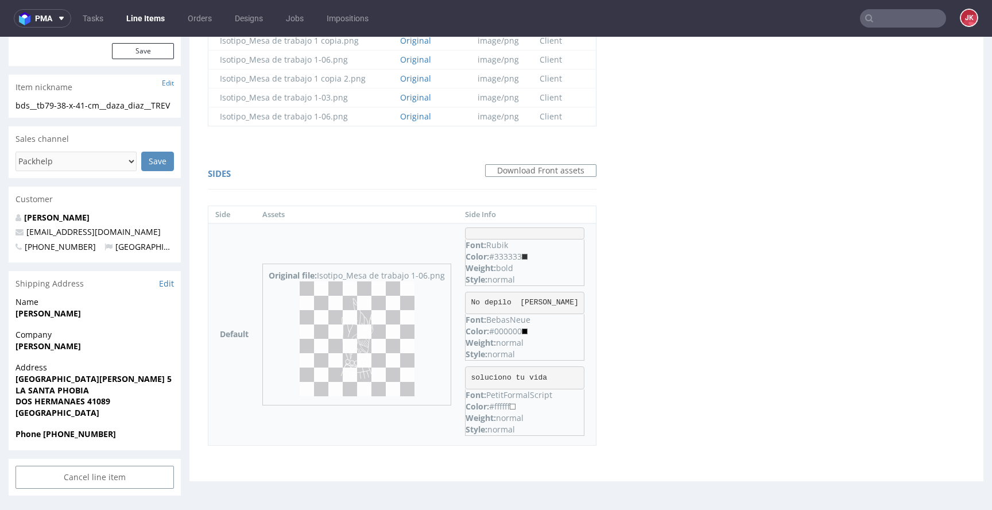
click at [334, 317] on img at bounding box center [357, 338] width 115 height 115
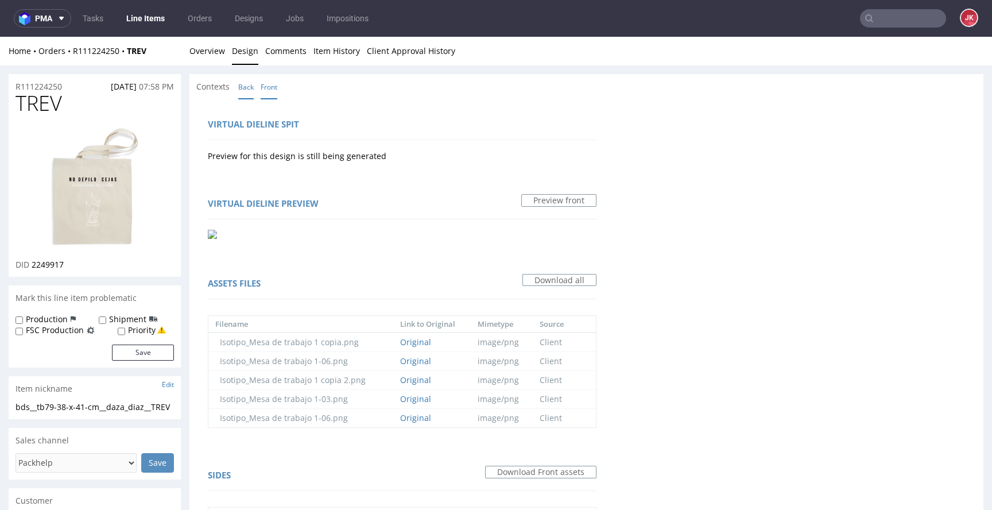
click at [241, 90] on link "Back" at bounding box center [246, 87] width 16 height 25
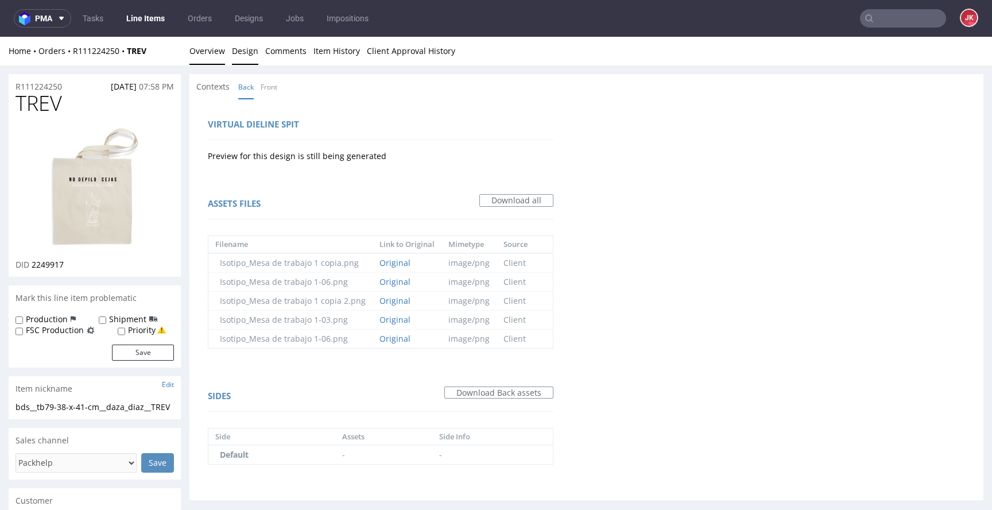
click at [206, 55] on link "Overview" at bounding box center [207, 51] width 36 height 28
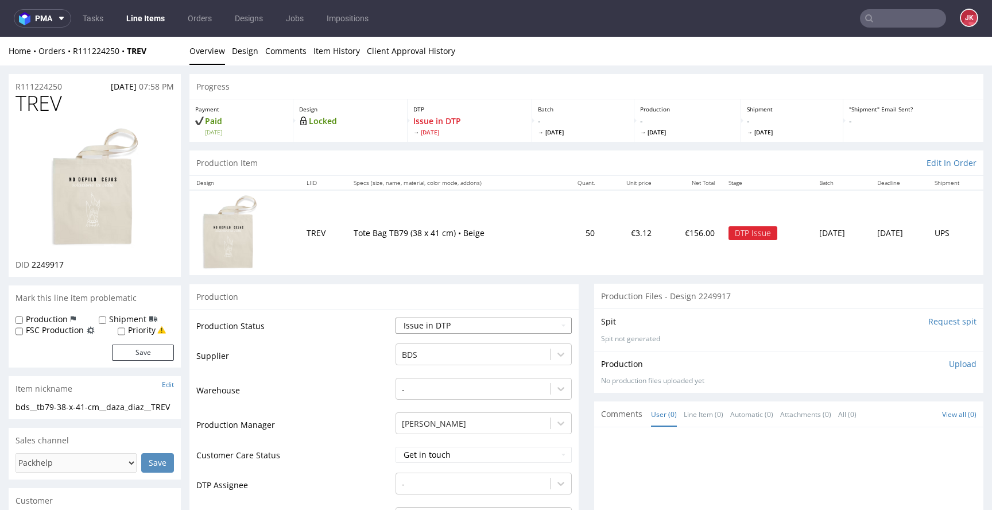
click at [430, 329] on select "Waiting for Artwork Waiting for Diecut Waiting for Mockup Waiting for DTP Waiti…" at bounding box center [484, 325] width 176 height 16
click at [396, 317] on select "Waiting for Artwork Waiting for Diecut Waiting for Mockup Waiting for DTP Waiti…" at bounding box center [484, 325] width 176 height 16
click at [444, 331] on select "Waiting for Artwork Waiting for Diecut Waiting for Mockup Waiting for DTP Waiti…" at bounding box center [484, 325] width 176 height 16
click at [396, 317] on select "Waiting for Artwork Waiting for Diecut Waiting for Mockup Waiting for DTP Waiti…" at bounding box center [484, 325] width 176 height 16
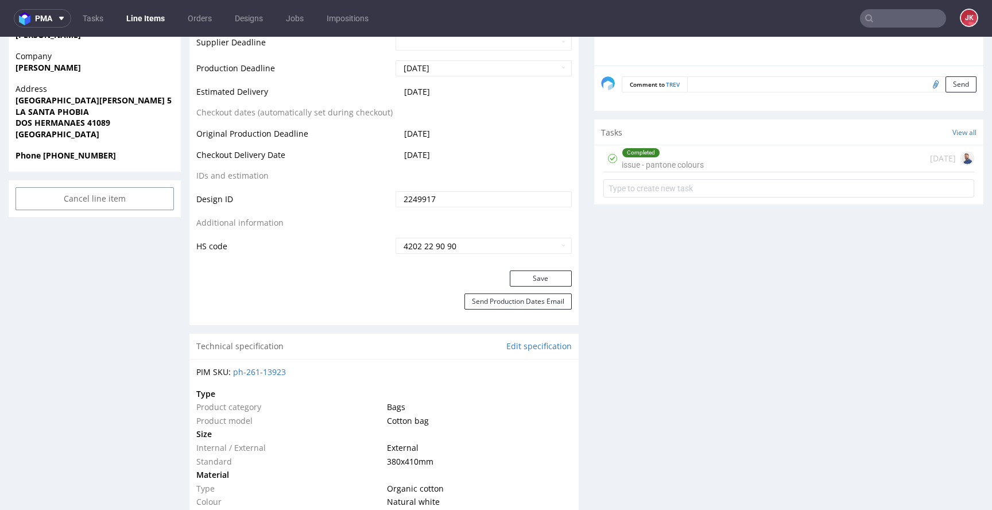
scroll to position [588, 0]
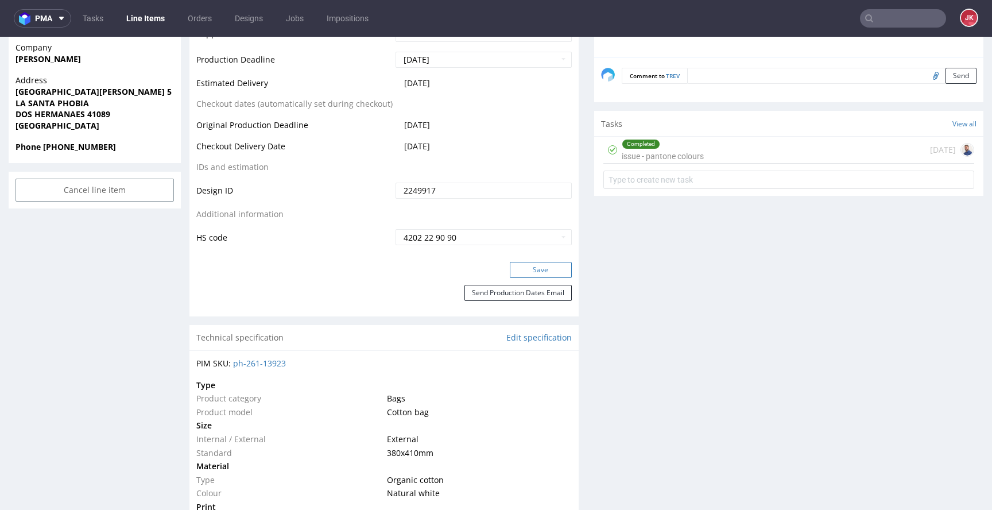
click at [513, 271] on button "Save" at bounding box center [541, 270] width 62 height 16
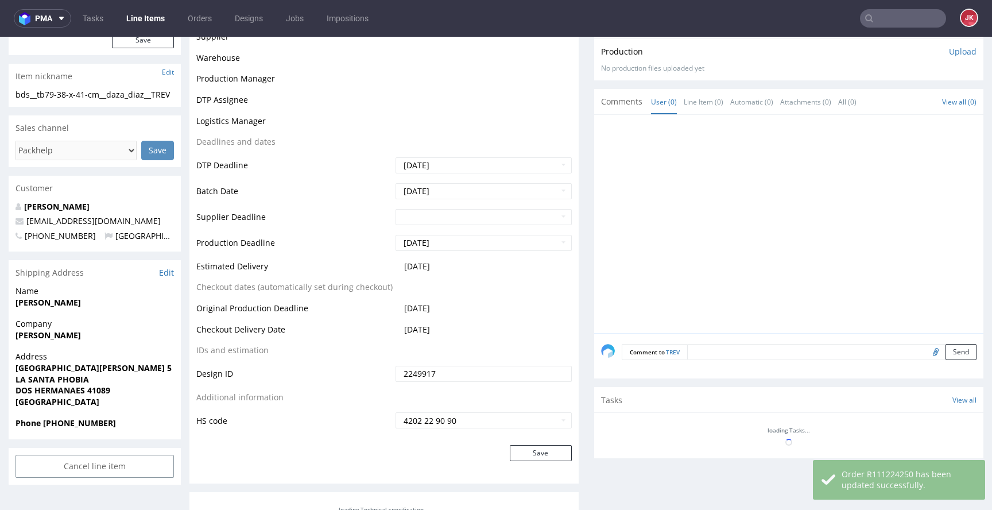
scroll to position [0, 0]
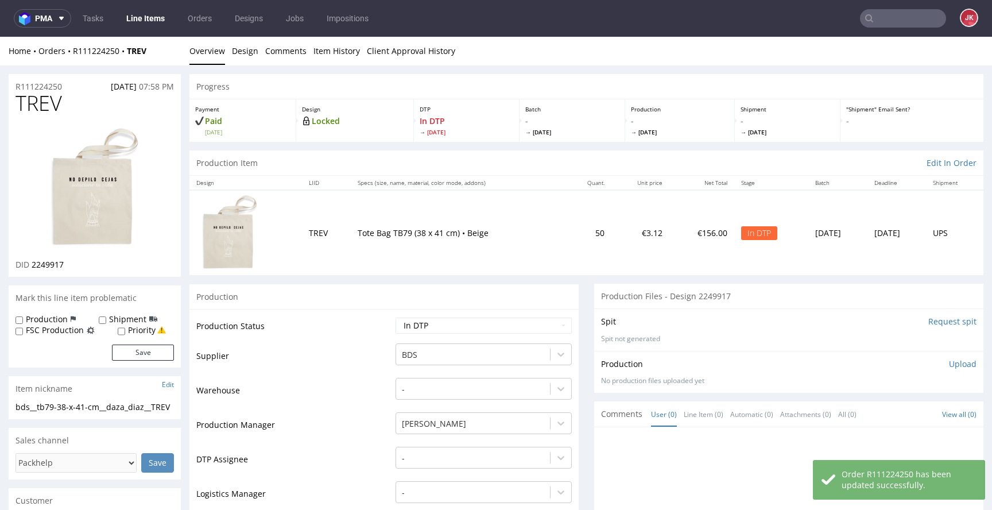
click at [117, 187] on img at bounding box center [95, 187] width 92 height 123
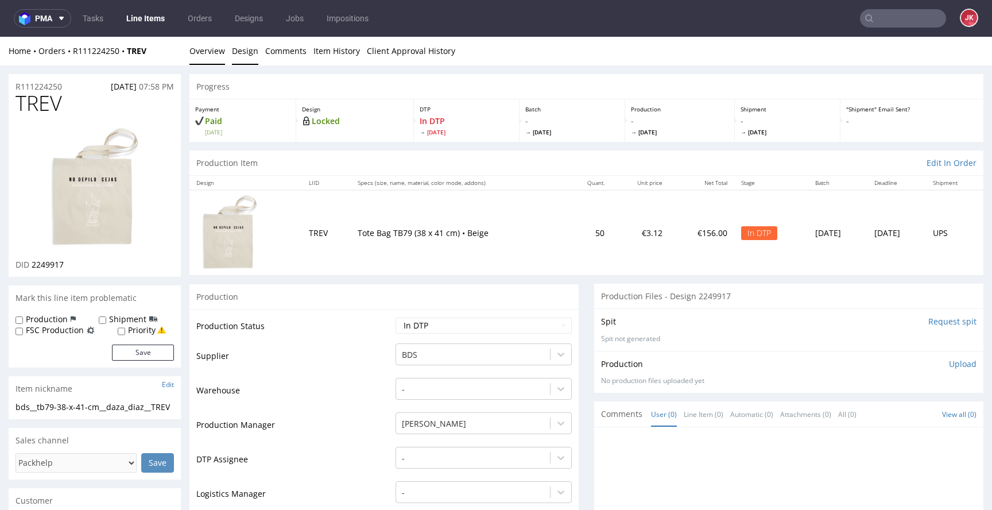
click at [249, 59] on link "Design" at bounding box center [245, 51] width 26 height 28
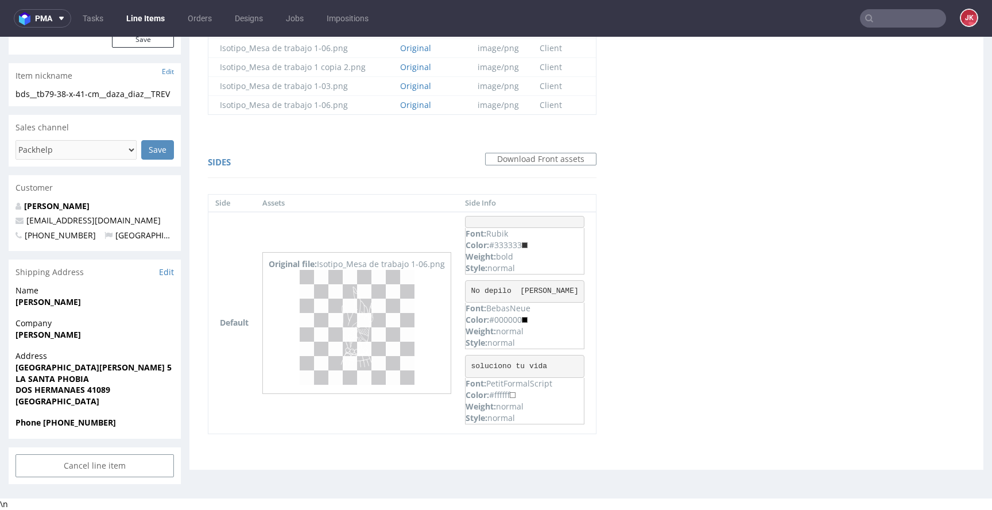
scroll to position [324, 0]
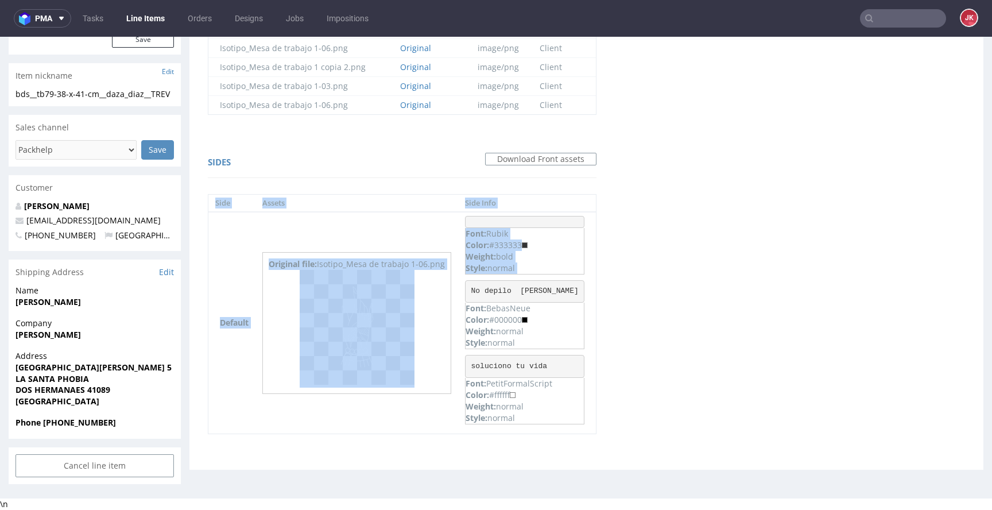
drag, startPoint x: 470, startPoint y: 280, endPoint x: 579, endPoint y: 281, distance: 109.7
click at [579, 281] on div "Virtual dieline spit Preview for this design is still being generated Virtual d…" at bounding box center [401, 127] width 425 height 683
click at [510, 281] on pre "No depilo cejas" at bounding box center [524, 291] width 119 height 23
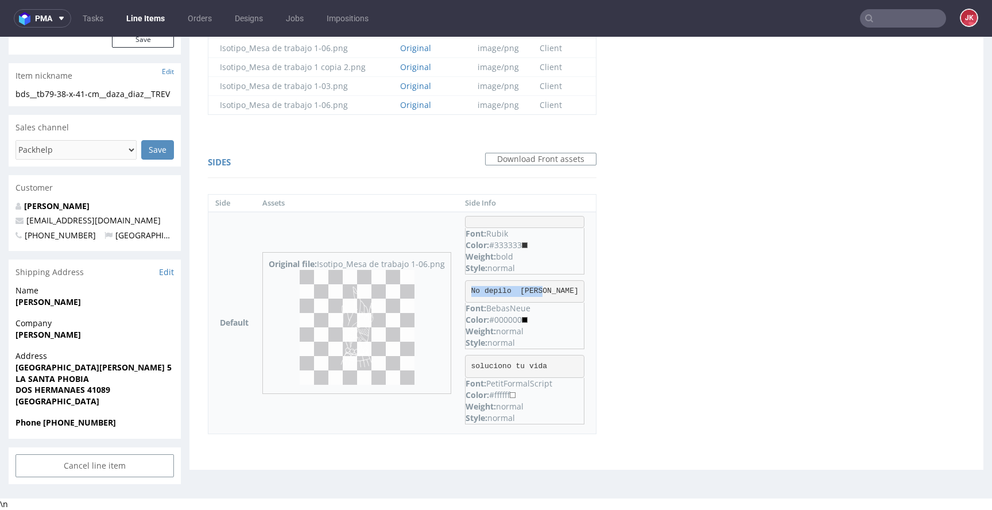
drag, startPoint x: 516, startPoint y: 280, endPoint x: 545, endPoint y: 280, distance: 28.7
click at [545, 280] on pre "No depilo cejas" at bounding box center [524, 291] width 119 height 23
drag, startPoint x: 471, startPoint y: 358, endPoint x: 550, endPoint y: 355, distance: 78.7
click at [550, 355] on pre "soluciono tu vida" at bounding box center [524, 366] width 119 height 23
copy pre "soluciono tu vida"
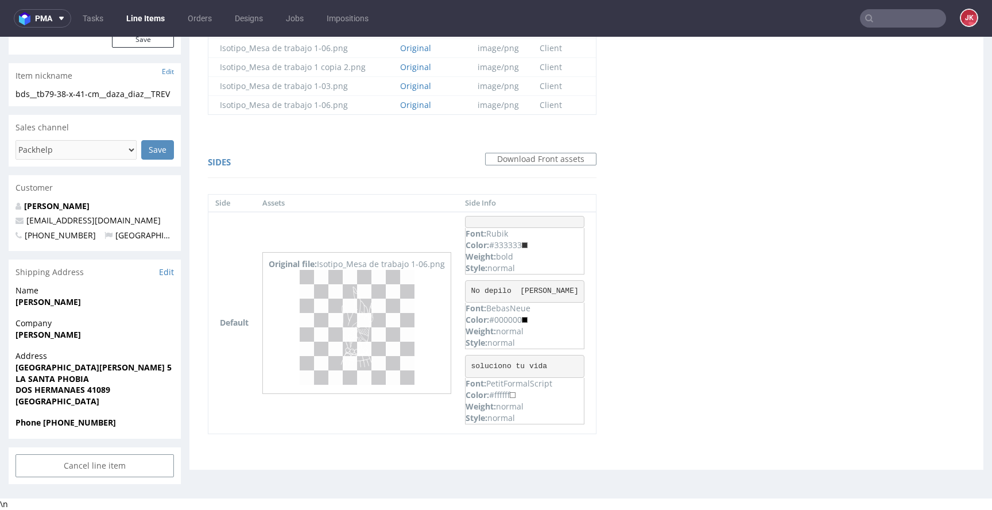
click at [636, 307] on div "Virtual dieline spit Preview for this design is still being generated Virtual d…" at bounding box center [586, 127] width 794 height 683
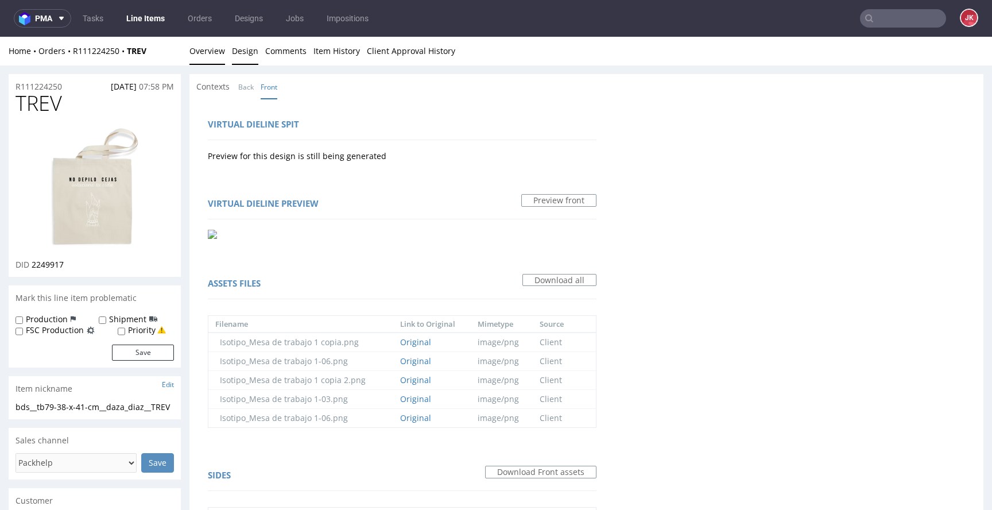
click at [204, 59] on link "Overview" at bounding box center [207, 51] width 36 height 28
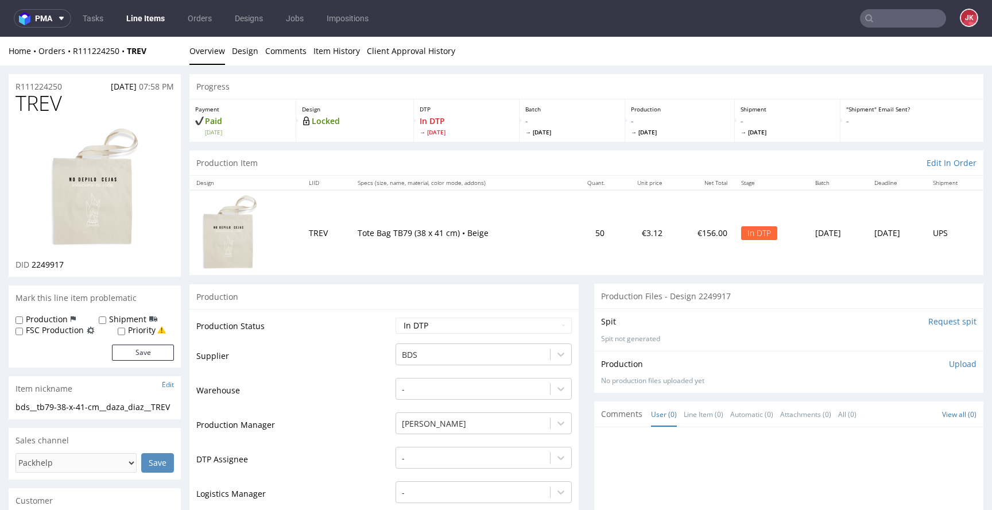
click at [130, 176] on img at bounding box center [95, 187] width 92 height 123
click at [237, 60] on link "Design" at bounding box center [245, 51] width 26 height 28
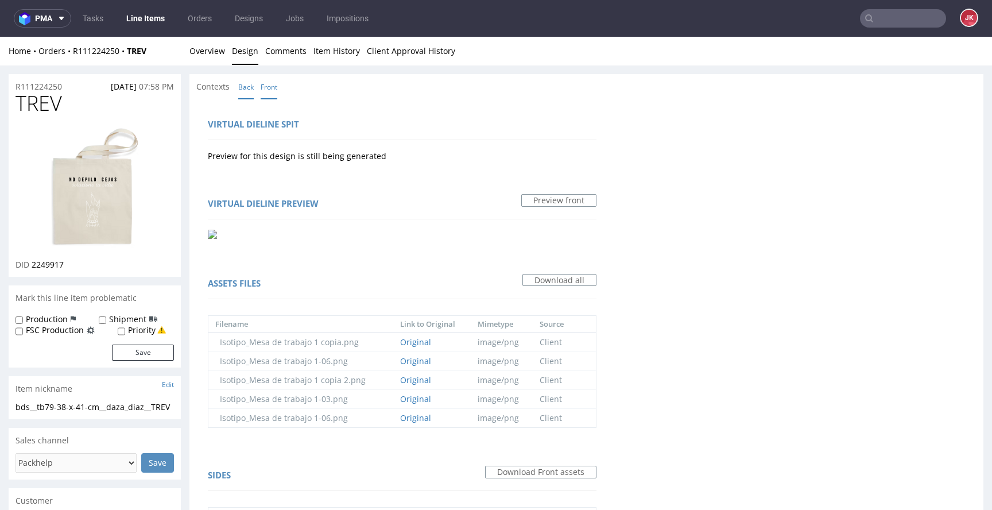
click at [250, 87] on link "Back" at bounding box center [246, 87] width 16 height 25
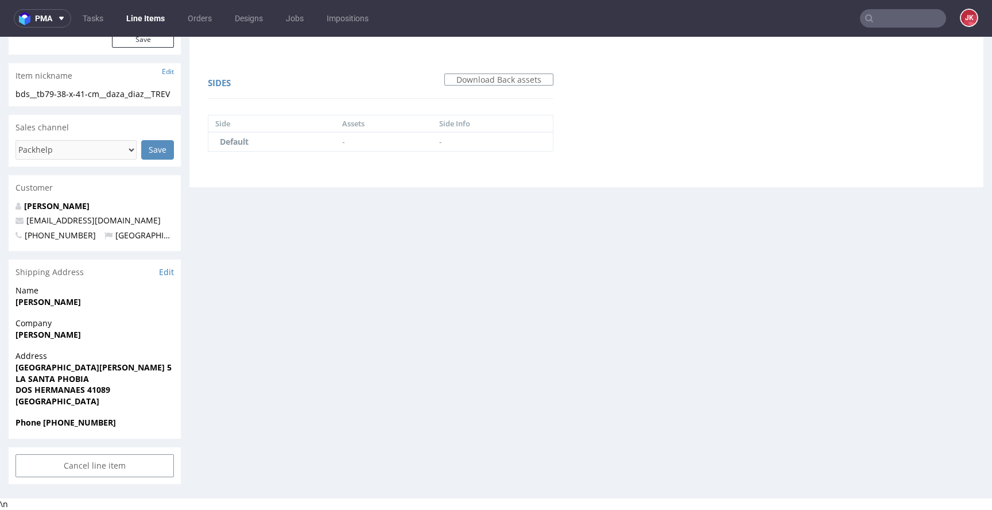
scroll to position [150, 0]
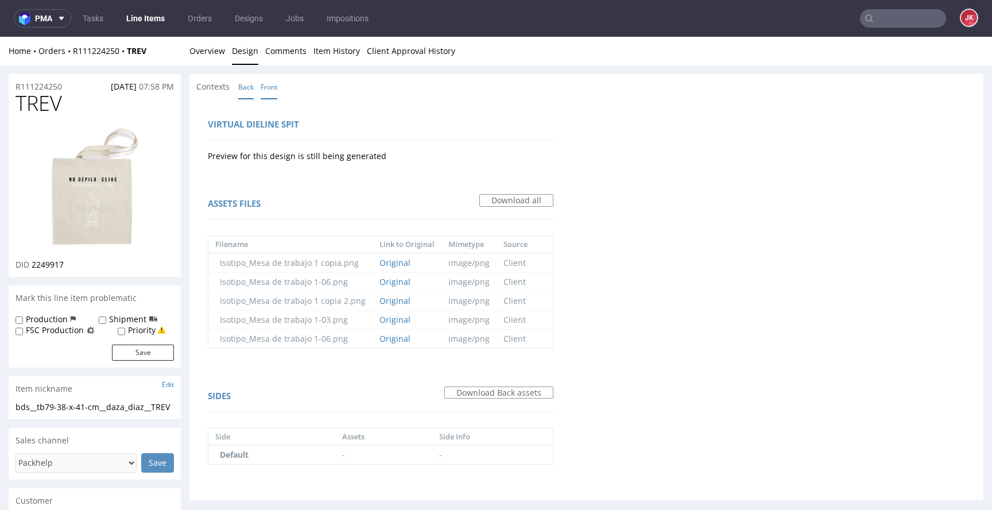
click at [273, 88] on link "Front" at bounding box center [269, 87] width 17 height 25
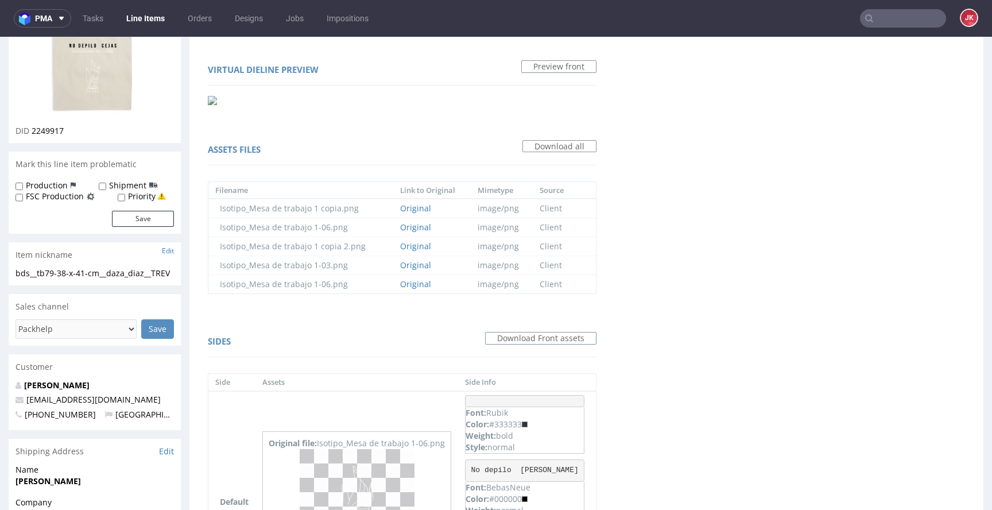
scroll to position [1, 0]
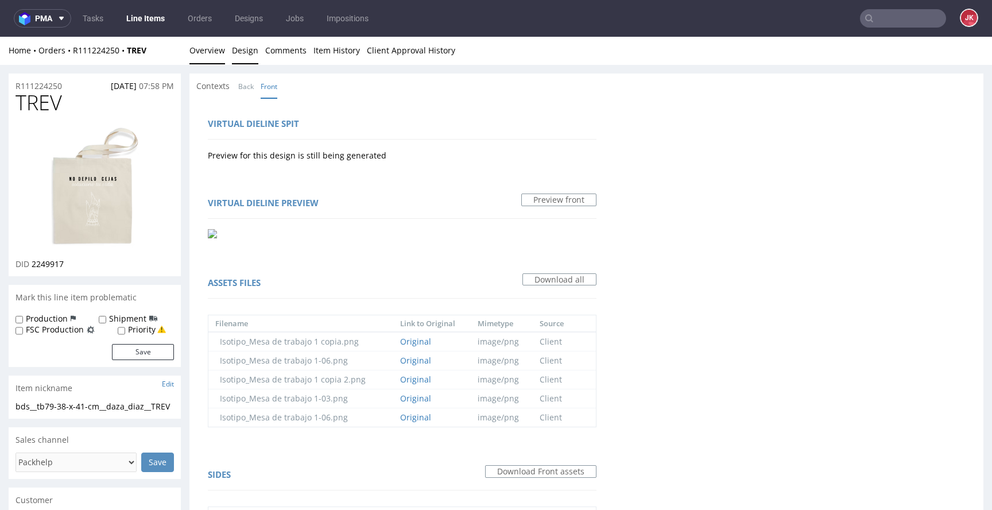
click at [208, 55] on link "Overview" at bounding box center [207, 50] width 36 height 28
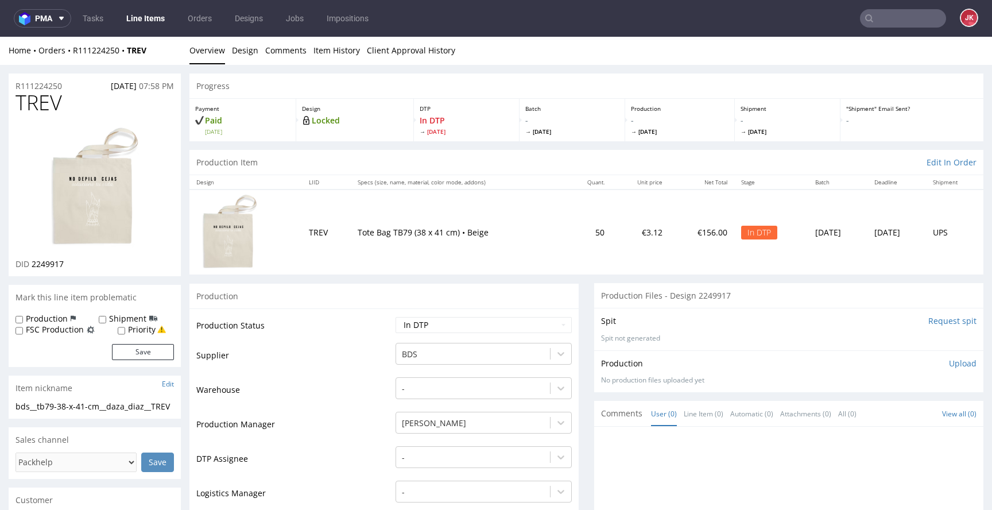
click at [34, 104] on span "TREV" at bounding box center [39, 102] width 47 height 23
copy span "TREV"
click at [51, 260] on span "2249917" at bounding box center [48, 263] width 32 height 11
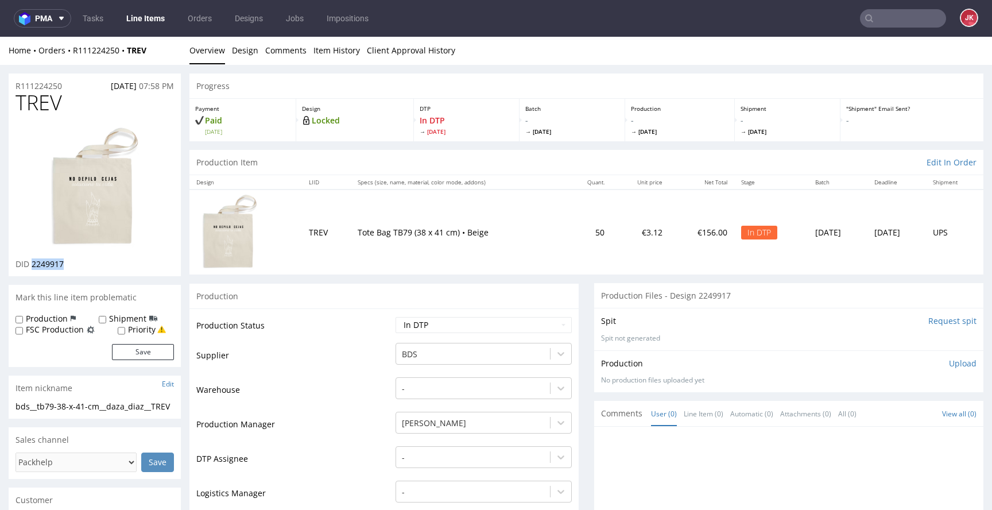
copy span "2249917"
click at [400, 339] on td "Waiting for Artwork Waiting for Diecut Waiting for Mockup Waiting for DTP Waiti…" at bounding box center [482, 329] width 179 height 26
drag, startPoint x: 113, startPoint y: 413, endPoint x: 0, endPoint y: 407, distance: 112.7
copy div "bds__tb79-38-x-41-cm__daza_diaz__TREV"
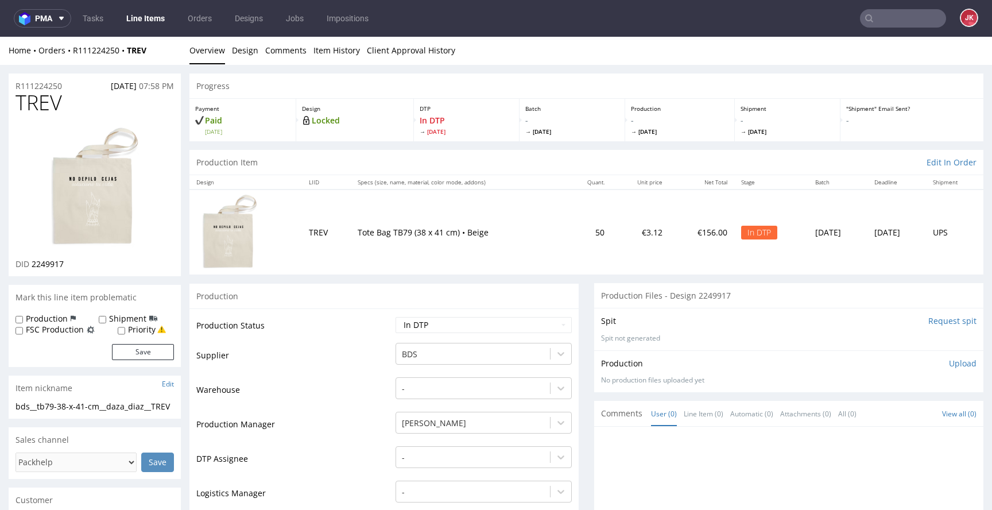
click at [70, 86] on div "R111224250 19.08.2025 07:58 PM" at bounding box center [95, 82] width 172 height 18
drag, startPoint x: 83, startPoint y: 86, endPoint x: 0, endPoint y: 80, distance: 82.8
copy p "R111224250"
click at [47, 266] on span "2249917" at bounding box center [48, 263] width 32 height 11
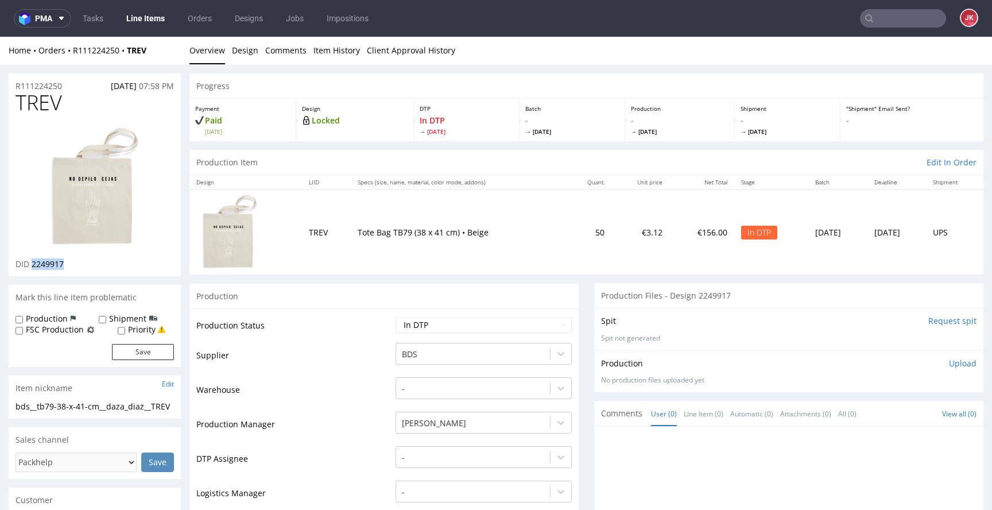
click at [47, 265] on span "2249917" at bounding box center [48, 263] width 32 height 11
copy span "2249917"
click at [429, 319] on select "Waiting for Artwork Waiting for Diecut Waiting for Mockup Waiting for DTP Waiti…" at bounding box center [484, 325] width 176 height 16
select select "dtp_ca_needed"
click at [396, 317] on select "Waiting for Artwork Waiting for Diecut Waiting for Mockup Waiting for DTP Waiti…" at bounding box center [484, 325] width 176 height 16
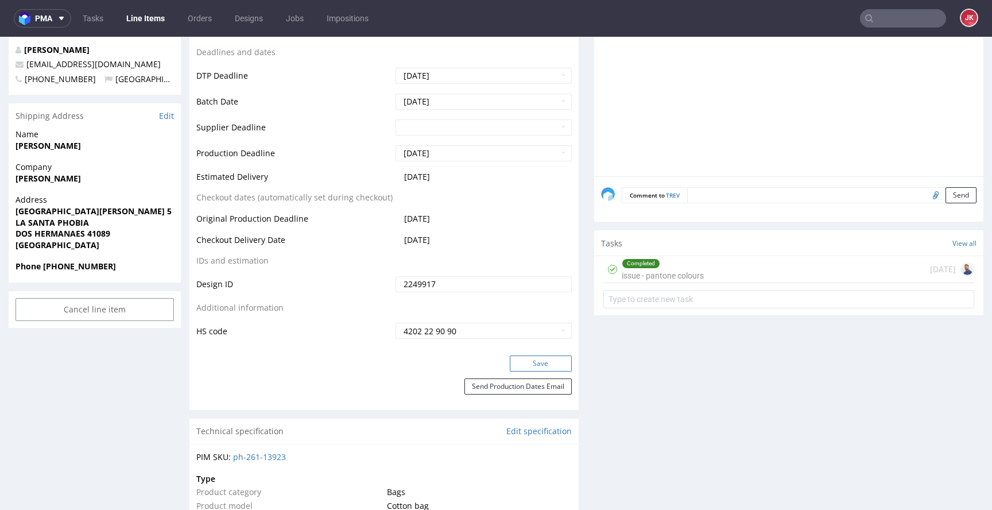
scroll to position [472, 0]
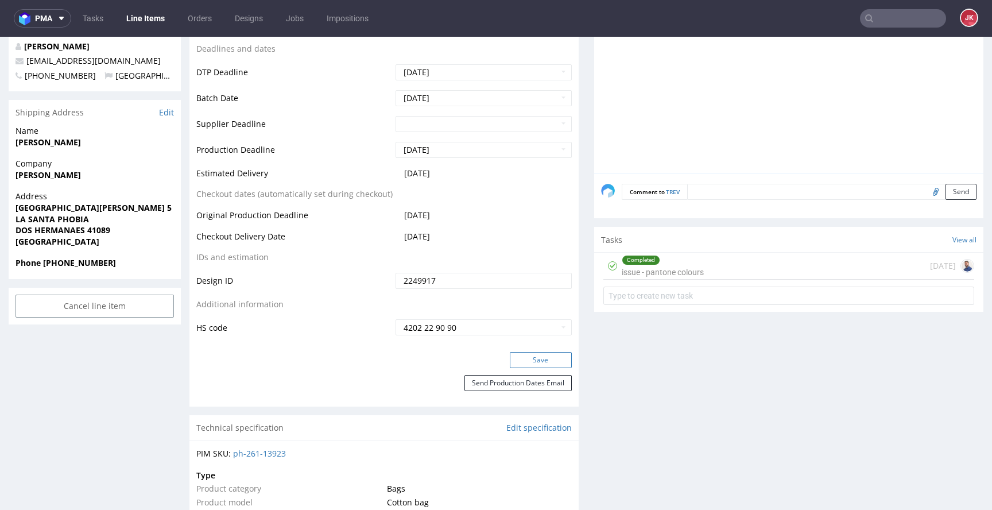
click at [518, 358] on button "Save" at bounding box center [541, 360] width 62 height 16
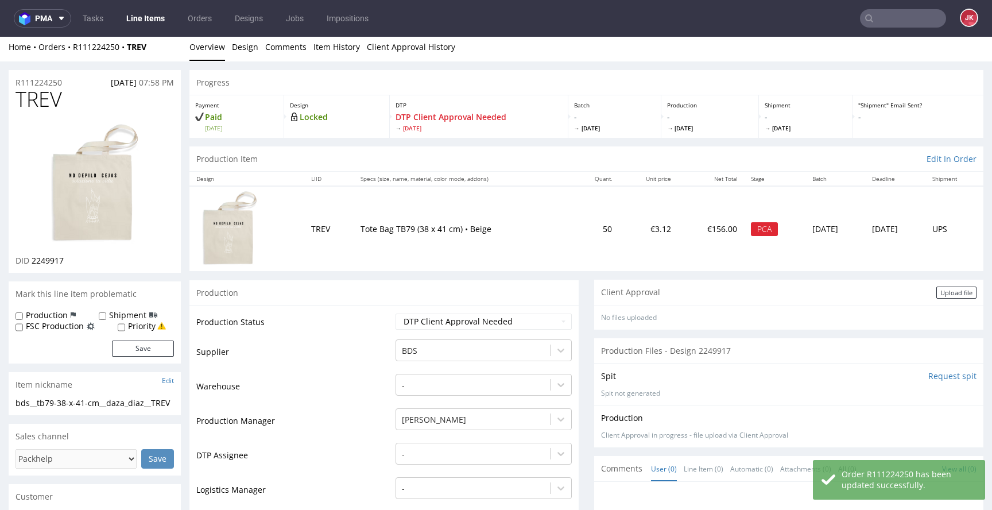
scroll to position [0, 0]
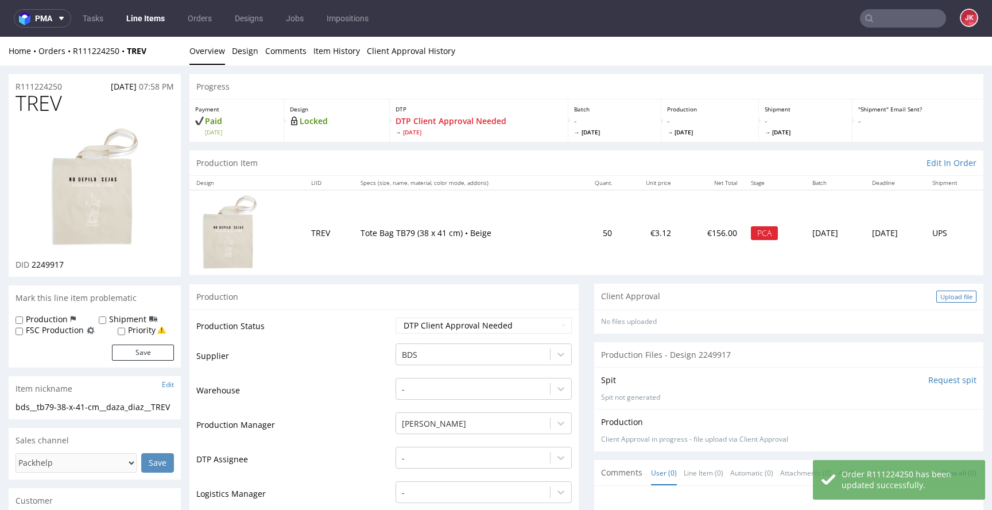
click at [936, 301] on div "Upload file" at bounding box center [956, 297] width 40 height 12
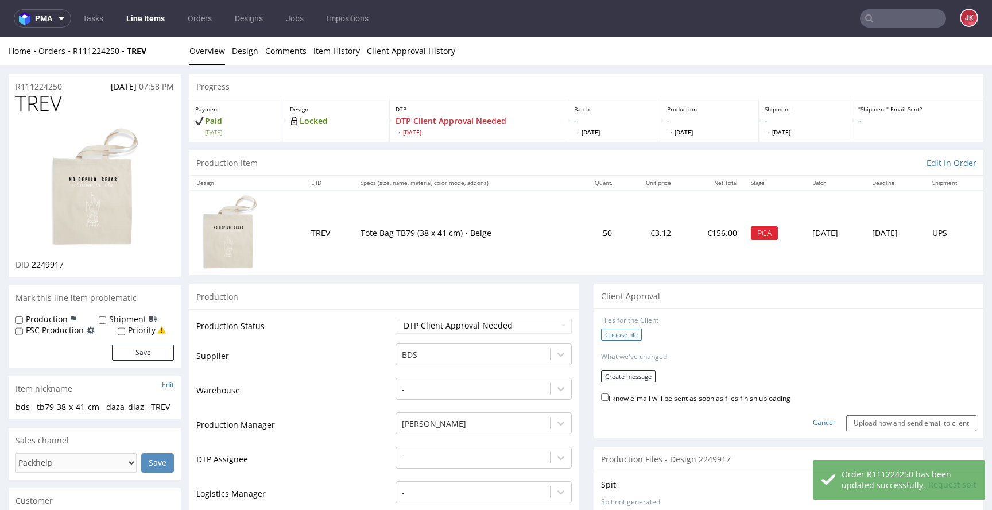
click at [611, 335] on label "Choose file" at bounding box center [621, 334] width 41 height 12
click at [0, 37] on input "Choose file" at bounding box center [0, 37] width 0 height 0
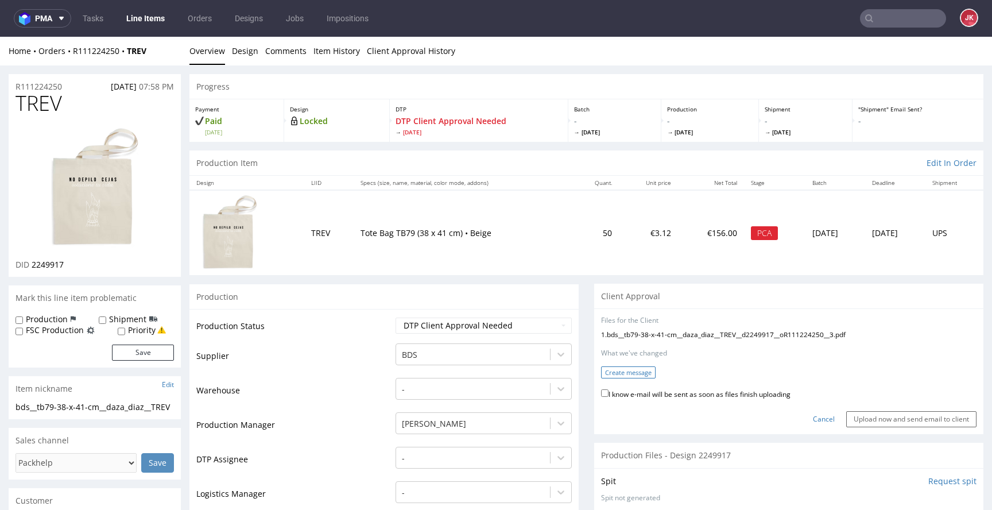
click at [643, 370] on button "Create message" at bounding box center [628, 372] width 55 height 12
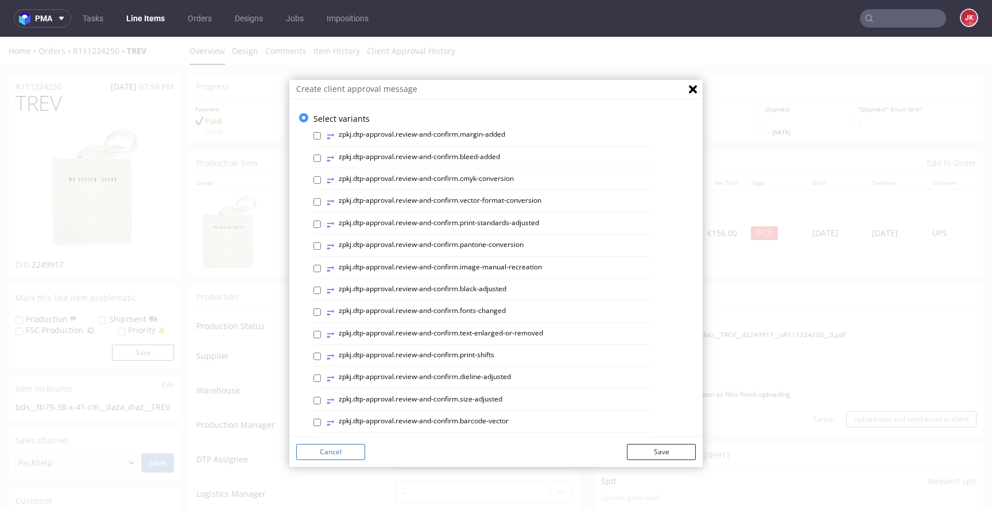
click at [338, 454] on button "Cancel" at bounding box center [330, 452] width 69 height 16
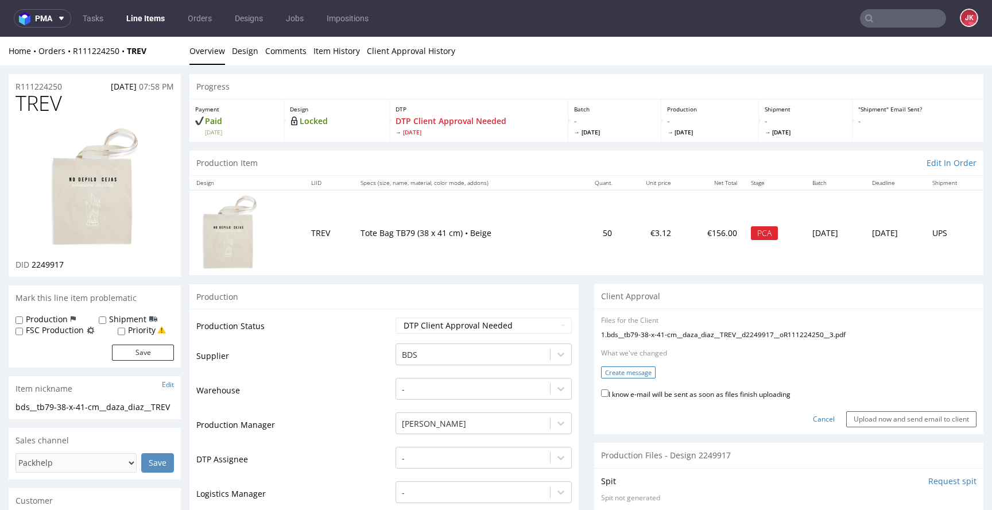
click at [610, 371] on button "Create message" at bounding box center [628, 372] width 55 height 12
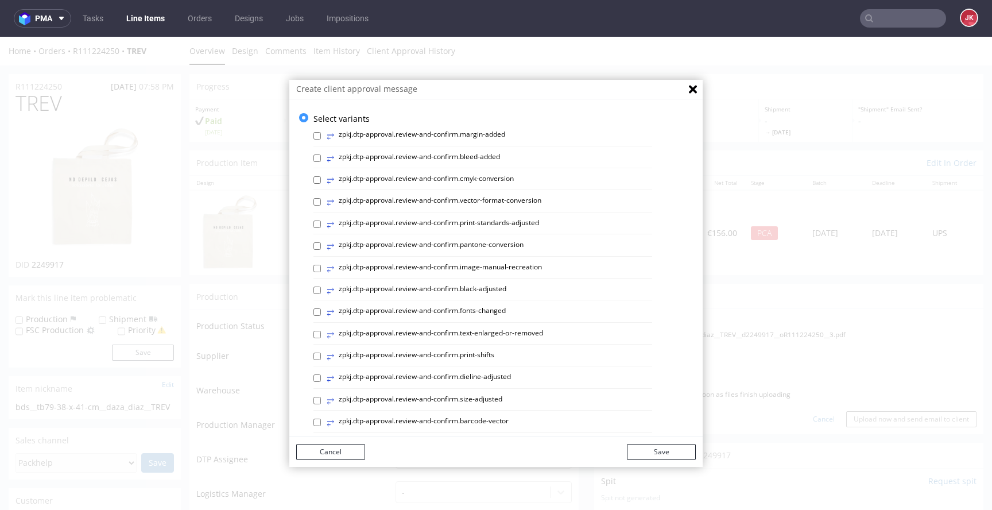
click at [454, 202] on label "⥂ zpkj.dtp-approval.review-and-confirm.vector-format-conversion" at bounding box center [434, 202] width 215 height 13
click at [321, 202] on input "⥂ zpkj.dtp-approval.review-and-confirm.vector-format-conversion" at bounding box center [316, 201] width 7 height 7
checkbox input "true"
click at [645, 451] on button "Save" at bounding box center [661, 452] width 69 height 16
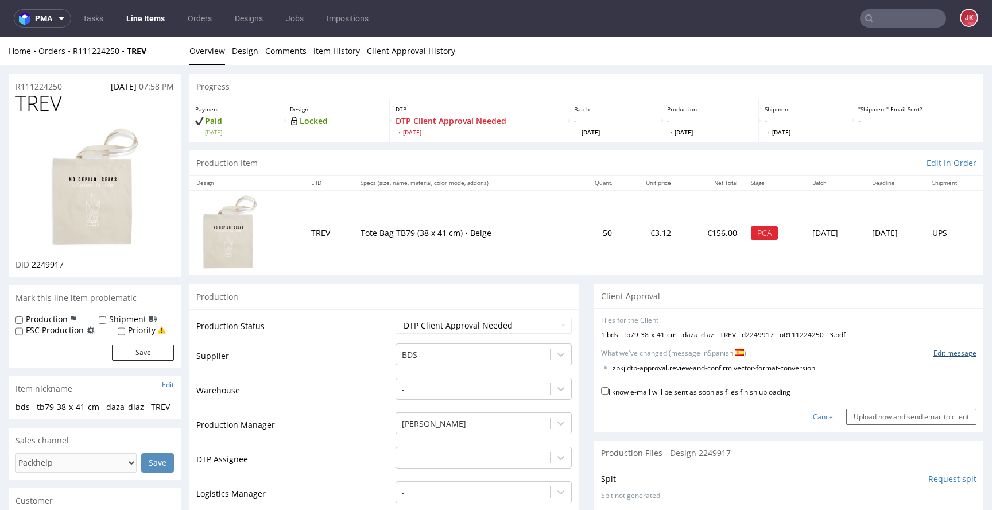
click at [934, 353] on link "Edit message" at bounding box center [955, 353] width 43 height 10
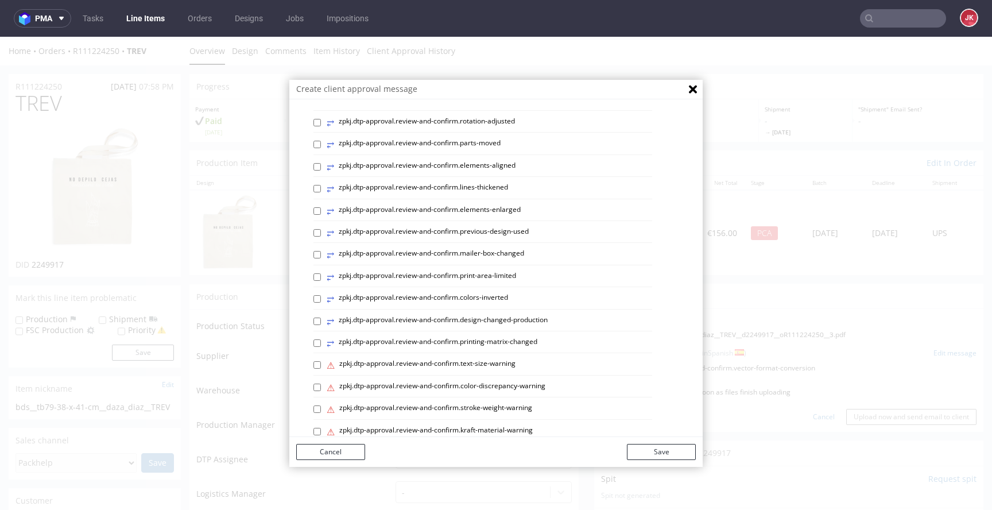
scroll to position [484, 0]
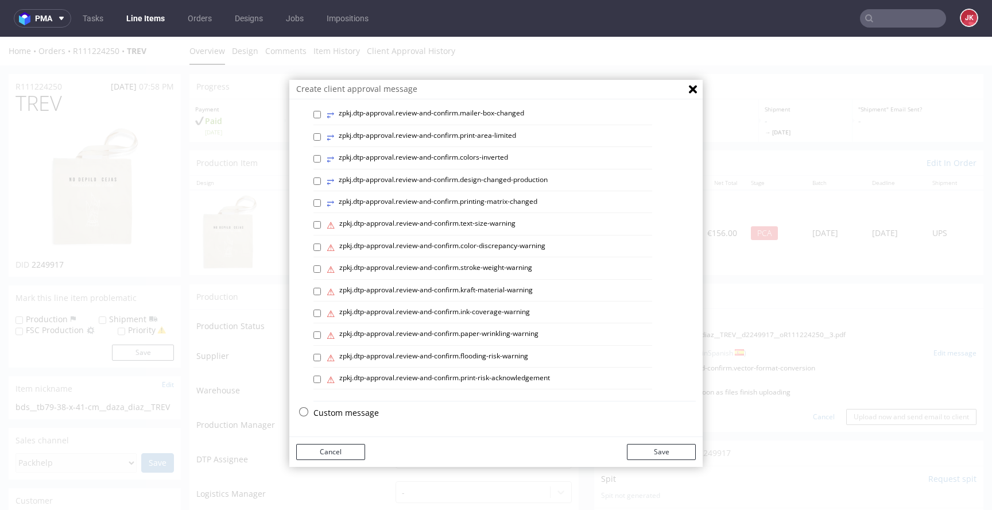
click at [365, 409] on p "Custom message" at bounding box center [504, 412] width 382 height 11
checkbox input "false"
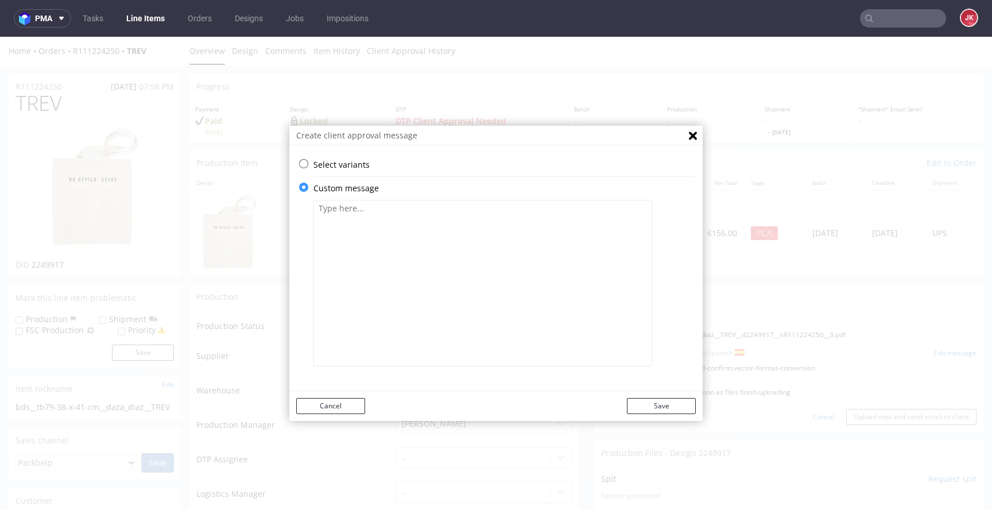
scroll to position [0, 0]
click at [444, 308] on textarea at bounding box center [482, 283] width 339 height 166
paste textarea "Por favor, compruebe que todo esté correcto. Se requiere la aprobación del clie…"
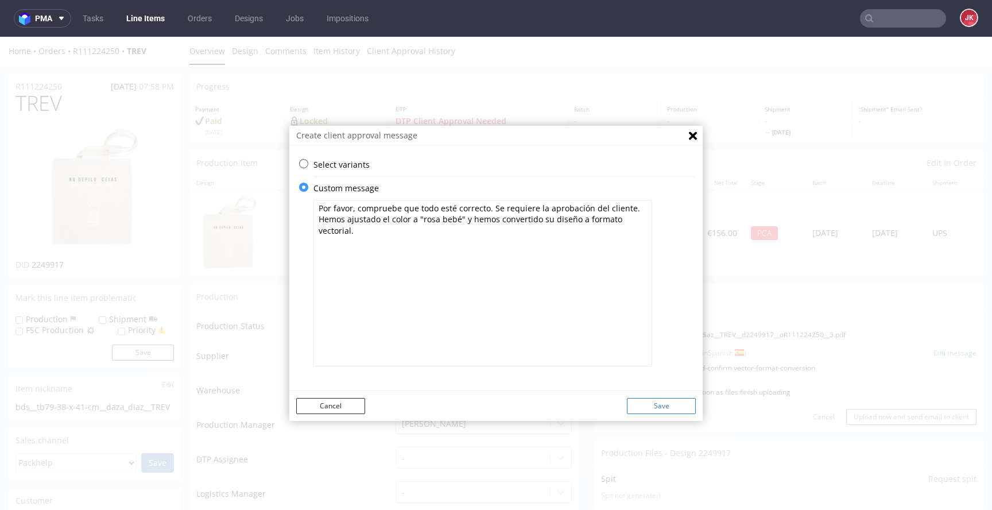
type textarea "Por favor, compruebe que todo esté correcto. Se requiere la aprobación del clie…"
click at [657, 398] on button "Save" at bounding box center [661, 406] width 69 height 16
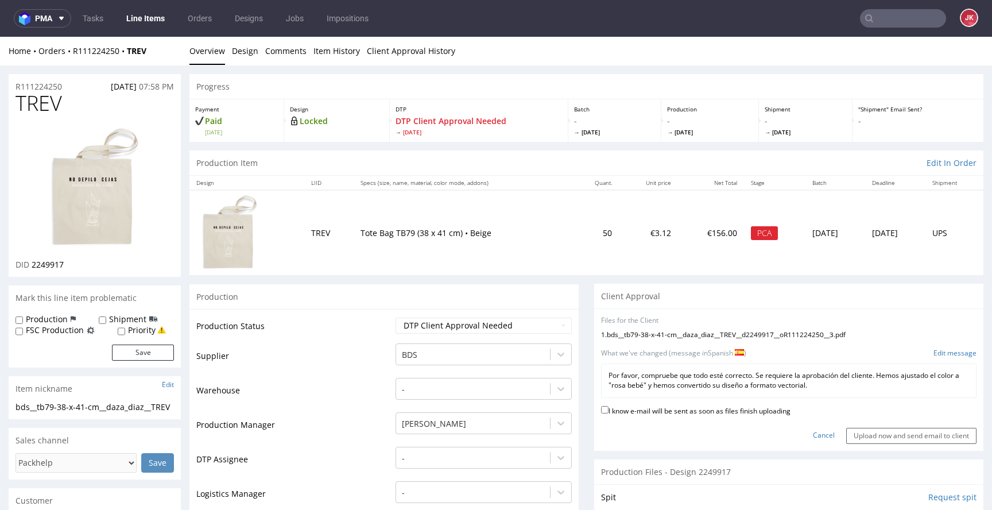
click at [648, 409] on label "I know e-mail will be sent as soon as files finish uploading" at bounding box center [695, 410] width 189 height 13
click at [609, 409] on input "I know e-mail will be sent as soon as files finish uploading" at bounding box center [604, 409] width 7 height 7
checkbox input "true"
click at [857, 437] on input "Upload now and send email to client" at bounding box center [911, 436] width 130 height 16
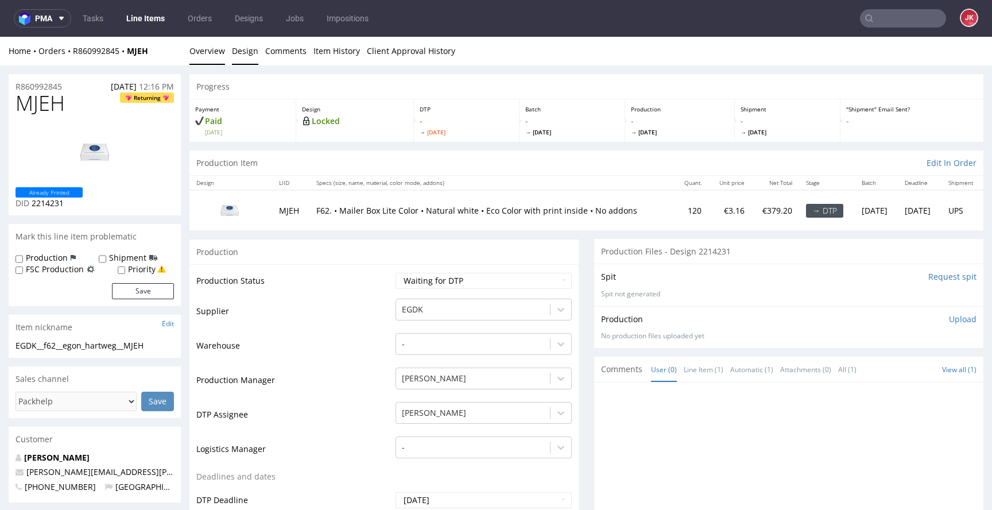
click at [241, 50] on link "Design" at bounding box center [245, 51] width 26 height 28
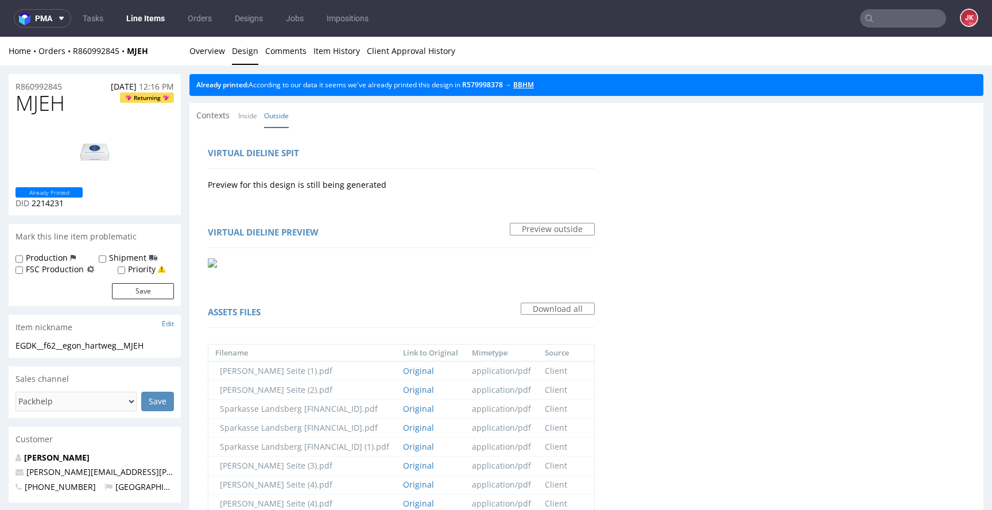
click at [534, 87] on link "BBHM" at bounding box center [523, 85] width 21 height 10
click at [224, 56] on div "Home Orders R860992845 MJEH Overview Design Comments Item History Client Approv…" at bounding box center [496, 51] width 992 height 29
click at [219, 56] on link "Overview" at bounding box center [207, 51] width 36 height 28
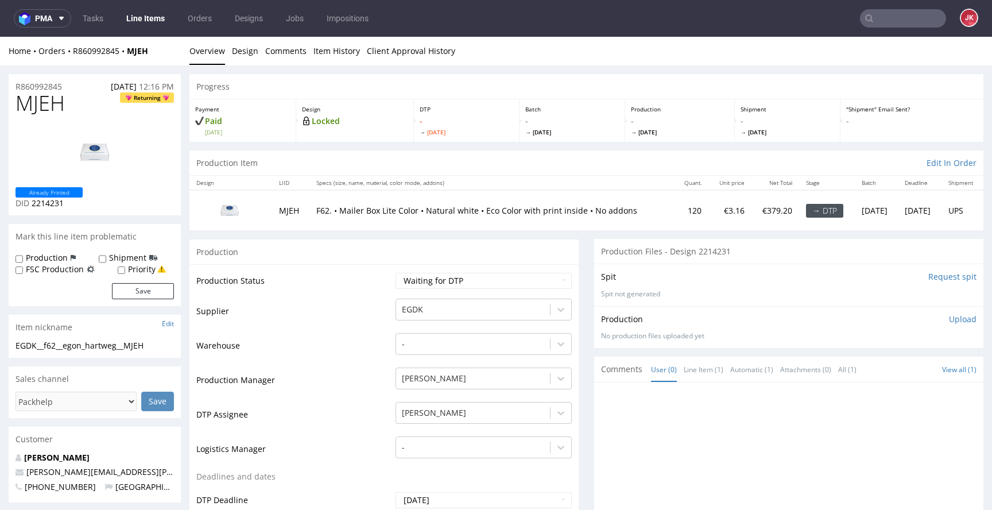
click at [158, 340] on div "EGDK__f62__egon_hartweg__MJEH" at bounding box center [95, 345] width 158 height 11
drag, startPoint x: 159, startPoint y: 348, endPoint x: 0, endPoint y: 349, distance: 159.0
copy div "EGDK__f62__egon_hartweg__MJEH"
click at [538, 280] on select "Waiting for Artwork Waiting for Diecut Waiting for Mockup Waiting for DTP Waiti…" at bounding box center [484, 281] width 176 height 16
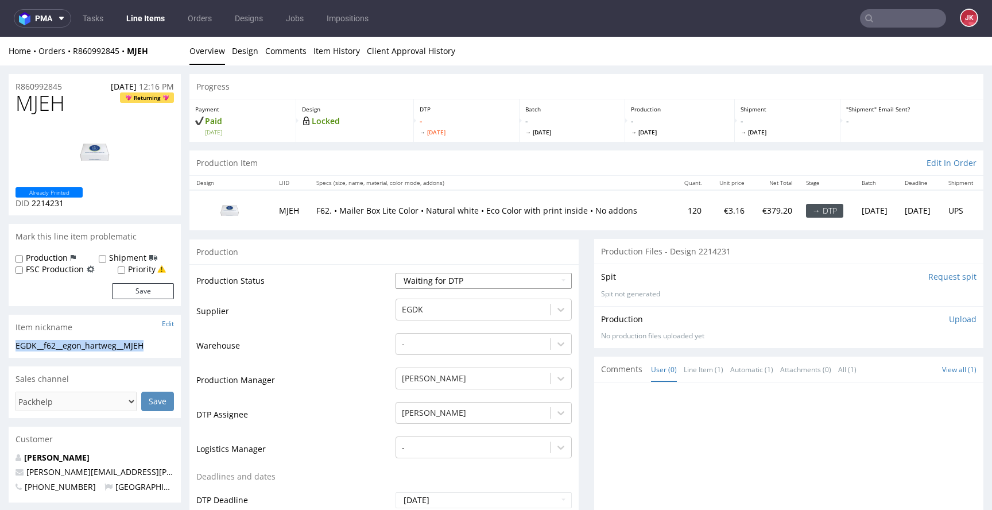
select select "dtp_in_process"
click at [396, 273] on select "Waiting for Artwork Waiting for Diecut Waiting for Mockup Waiting for DTP Waiti…" at bounding box center [484, 281] width 176 height 16
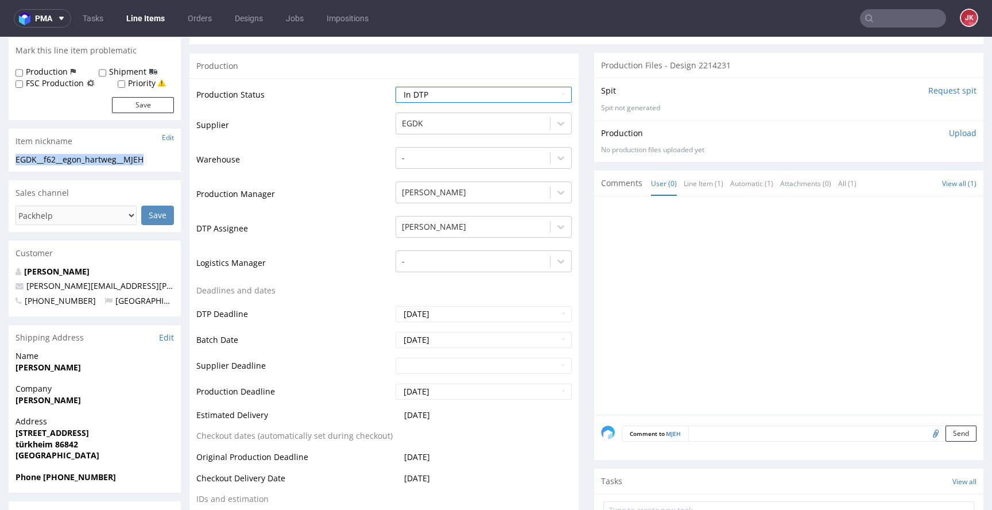
scroll to position [326, 0]
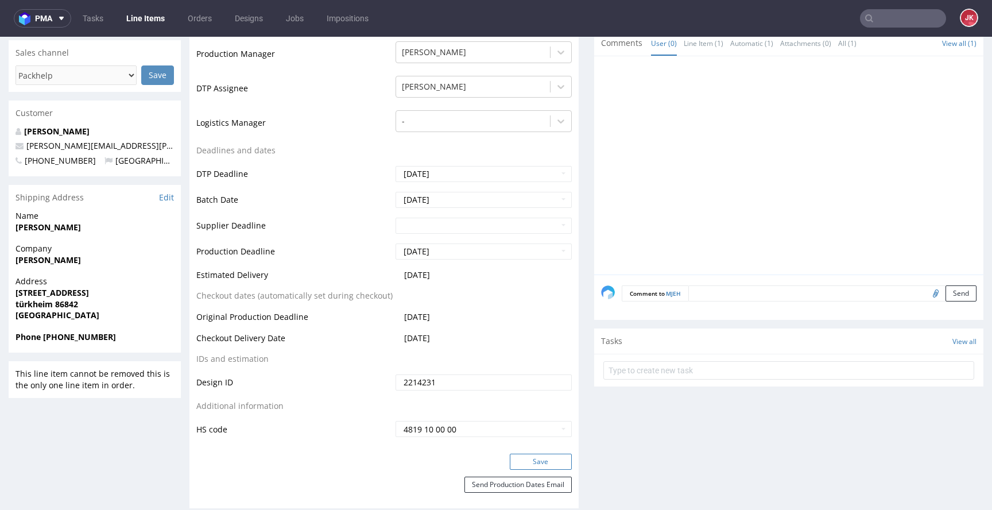
click at [541, 462] on button "Save" at bounding box center [541, 462] width 62 height 16
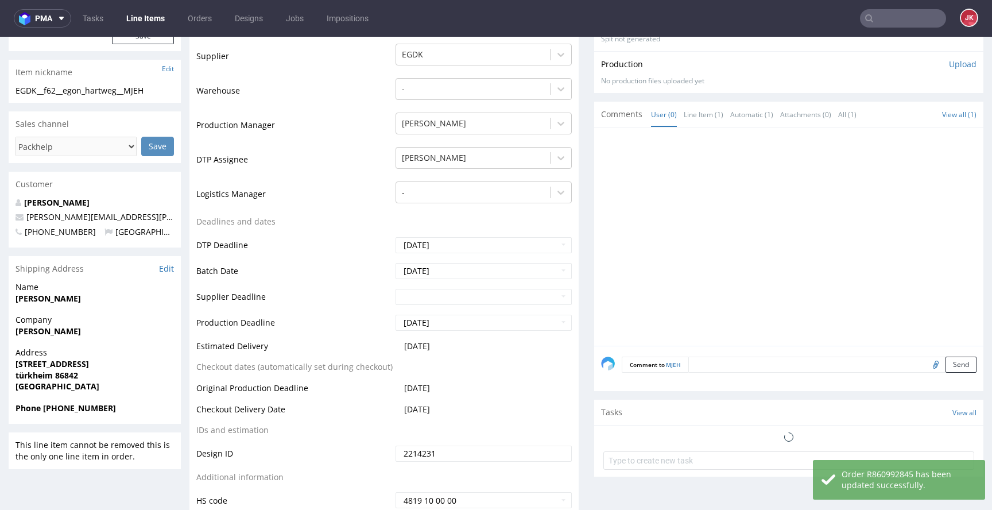
scroll to position [0, 0]
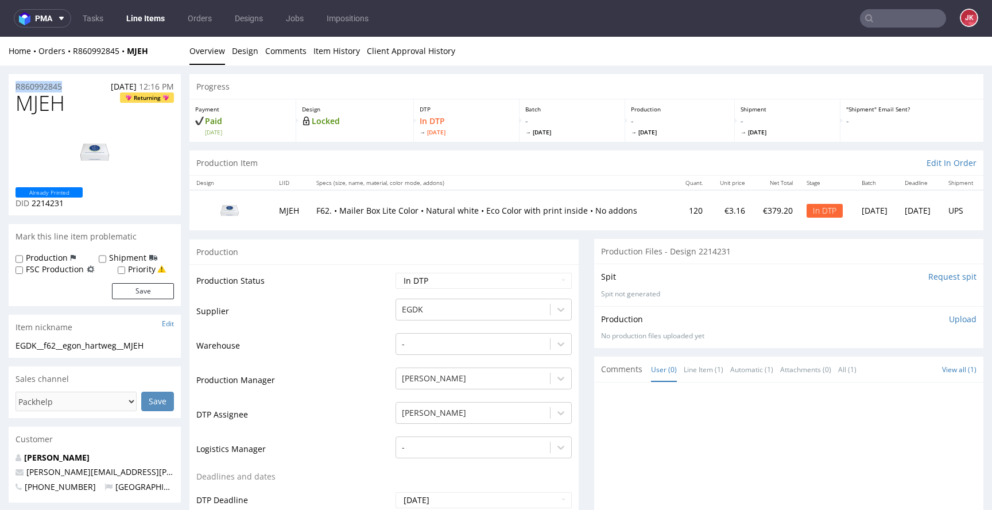
drag, startPoint x: 80, startPoint y: 85, endPoint x: 15, endPoint y: 91, distance: 65.1
copy p "R860992845"
click at [50, 108] on span "MJEH" at bounding box center [40, 103] width 49 height 23
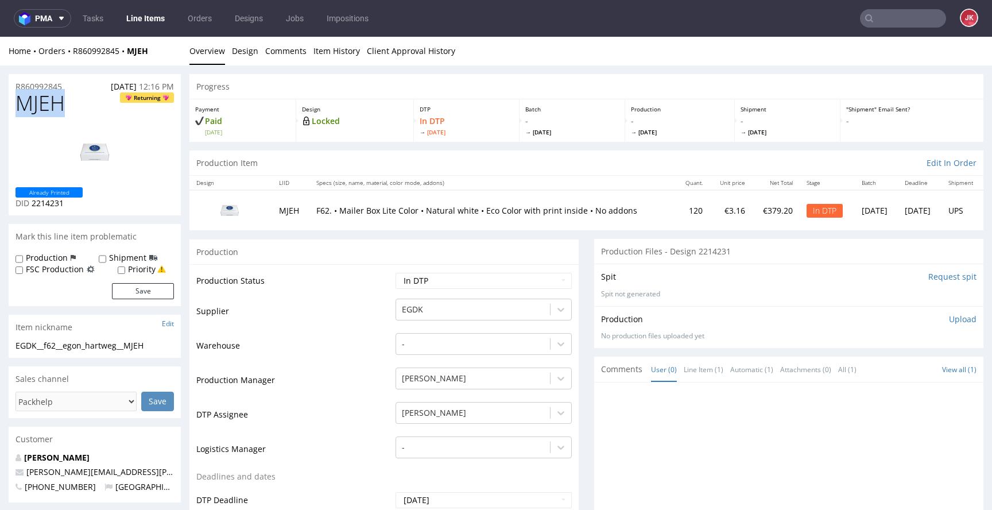
copy span "MJEH"
click at [949, 317] on p "Upload" at bounding box center [963, 318] width 28 height 11
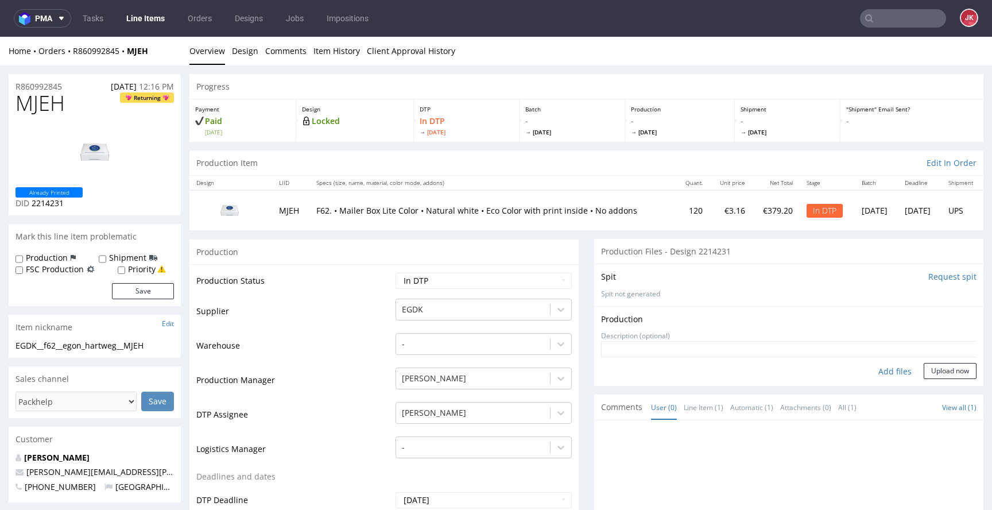
click at [877, 377] on div "Add files" at bounding box center [894, 371] width 57 height 17
type input "C:\fakepath\EGDK__f62__egon_hartweg__MJEH__d2214231__oR860992845__outside.pdf"
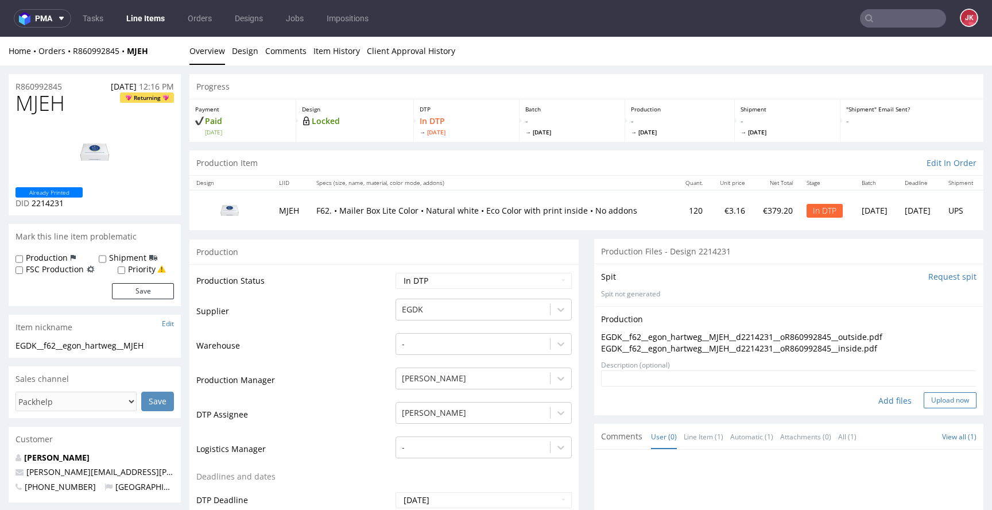
click at [928, 398] on button "Upload now" at bounding box center [950, 400] width 53 height 16
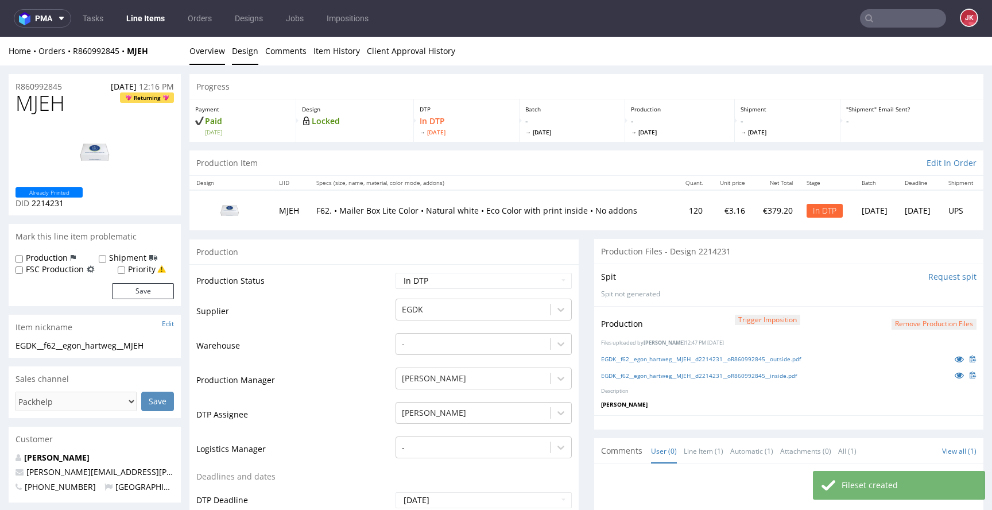
click at [233, 56] on link "Design" at bounding box center [245, 51] width 26 height 28
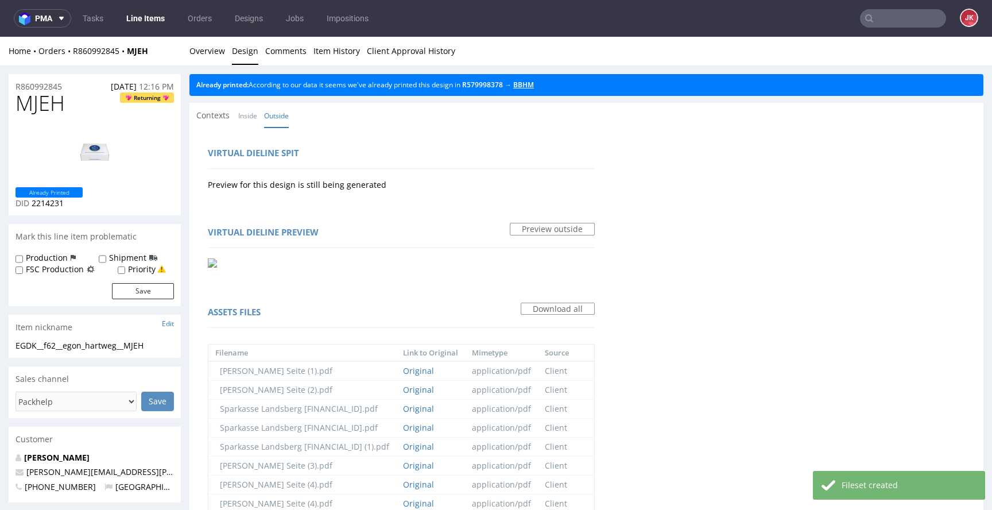
click at [529, 88] on link "BBHM" at bounding box center [523, 85] width 21 height 10
click at [210, 47] on link "Overview" at bounding box center [207, 51] width 36 height 28
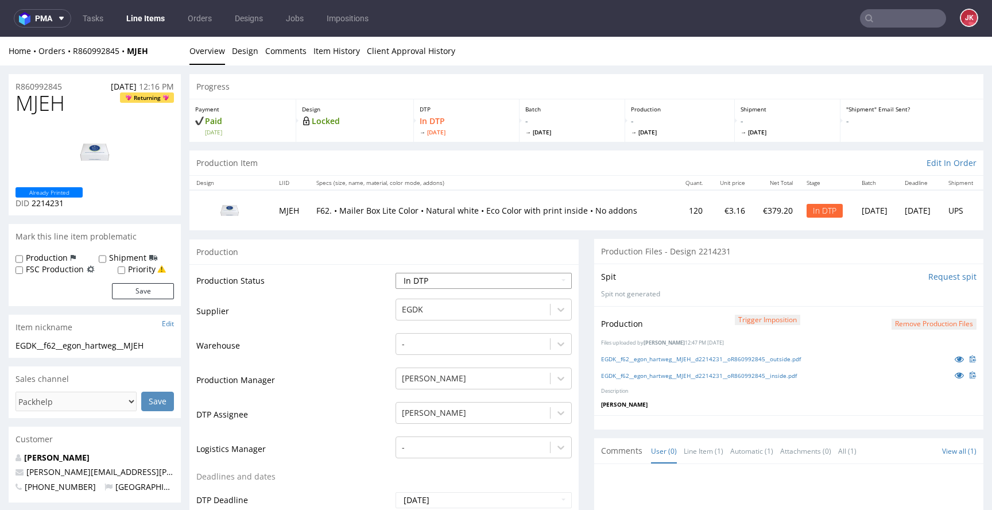
click at [452, 282] on select "Waiting for Artwork Waiting for Diecut Waiting for Mockup Waiting for DTP Waiti…" at bounding box center [484, 281] width 176 height 16
select select "dtp_production_ready"
click at [396, 273] on select "Waiting for Artwork Waiting for Diecut Waiting for Mockup Waiting for DTP Waiti…" at bounding box center [484, 281] width 176 height 16
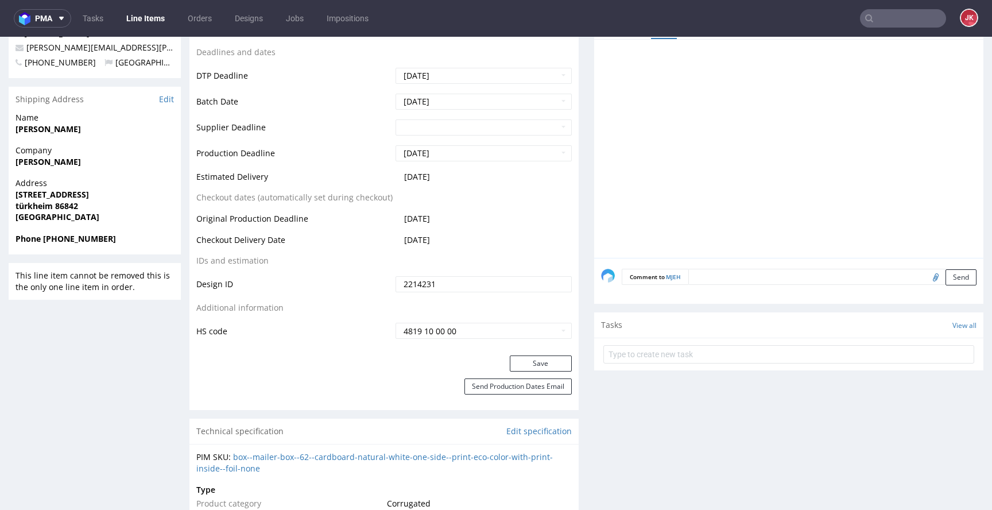
scroll to position [435, 0]
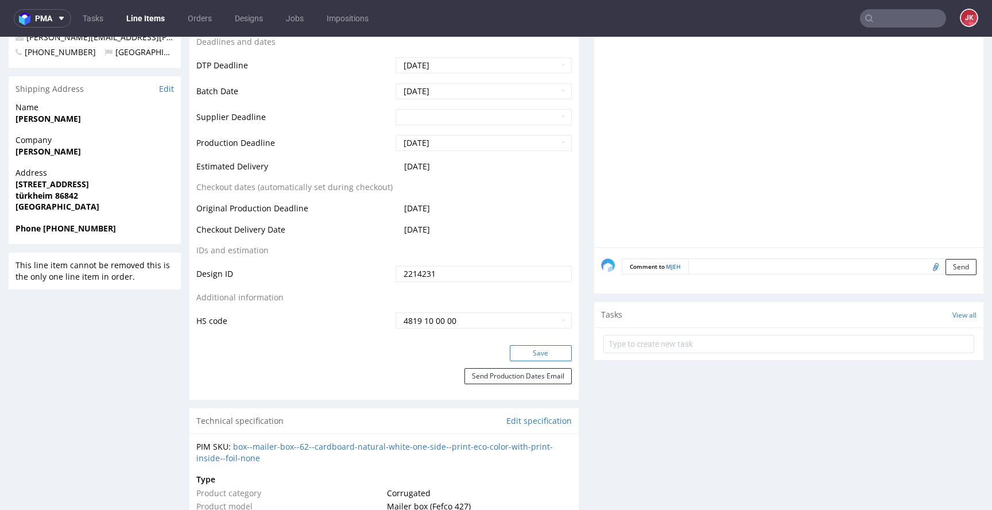
click at [510, 346] on button "Save" at bounding box center [541, 353] width 62 height 16
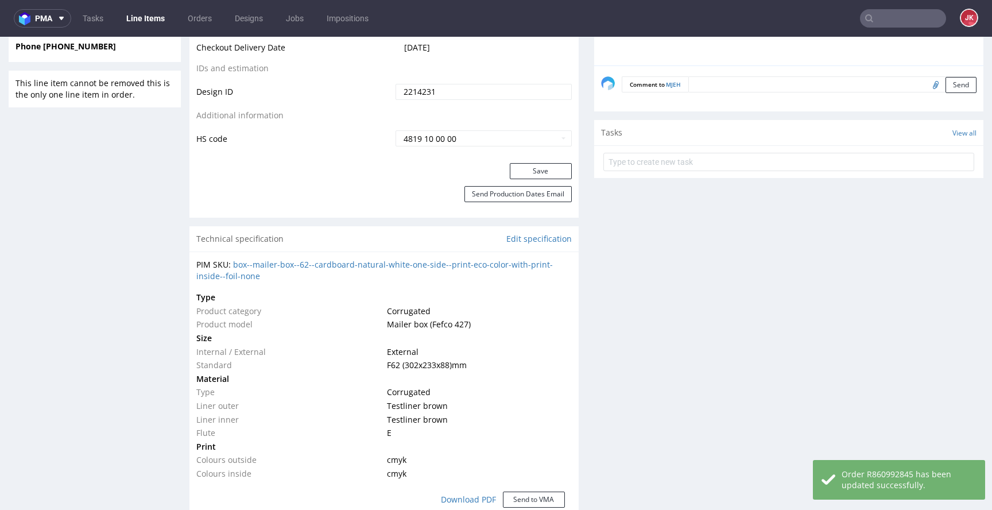
scroll to position [0, 0]
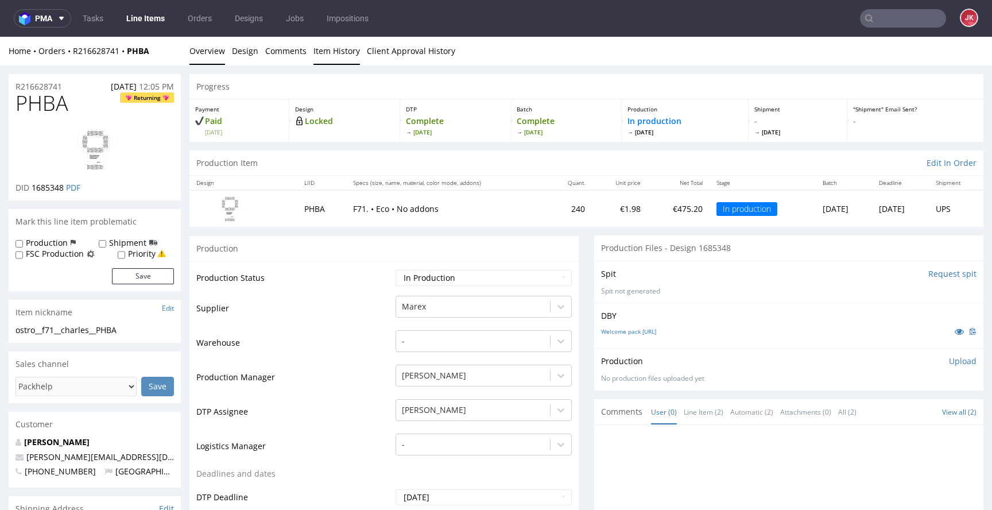
click at [342, 48] on link "Item History" at bounding box center [336, 51] width 47 height 28
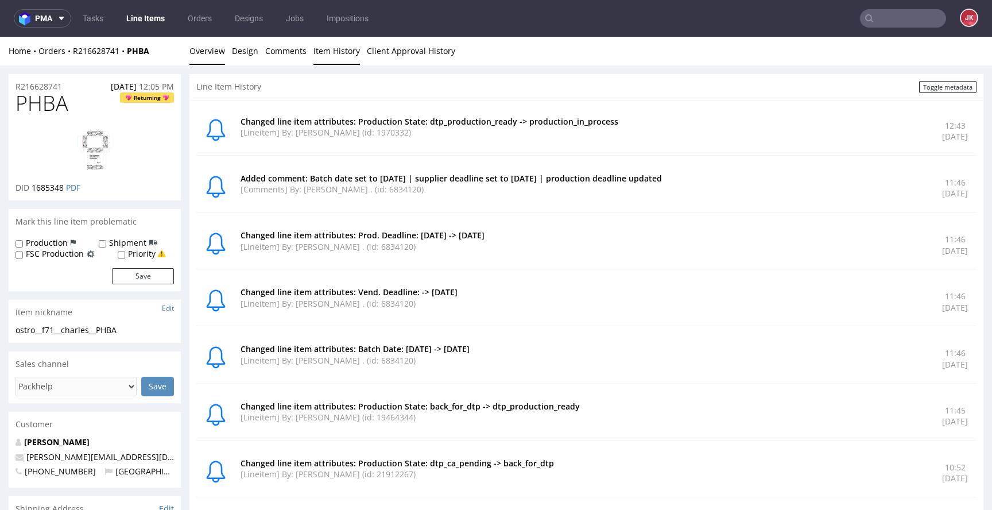
click at [212, 53] on link "Overview" at bounding box center [207, 51] width 36 height 28
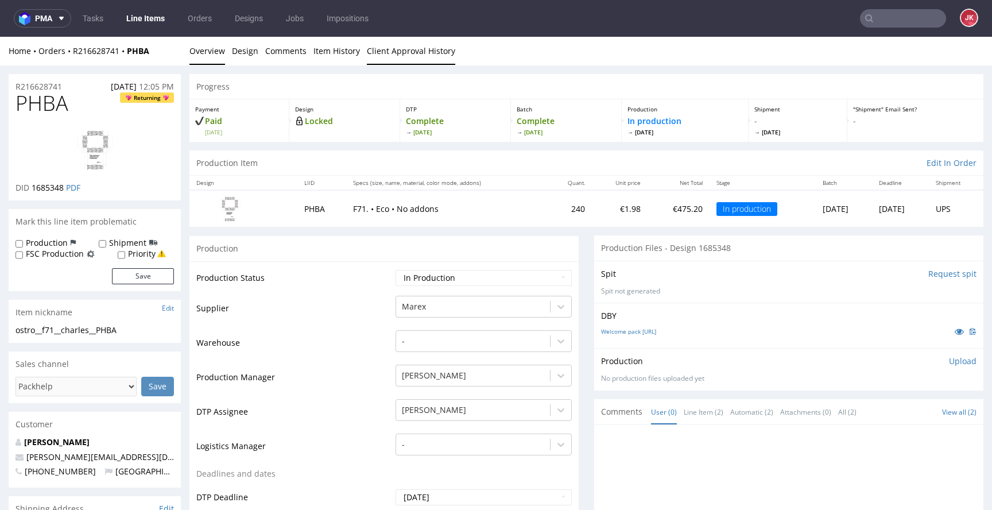
click at [408, 54] on link "Client Approval History" at bounding box center [411, 51] width 88 height 28
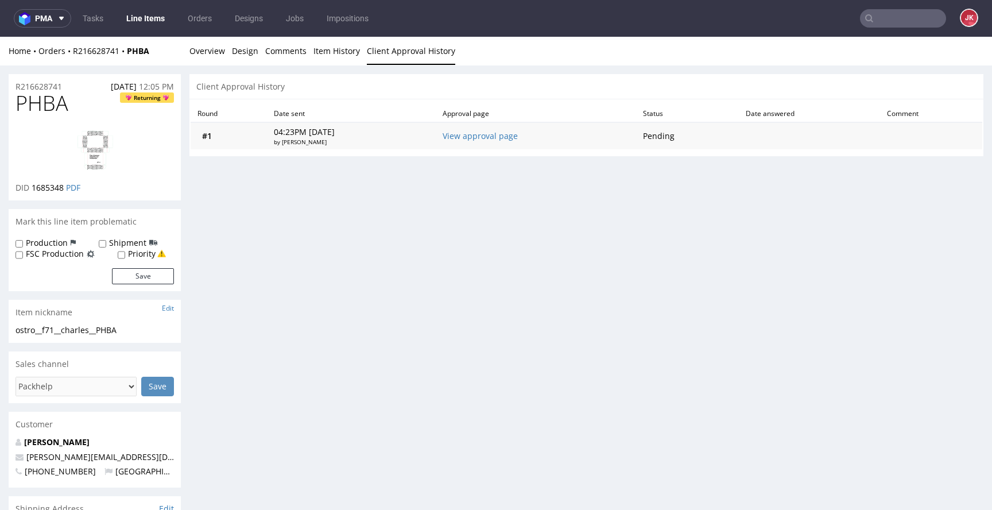
click at [541, 139] on td "View approval page" at bounding box center [536, 135] width 201 height 27
click at [492, 146] on td "View approval page" at bounding box center [536, 135] width 201 height 27
click at [498, 138] on link "View approval page" at bounding box center [480, 135] width 75 height 11
click at [214, 54] on link "Overview" at bounding box center [207, 51] width 36 height 28
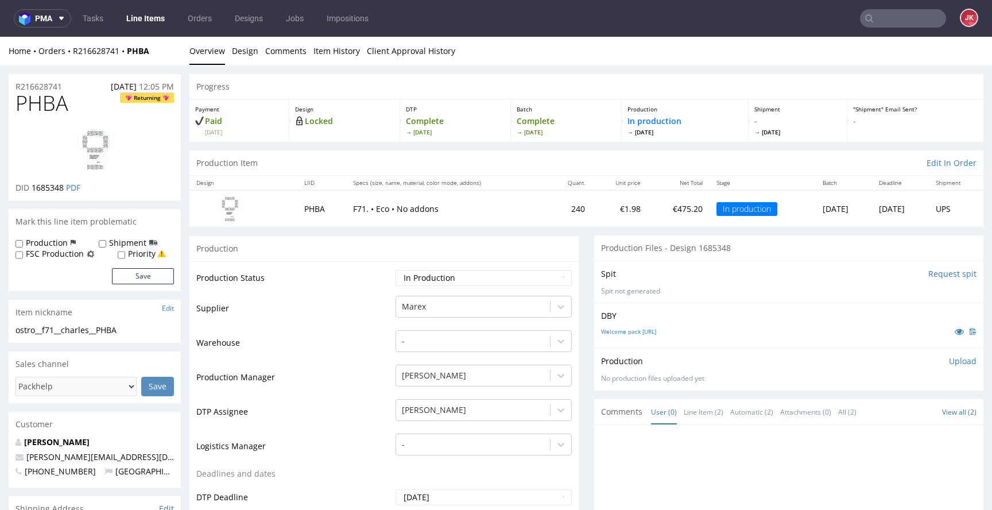
click at [949, 360] on p "Upload" at bounding box center [963, 360] width 28 height 11
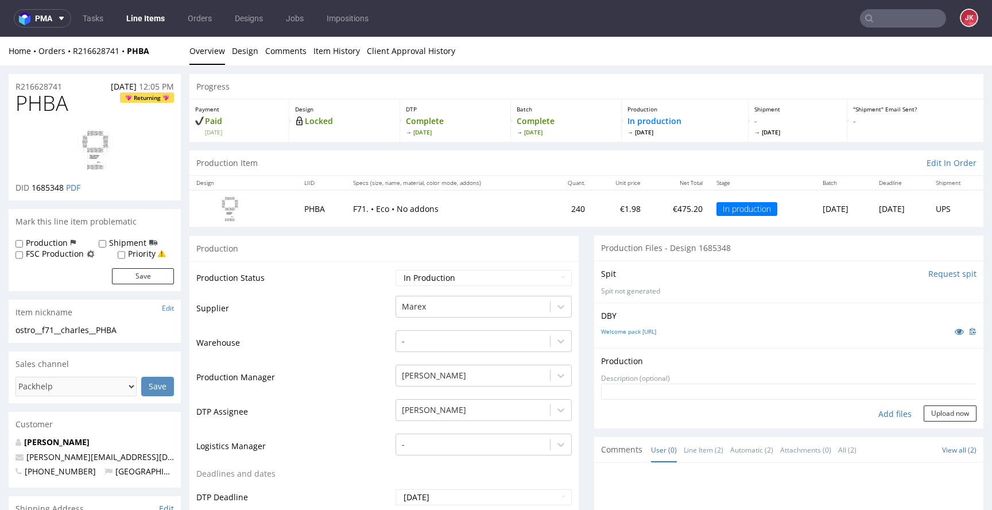
click at [880, 413] on div "Add files" at bounding box center [894, 413] width 57 height 17
type input "C:\fakepath\ostro__f71__charles__PHBA__d1685348__oR216628741__5__outside.pdf"
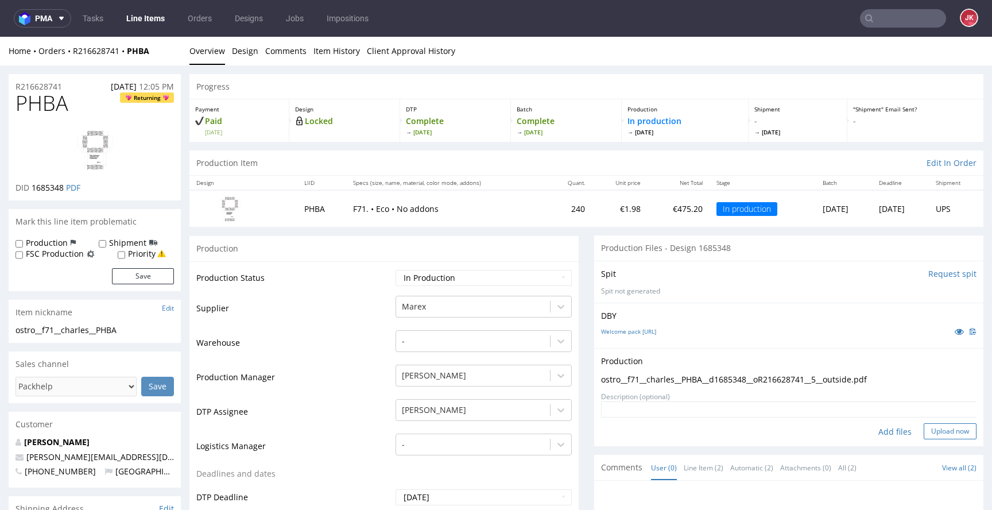
click at [937, 435] on button "Upload now" at bounding box center [950, 431] width 53 height 16
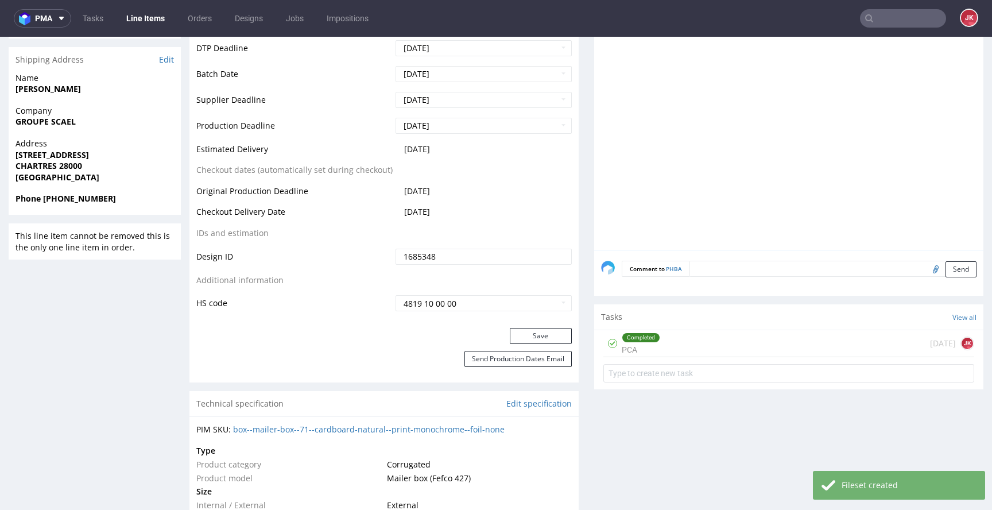
scroll to position [452, 0]
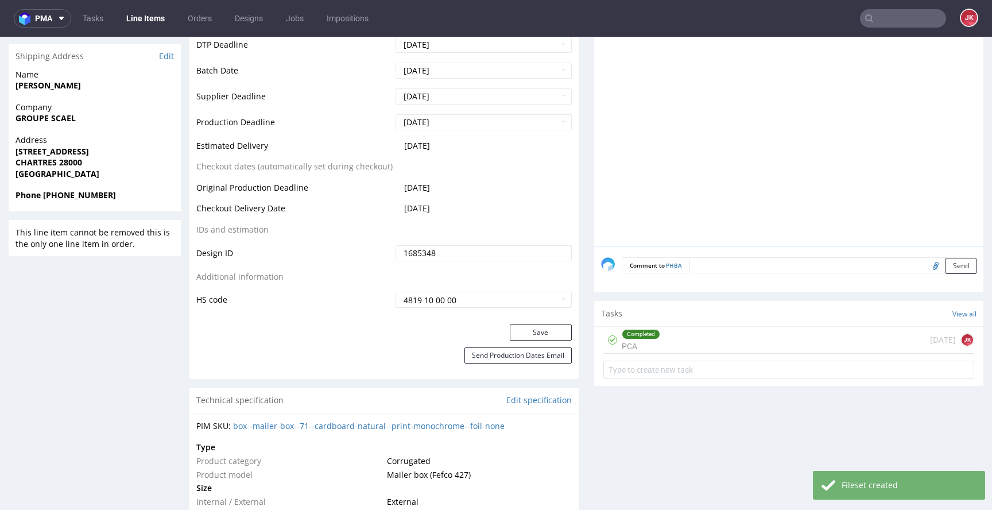
click at [647, 354] on div "Completed PCA [DATE] [PERSON_NAME]" at bounding box center [788, 355] width 389 height 57
click at [631, 339] on div "Completed PCA" at bounding box center [641, 340] width 38 height 26
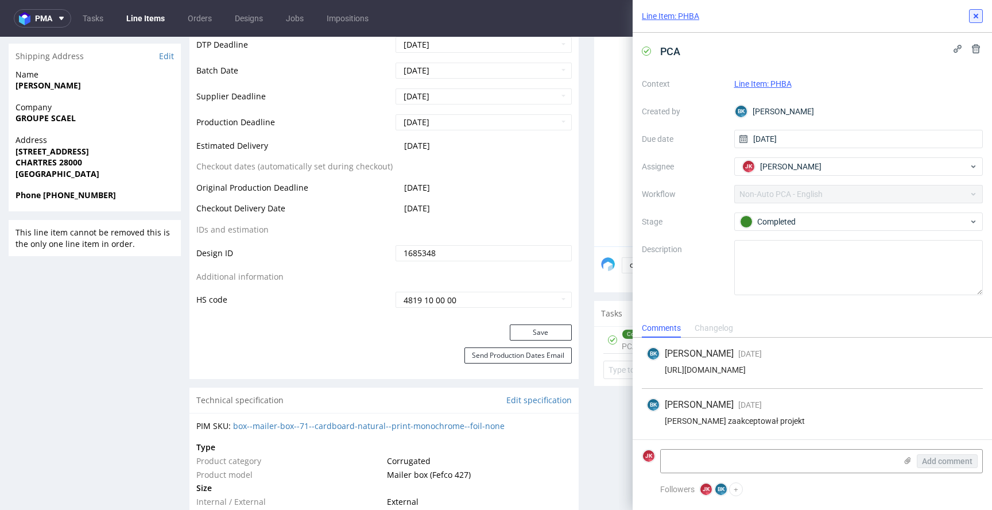
click at [978, 15] on icon at bounding box center [975, 15] width 9 height 9
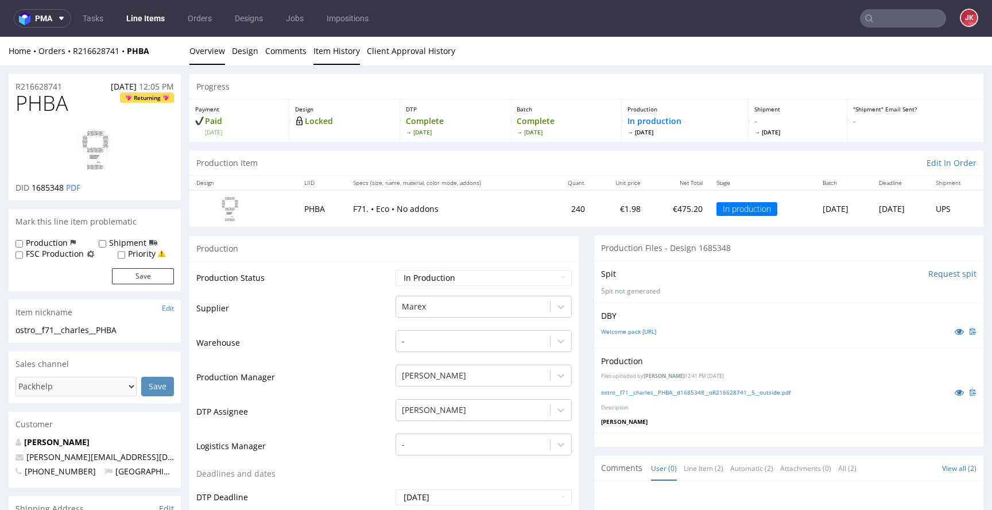
click at [315, 47] on link "Item History" at bounding box center [336, 51] width 47 height 28
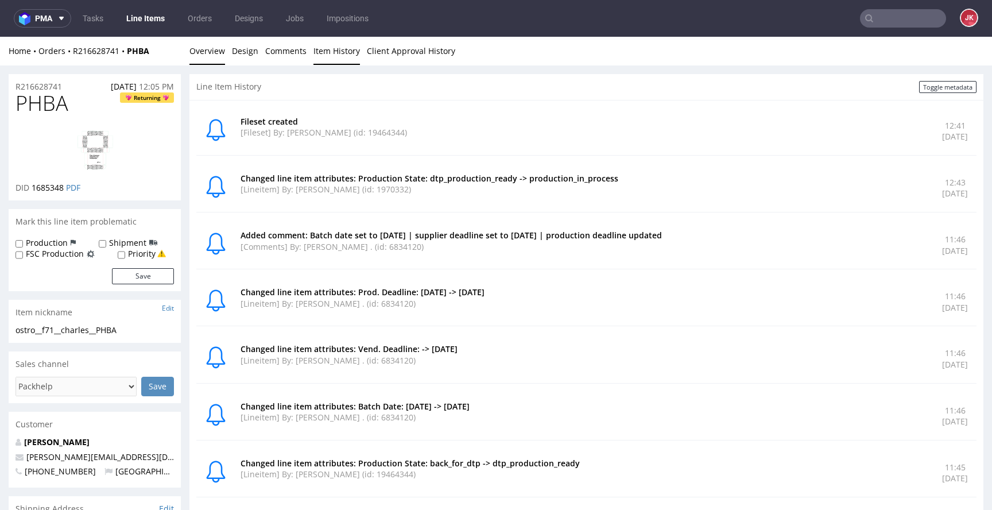
click at [214, 45] on link "Overview" at bounding box center [207, 51] width 36 height 28
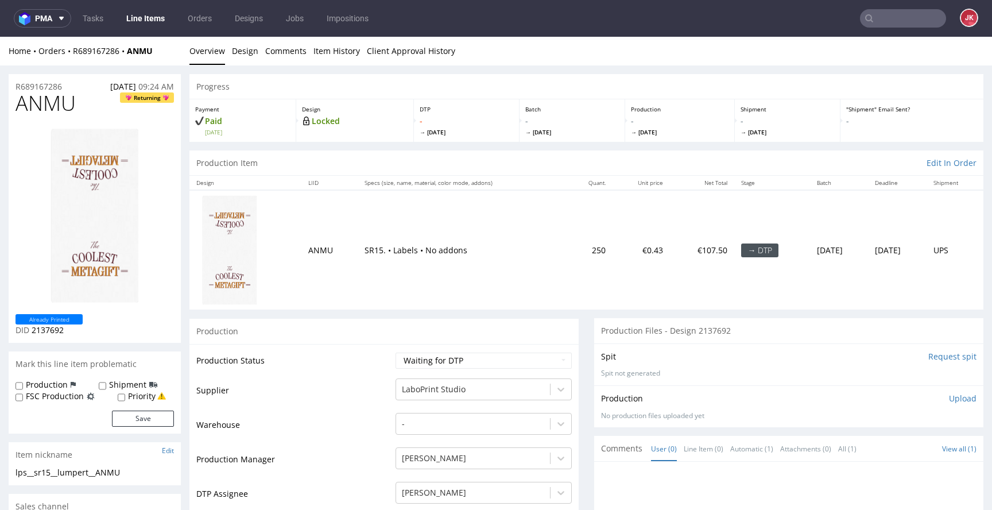
click at [250, 50] on link "Design" at bounding box center [245, 51] width 26 height 28
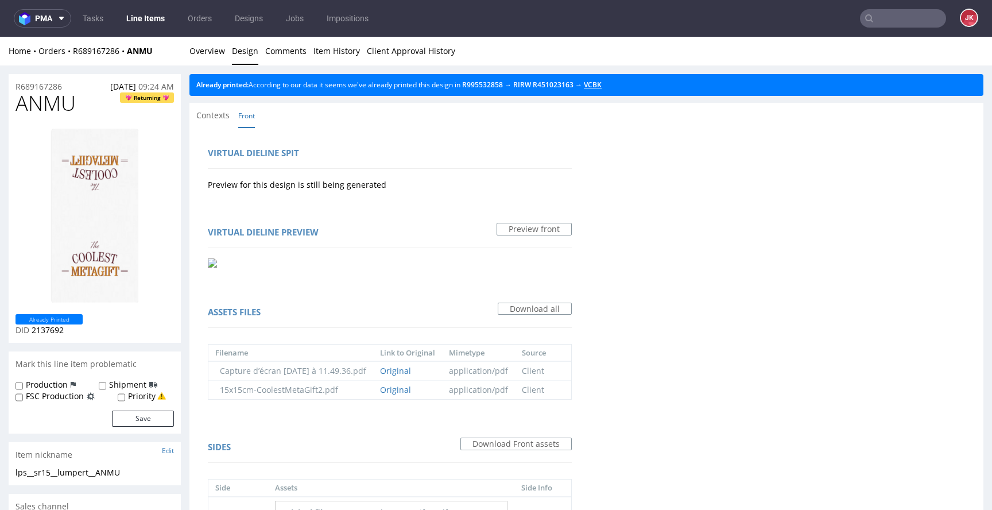
click at [602, 88] on link "VCBK" at bounding box center [593, 85] width 18 height 10
click at [207, 49] on link "Overview" at bounding box center [207, 51] width 36 height 28
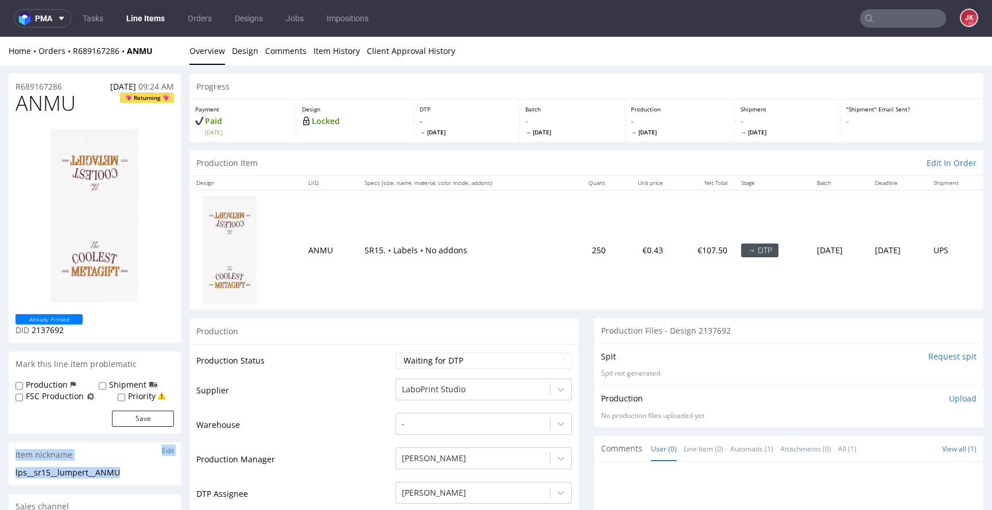
drag, startPoint x: 140, startPoint y: 474, endPoint x: 0, endPoint y: 458, distance: 140.4
click at [141, 467] on div "lps__sr15__lumpert__ANMU" at bounding box center [95, 472] width 158 height 11
drag, startPoint x: 145, startPoint y: 469, endPoint x: 0, endPoint y: 467, distance: 145.3
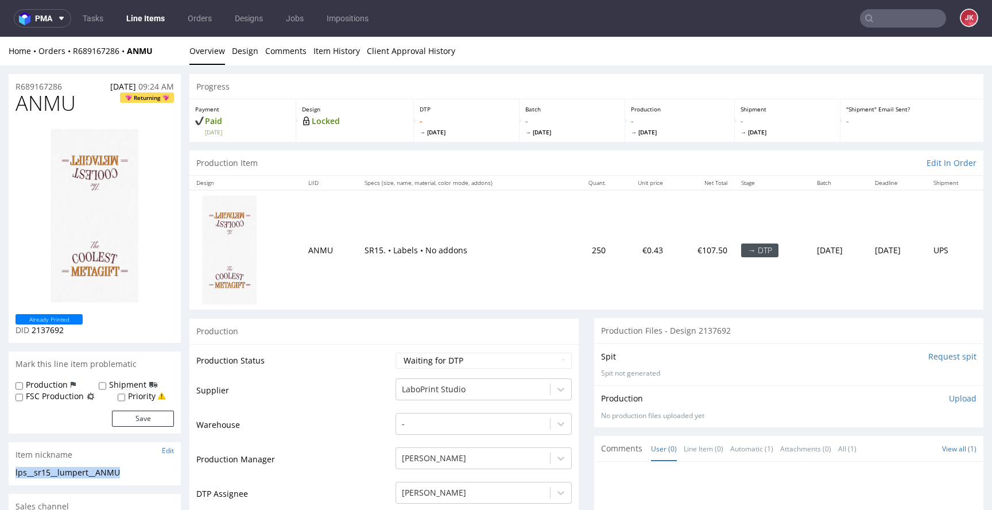
copy div "lps__sr15__lumpert__ANMU"
drag, startPoint x: 73, startPoint y: 87, endPoint x: 3, endPoint y: 83, distance: 70.1
copy p "R689167286"
click at [499, 353] on select "Waiting for Artwork Waiting for Diecut Waiting for Mockup Waiting for DTP Waiti…" at bounding box center [484, 361] width 176 height 16
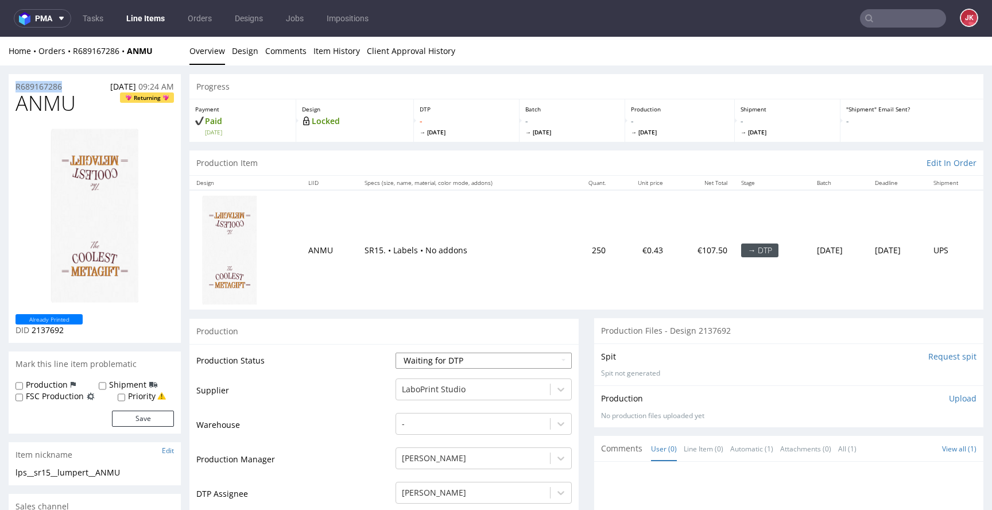
select select "dtp_in_process"
click at [396, 353] on select "Waiting for Artwork Waiting for Diecut Waiting for Mockup Waiting for DTP Waiti…" at bounding box center [484, 361] width 176 height 16
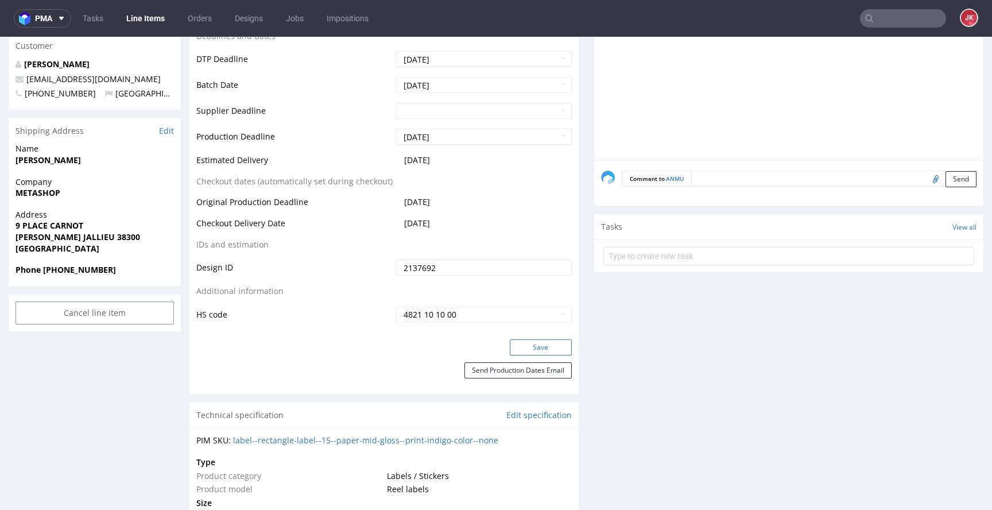
click at [513, 341] on button "Save" at bounding box center [541, 347] width 62 height 16
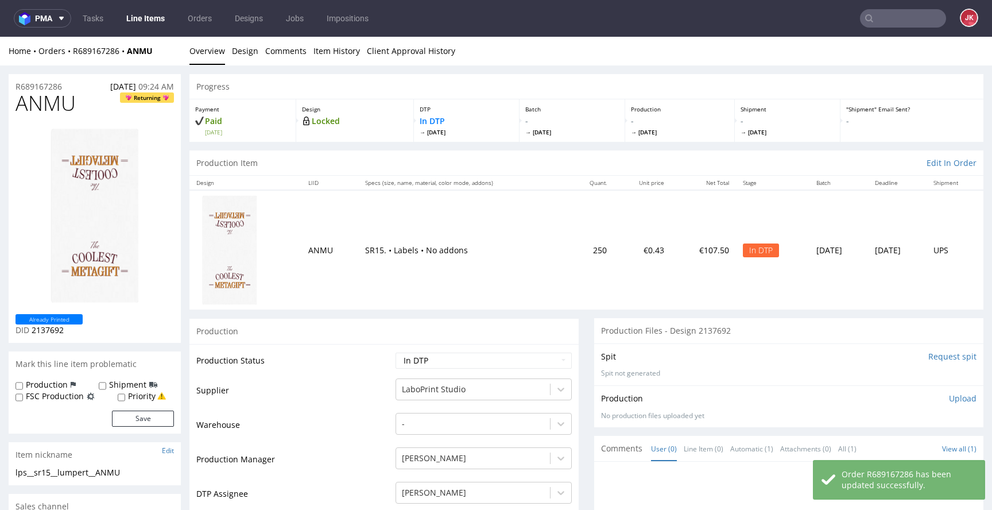
click at [949, 401] on p "Upload" at bounding box center [963, 398] width 28 height 11
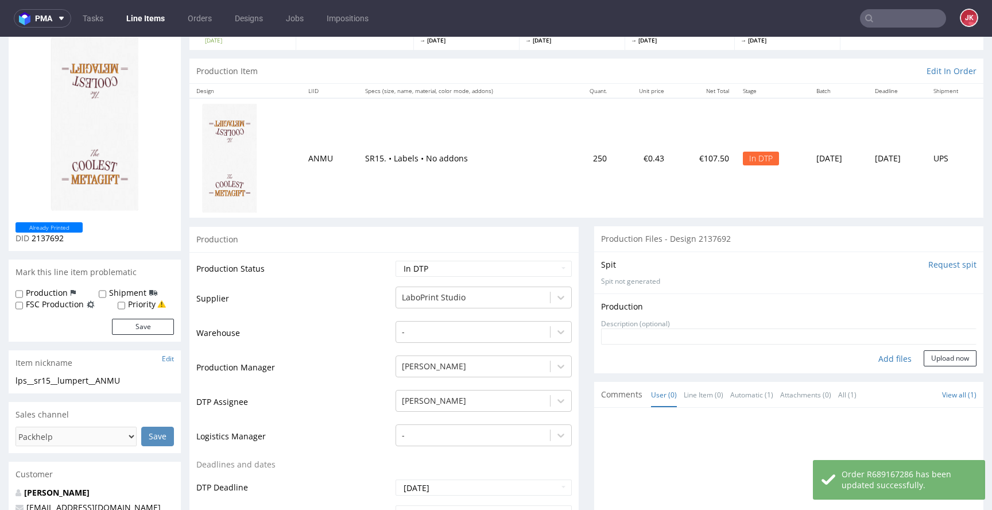
scroll to position [109, 0]
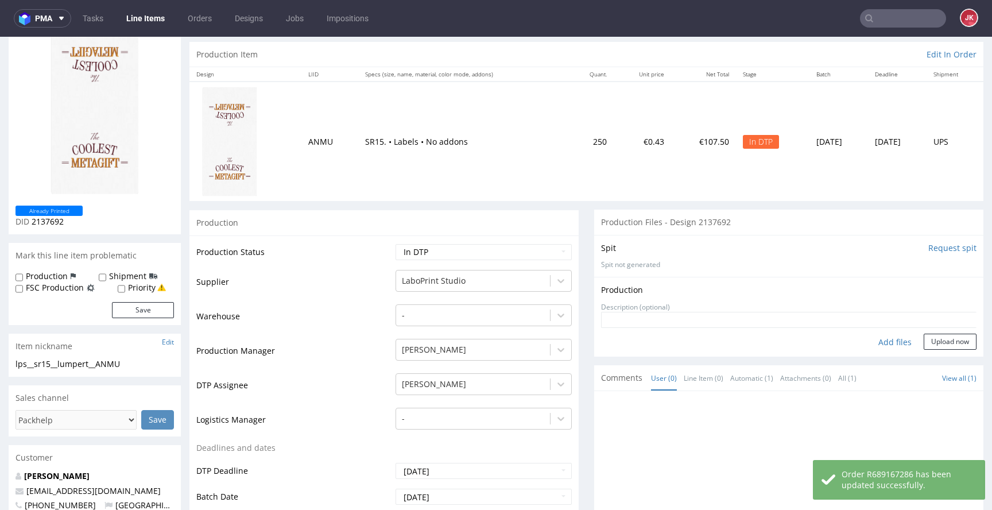
click at [876, 338] on div "Add files" at bounding box center [894, 342] width 57 height 17
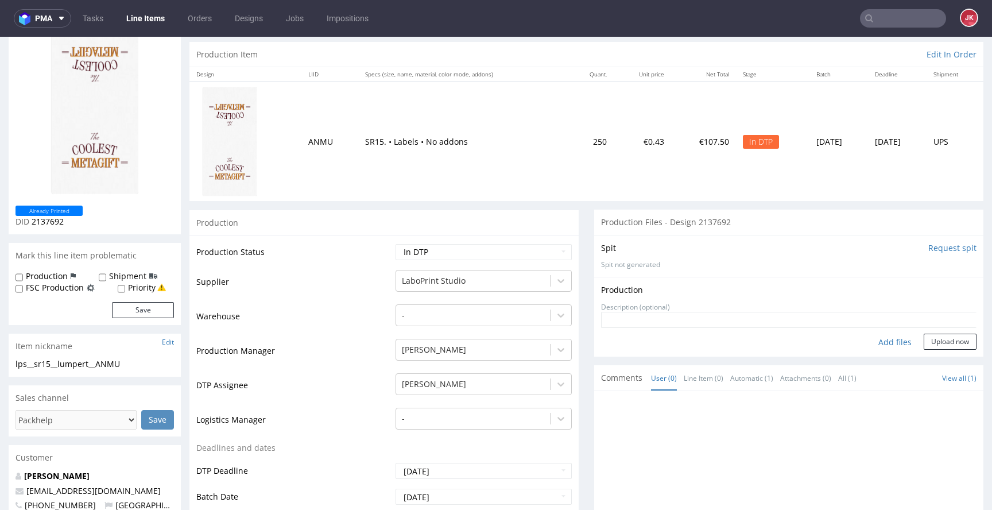
type input "C:\fakepath\lps__sr15__lumpert__ANMU__d2137692__oR689167286__v1__front.pdf"
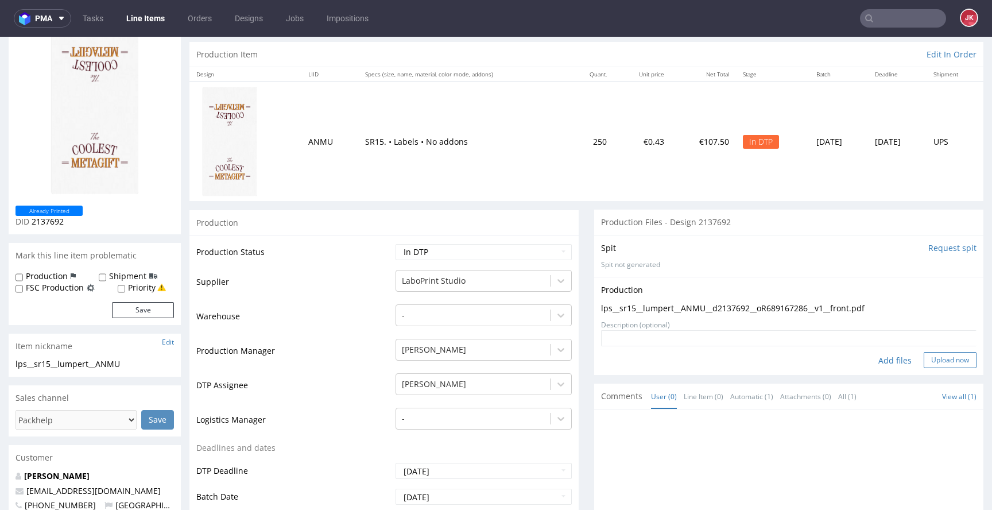
click at [931, 361] on button "Upload now" at bounding box center [950, 360] width 53 height 16
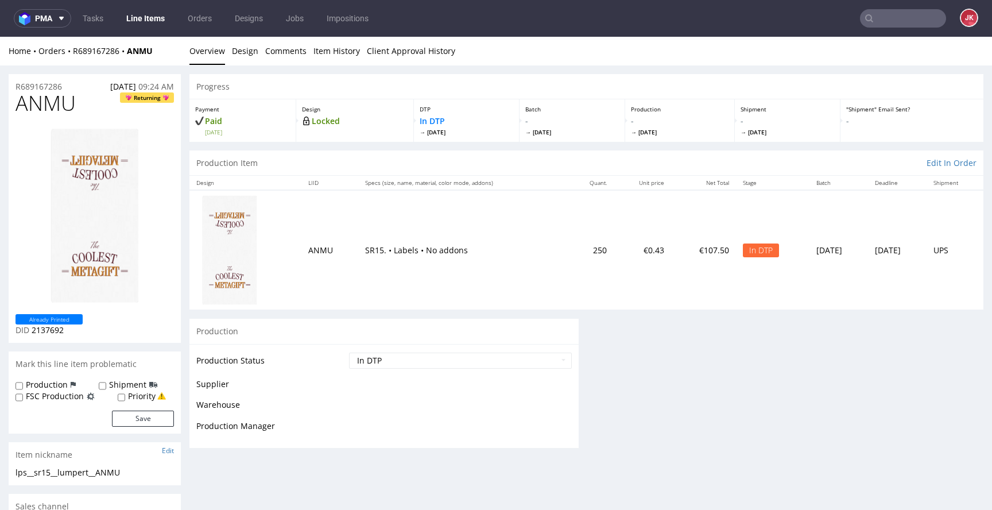
scroll to position [0, 0]
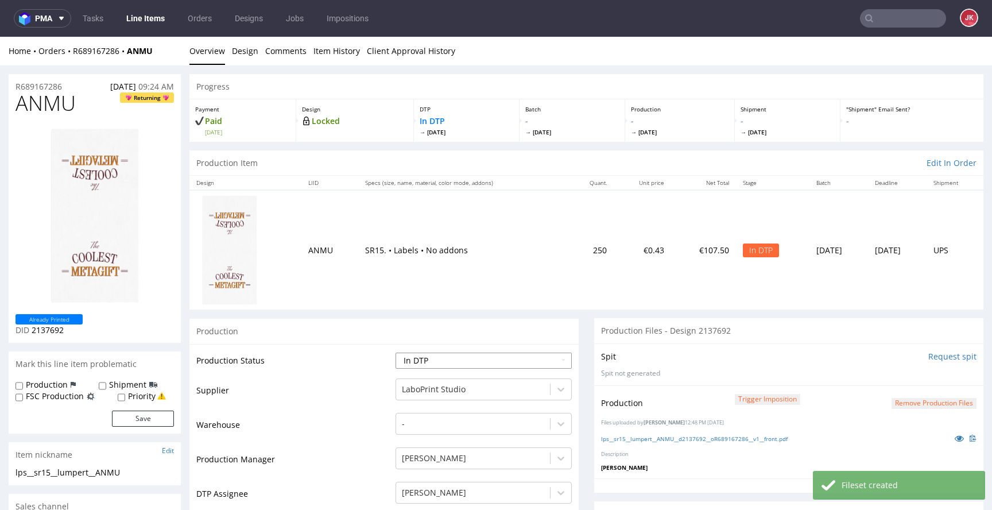
click at [537, 355] on select "Waiting for Artwork Waiting for Diecut Waiting for Mockup Waiting for DTP Waiti…" at bounding box center [484, 361] width 176 height 16
select select "dtp_production_ready"
click at [396, 353] on select "Waiting for Artwork Waiting for Diecut Waiting for Mockup Waiting for DTP Waiti…" at bounding box center [484, 361] width 176 height 16
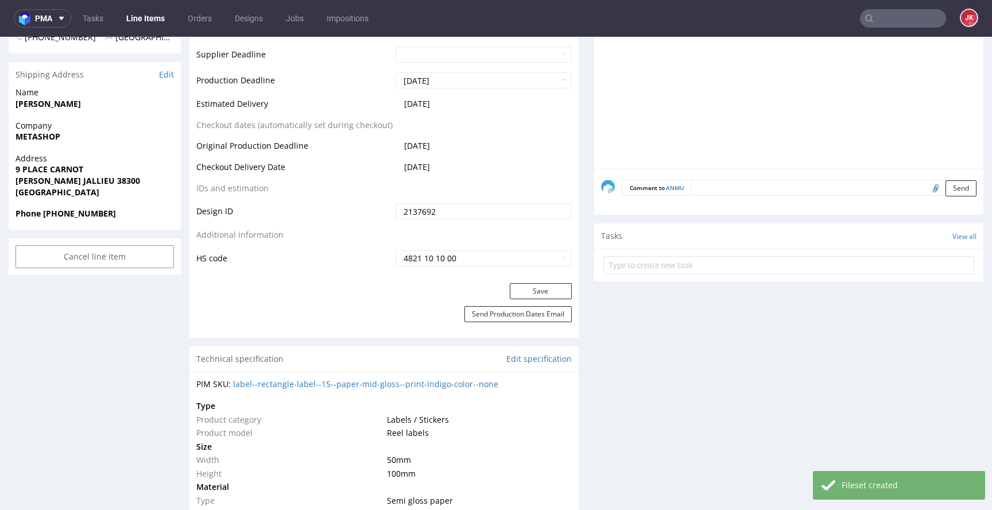
scroll to position [592, 0]
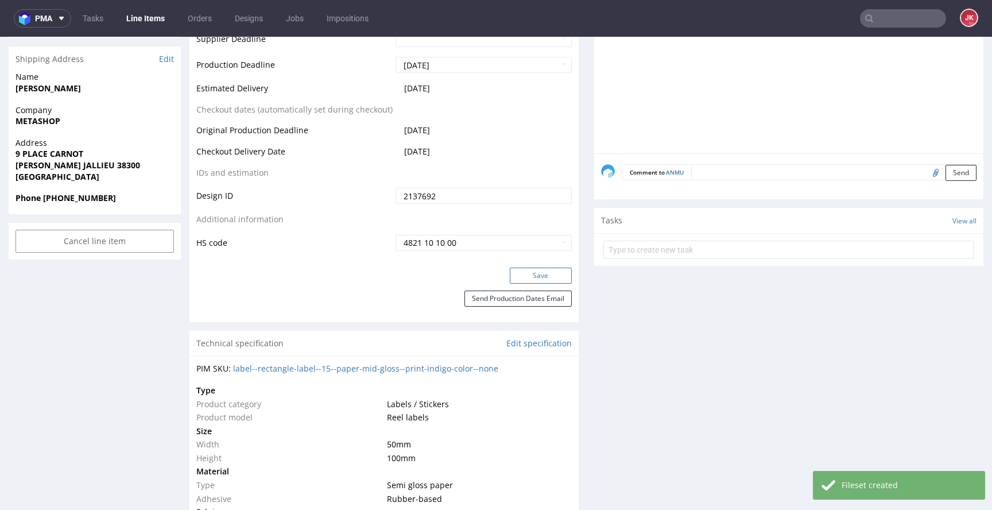
click at [520, 279] on button "Save" at bounding box center [541, 276] width 62 height 16
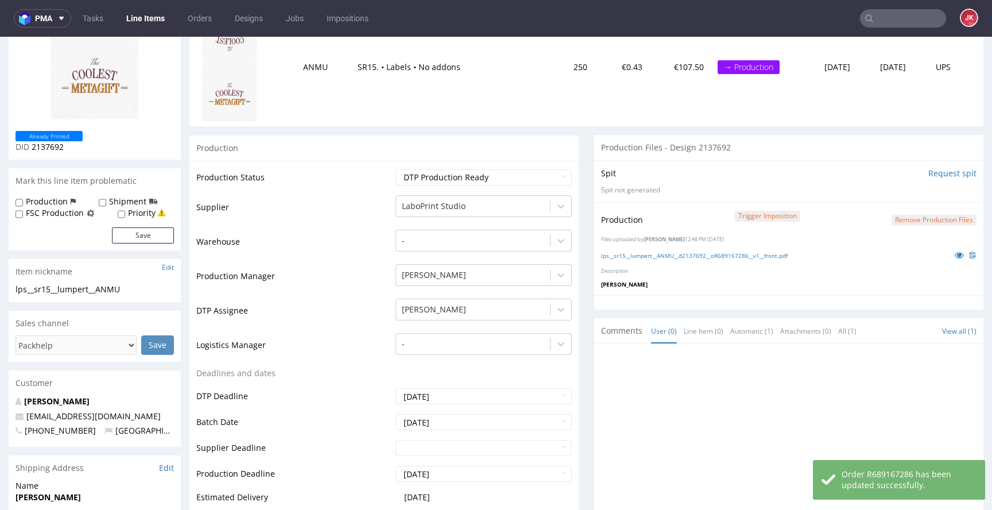
scroll to position [0, 0]
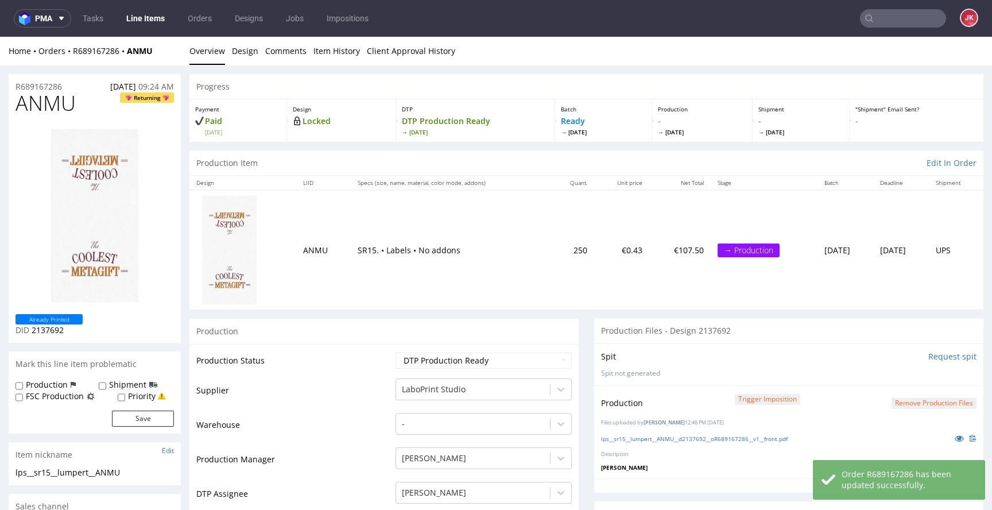
click at [148, 16] on link "Line Items" at bounding box center [145, 18] width 52 height 18
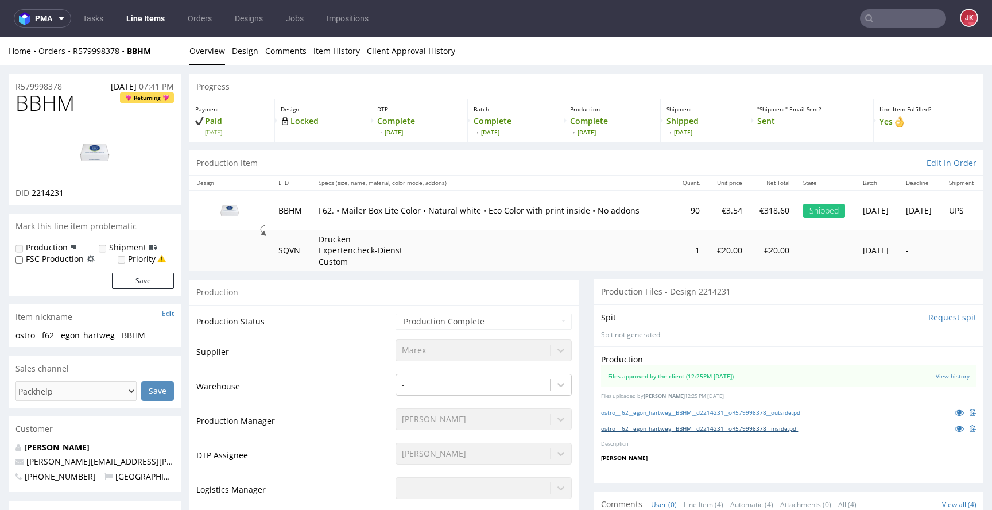
click at [637, 427] on link "ostro__f62__egon_hartweg__BBHM__d2214231__oR579998378__inside.pdf" at bounding box center [699, 428] width 197 height 8
click at [642, 410] on link "ostro__f62__egon_hartweg__BBHM__d2214231__oR579998378__outside.pdf" at bounding box center [701, 412] width 201 height 8
click at [955, 426] on icon at bounding box center [959, 428] width 9 height 8
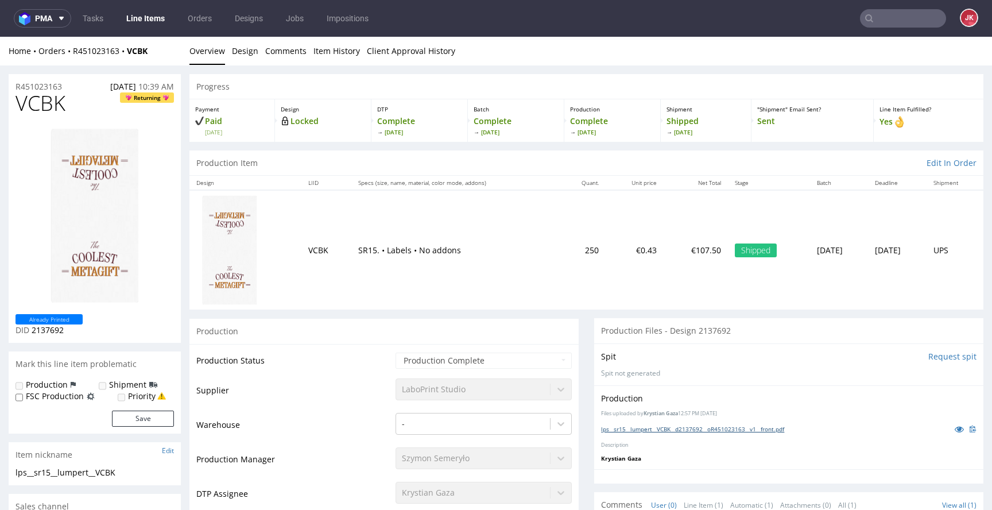
click at [659, 429] on link "lps__sr15__lumpert__VCBK__d2137692__oR451023163__v1__front.pdf" at bounding box center [692, 429] width 183 height 8
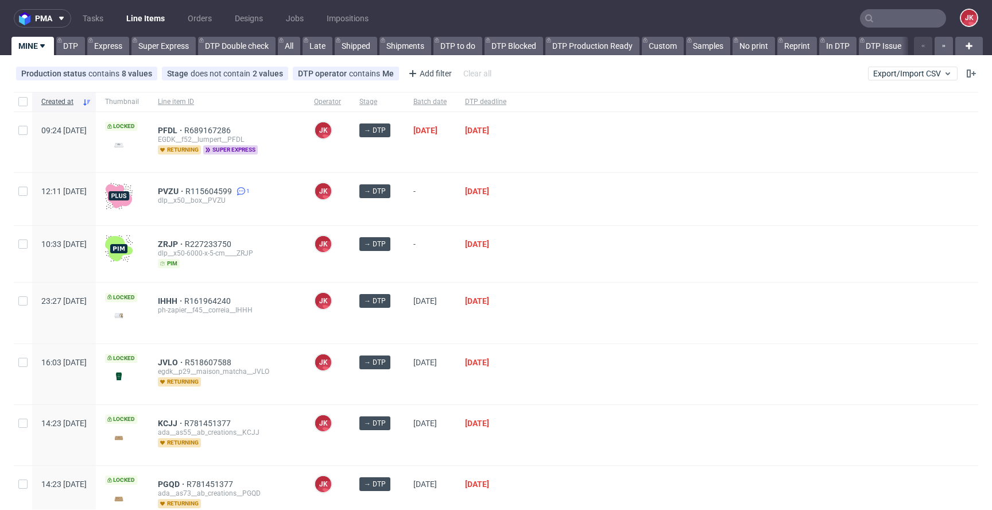
click at [404, 294] on div "→ DTP" at bounding box center [377, 312] width 54 height 60
click at [305, 228] on div "ZRJP R227233750 dlp__x50-6000-x-5-cm____ZRJP pim" at bounding box center [227, 254] width 156 height 56
click at [184, 130] on span "PFDL" at bounding box center [171, 130] width 26 height 9
click at [624, 304] on div at bounding box center [747, 312] width 463 height 60
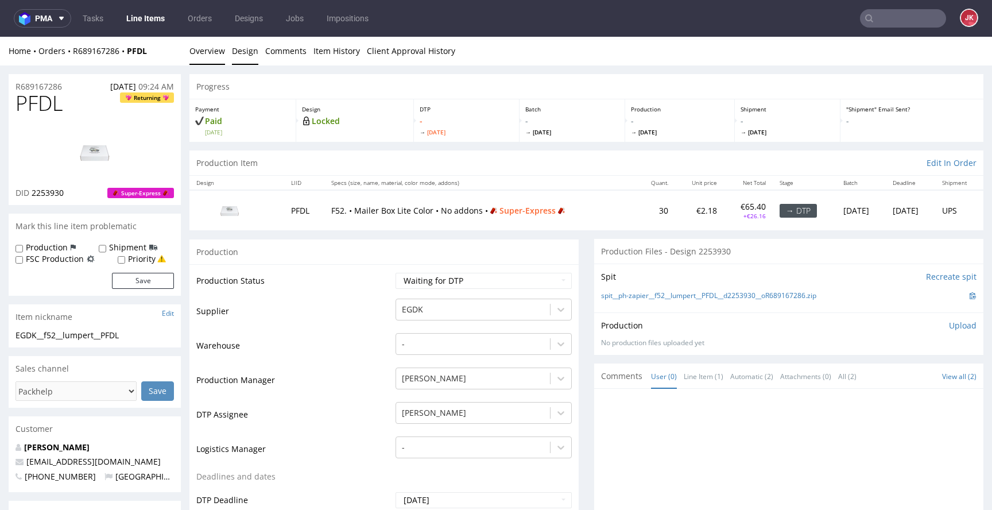
click at [241, 56] on link "Design" at bounding box center [245, 51] width 26 height 28
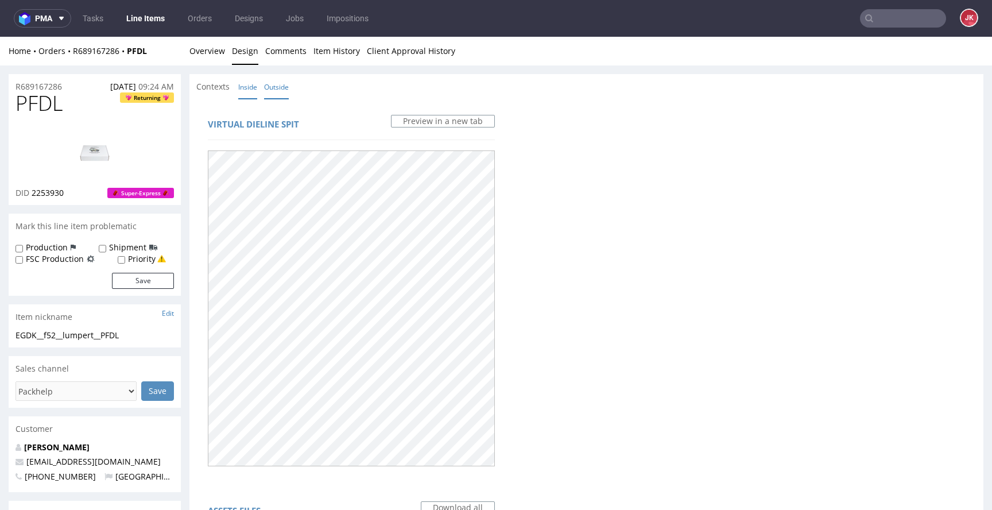
click at [254, 80] on link "Inside" at bounding box center [247, 87] width 19 height 25
click at [271, 87] on link "Outside" at bounding box center [276, 87] width 25 height 25
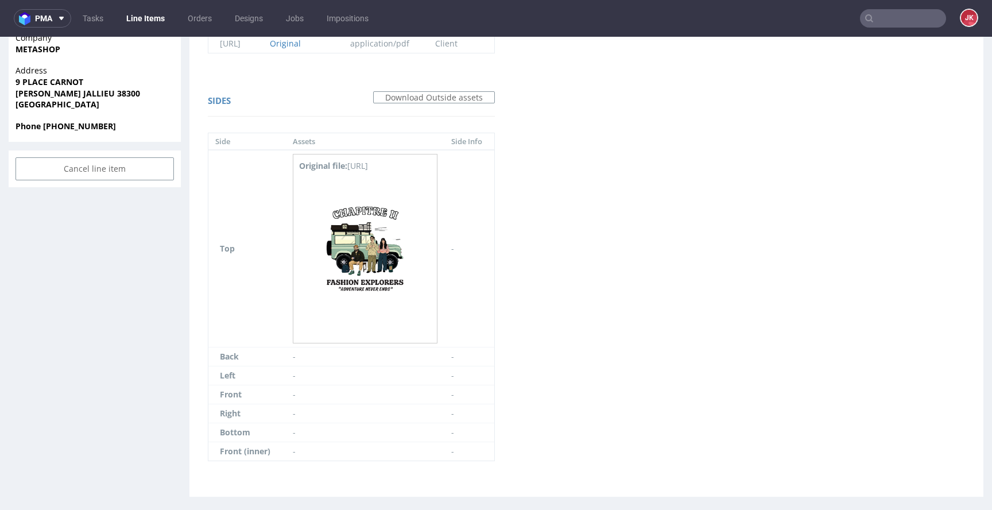
scroll to position [536, 0]
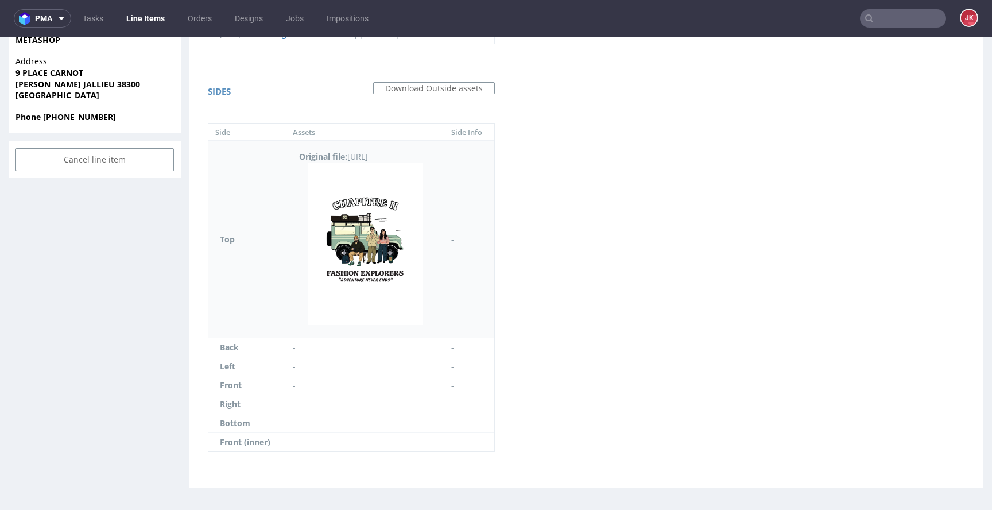
click at [379, 231] on img at bounding box center [365, 243] width 115 height 162
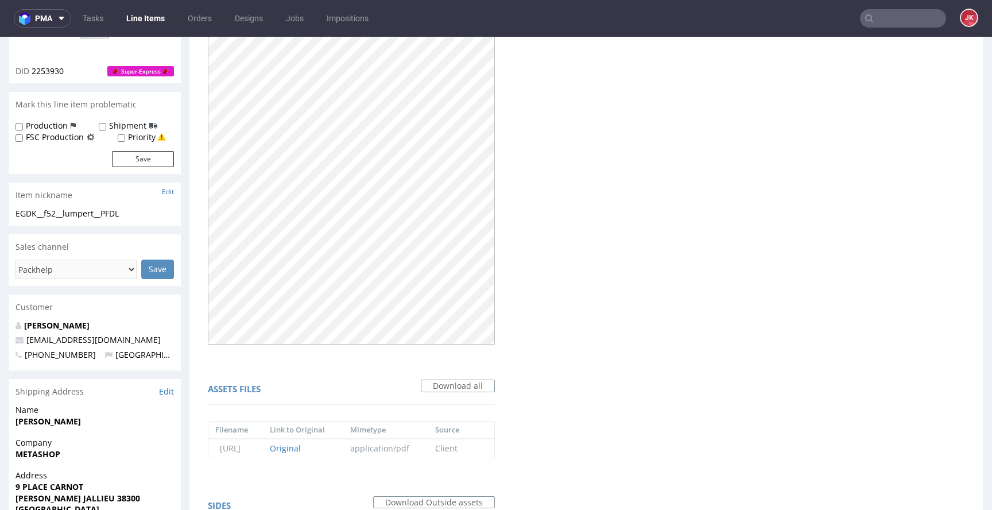
scroll to position [0, 0]
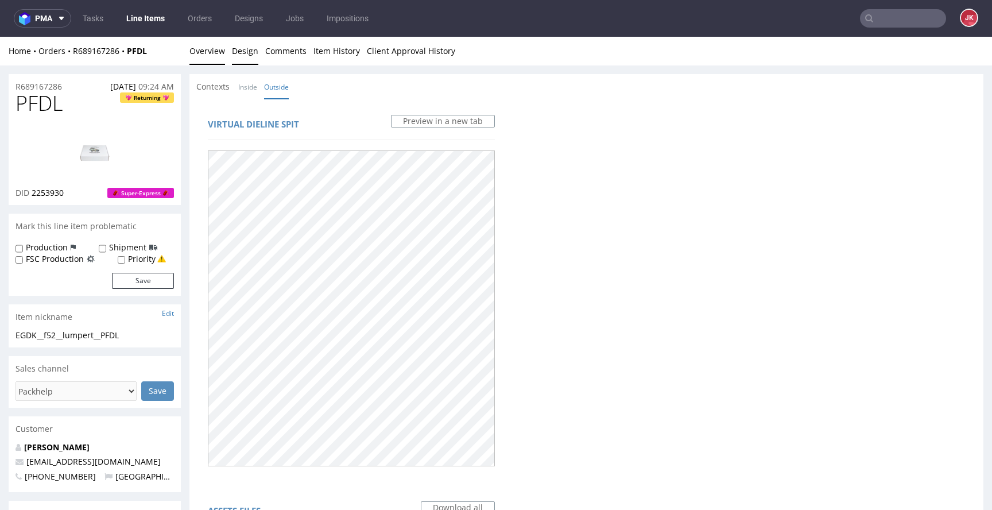
click at [204, 49] on link "Overview" at bounding box center [207, 51] width 36 height 28
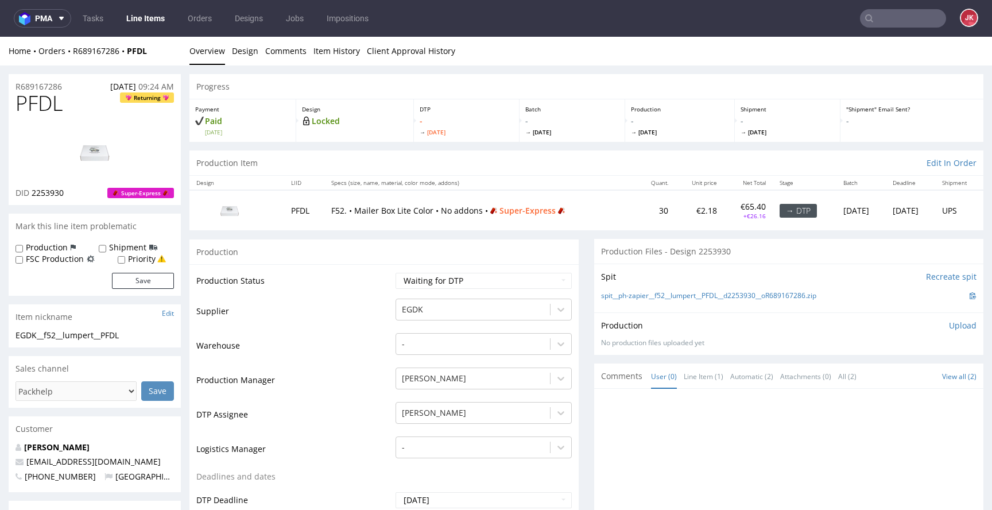
drag, startPoint x: 338, startPoint y: 333, endPoint x: 350, endPoint y: 321, distance: 16.6
click at [338, 332] on td "Warehouse" at bounding box center [294, 349] width 196 height 34
click at [404, 285] on select "Waiting for Artwork Waiting for Diecut Waiting for Mockup Waiting for DTP Waiti…" at bounding box center [484, 281] width 176 height 16
click at [396, 273] on select "Waiting for Artwork Waiting for Diecut Waiting for Mockup Waiting for DTP Waiti…" at bounding box center [484, 281] width 176 height 16
click at [436, 282] on select "Waiting for Artwork Waiting for Diecut Waiting for Mockup Waiting for DTP Waiti…" at bounding box center [484, 281] width 176 height 16
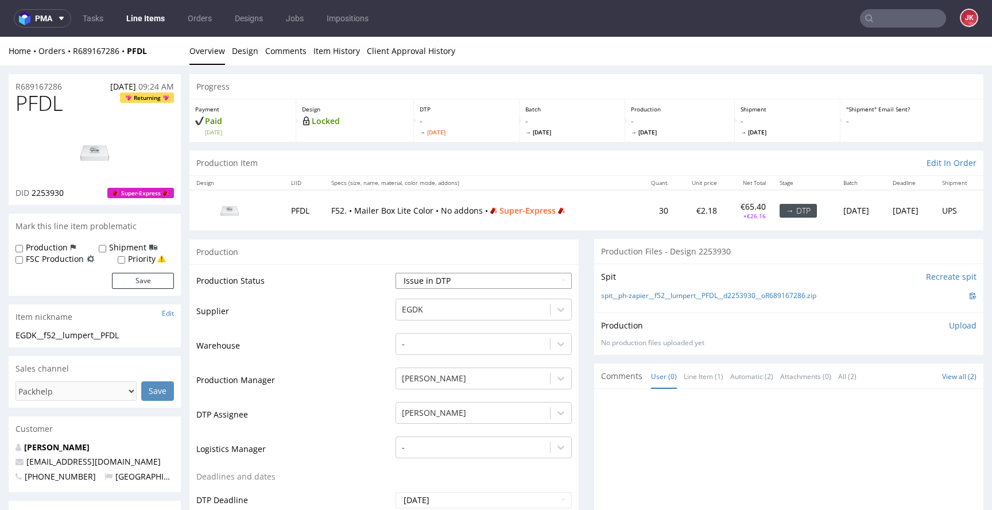
select select "dtp_in_process"
click at [396, 273] on select "Waiting for Artwork Waiting for Diecut Waiting for Mockup Waiting for DTP Waiti…" at bounding box center [484, 281] width 176 height 16
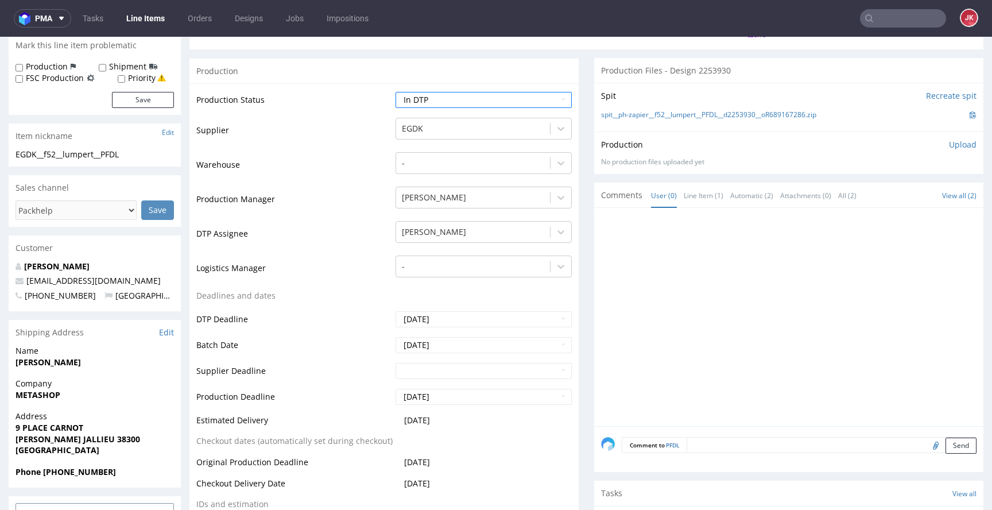
scroll to position [439, 0]
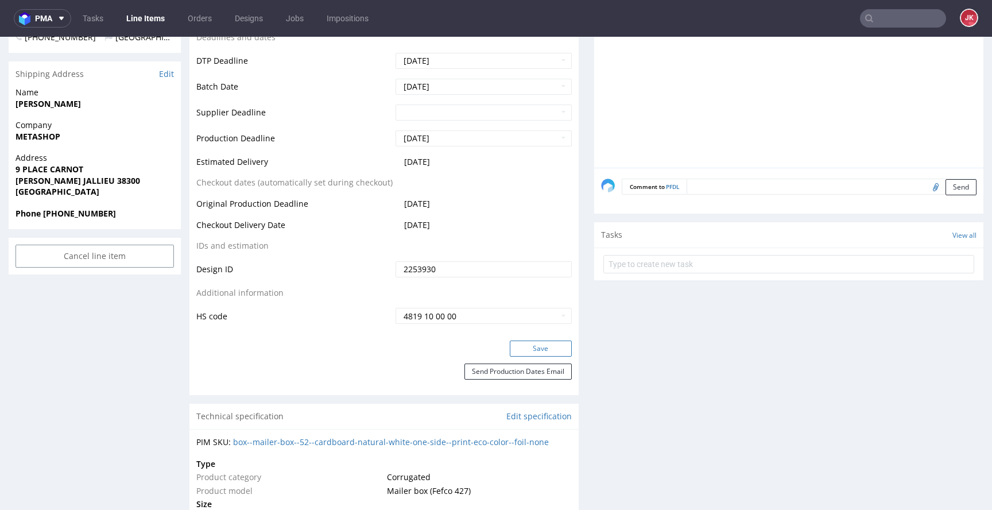
click at [529, 350] on button "Save" at bounding box center [541, 348] width 62 height 16
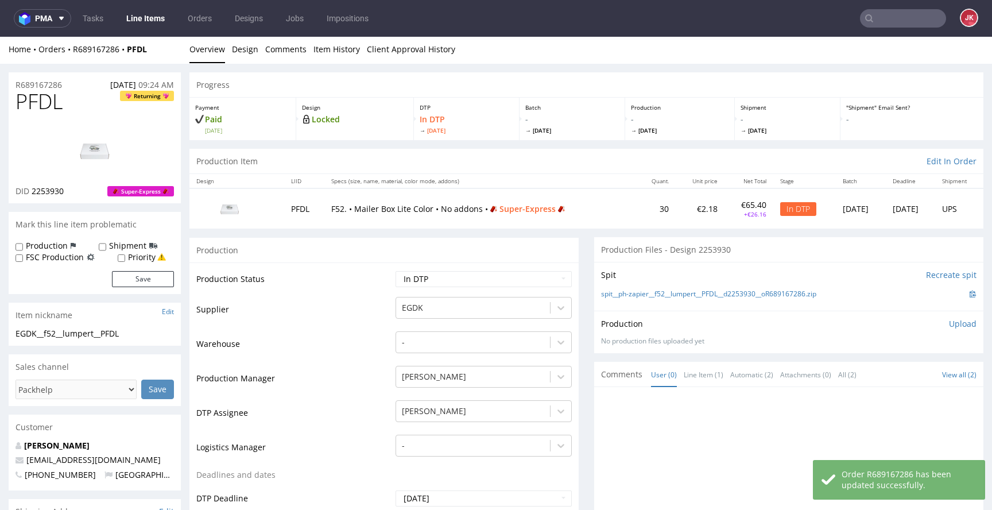
scroll to position [0, 0]
click at [142, 261] on label "Priority" at bounding box center [142, 258] width 28 height 11
click at [125, 261] on input "Priority" at bounding box center [121, 259] width 7 height 9
checkbox input "true"
click at [141, 277] on button "Save" at bounding box center [143, 281] width 62 height 16
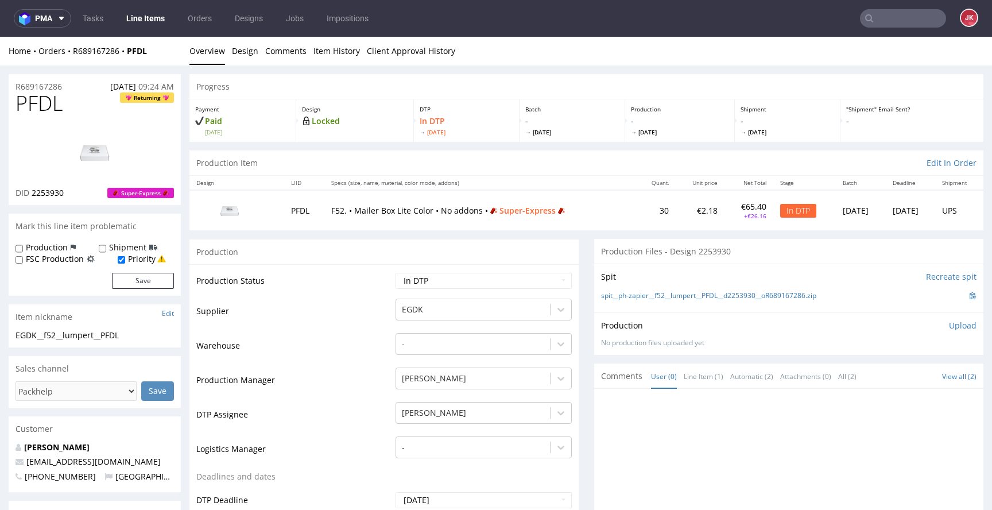
click at [109, 166] on img at bounding box center [95, 152] width 92 height 52
click at [37, 101] on span "PFDL" at bounding box center [39, 103] width 47 height 23
copy span "PFDL"
click at [319, 319] on td "Supplier" at bounding box center [294, 314] width 196 height 34
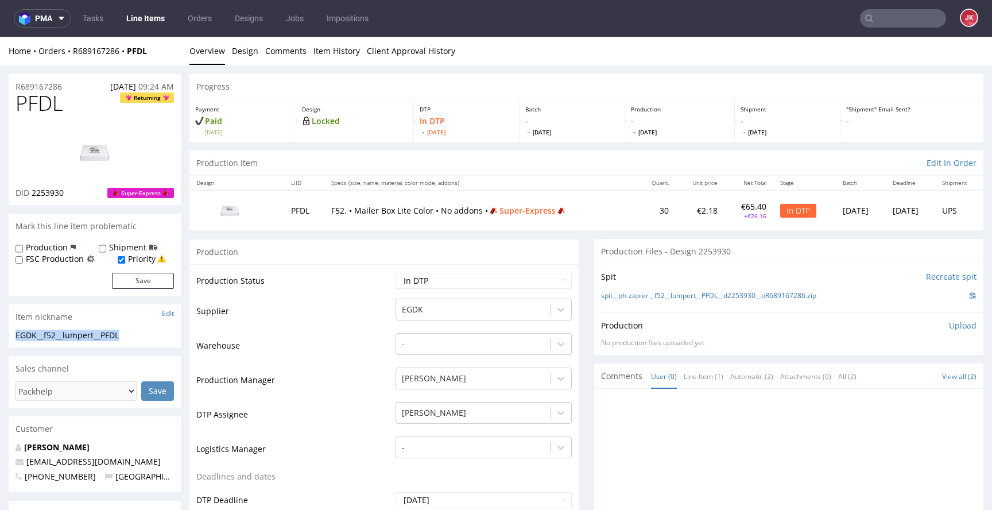
drag, startPoint x: 144, startPoint y: 334, endPoint x: 1, endPoint y: 336, distance: 143.5
copy div "EGDK__f52__lumpert__PFDL"
click at [76, 89] on div "R689167286 28.08.2025 09:24 AM" at bounding box center [95, 83] width 172 height 18
drag, startPoint x: 76, startPoint y: 84, endPoint x: 30, endPoint y: 91, distance: 46.4
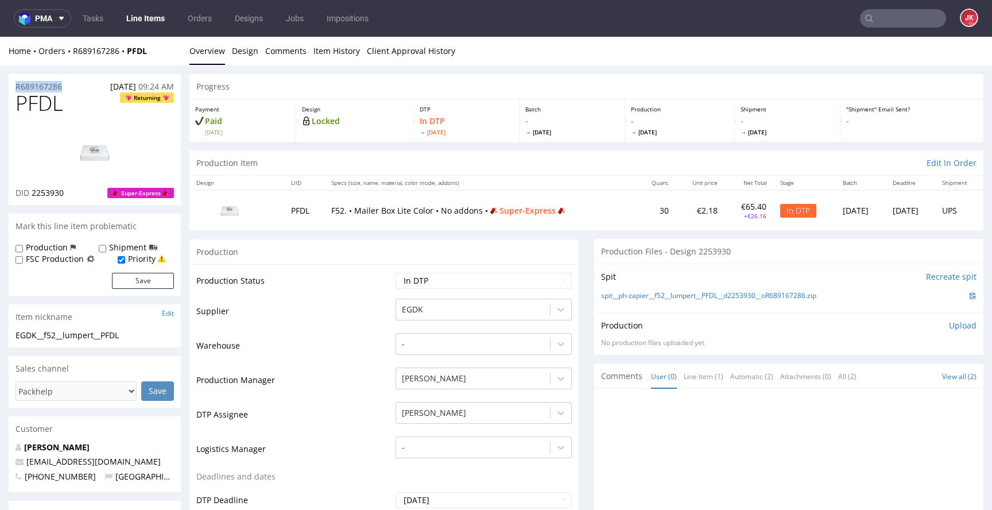
copy p "R689167286"
drag, startPoint x: 31, startPoint y: 195, endPoint x: 80, endPoint y: 193, distance: 49.4
click at [80, 193] on div "DID 2253930 Super-Express" at bounding box center [95, 192] width 158 height 11
copy span "2253930"
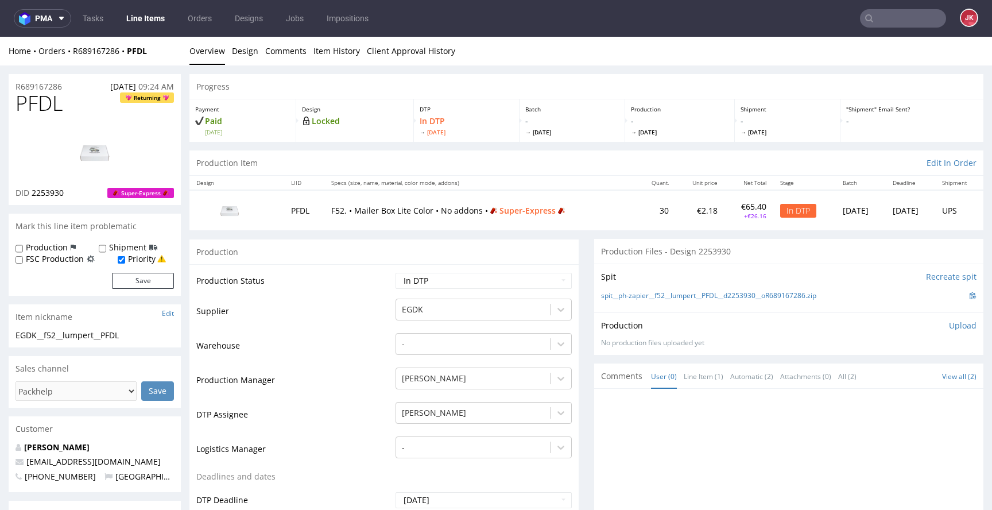
click at [949, 327] on p "Upload" at bounding box center [963, 325] width 28 height 11
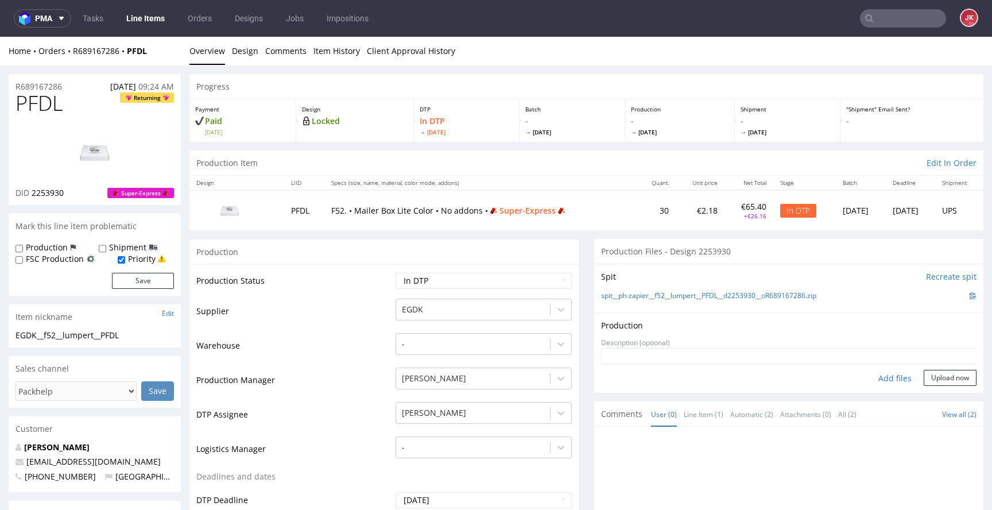
click at [873, 376] on div "Add files" at bounding box center [894, 378] width 57 height 17
type input "C:\fakepath\EGDK__f52__lumpert__PFDL__d2253930__oR689167286__6__outside.pdf"
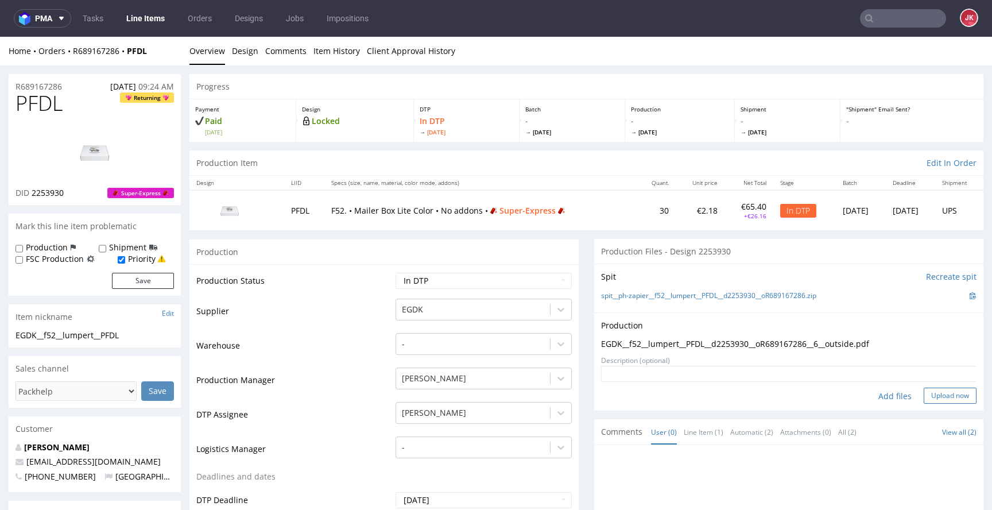
click at [936, 400] on button "Upload now" at bounding box center [950, 396] width 53 height 16
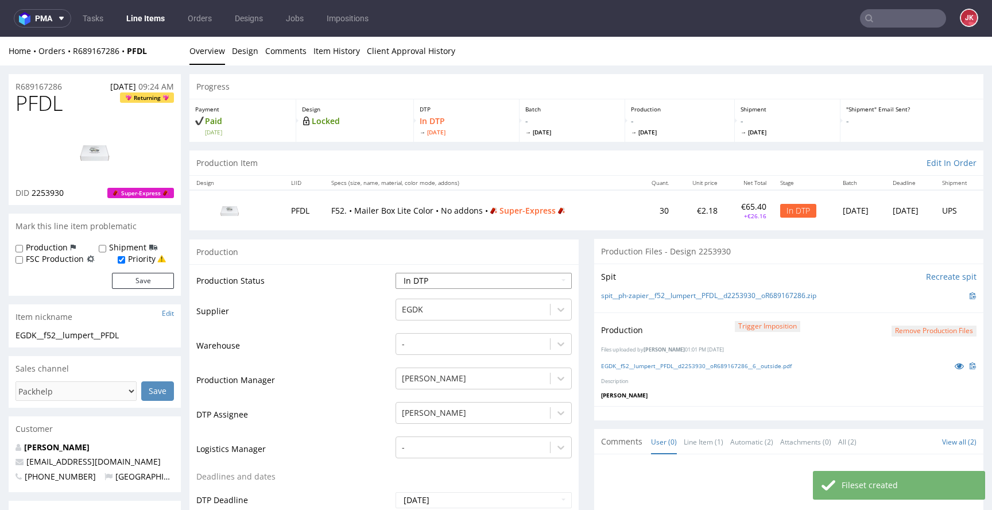
click at [420, 284] on select "Waiting for Artwork Waiting for Diecut Waiting for Mockup Waiting for DTP Waiti…" at bounding box center [484, 281] width 176 height 16
select select "dtp_production_ready"
click at [396, 273] on select "Waiting for Artwork Waiting for Diecut Waiting for Mockup Waiting for DTP Waiti…" at bounding box center [484, 281] width 176 height 16
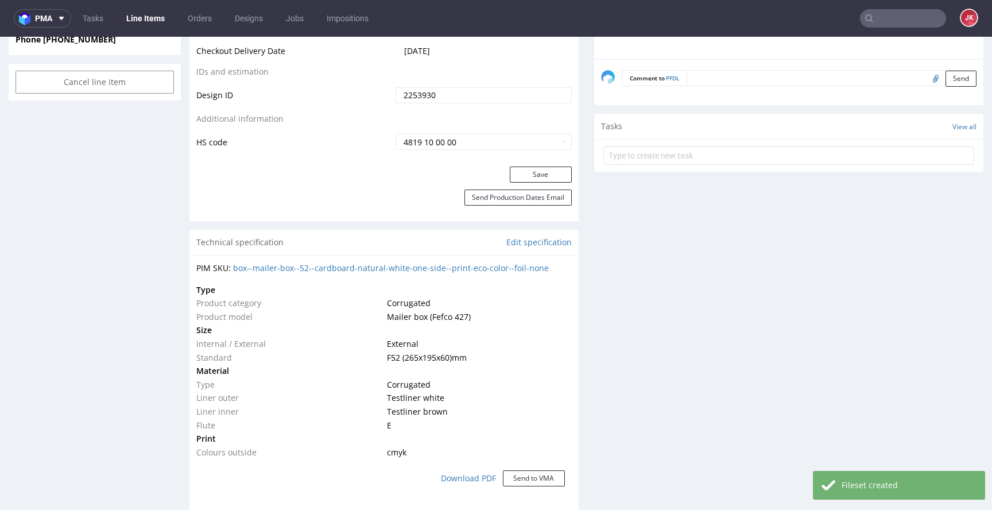
scroll to position [615, 0]
click at [528, 169] on button "Save" at bounding box center [541, 172] width 62 height 16
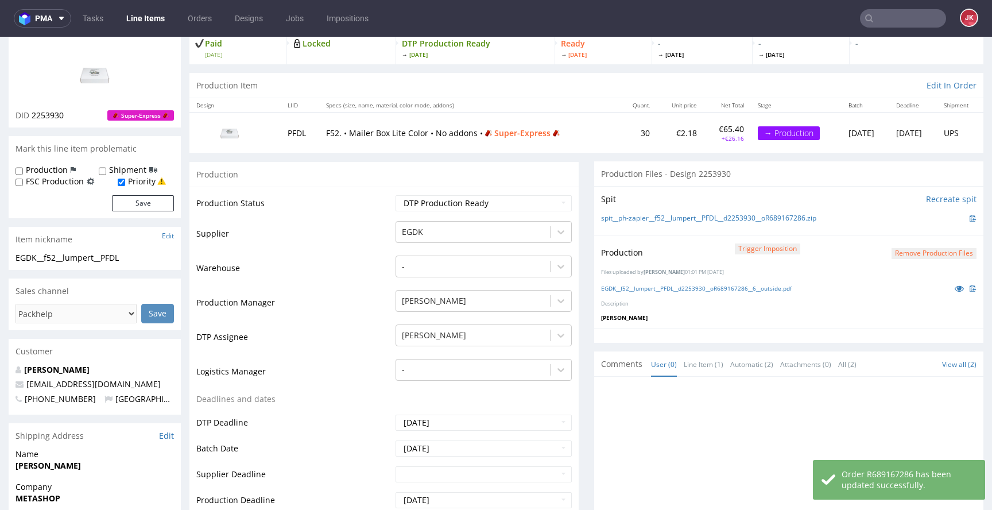
scroll to position [0, 0]
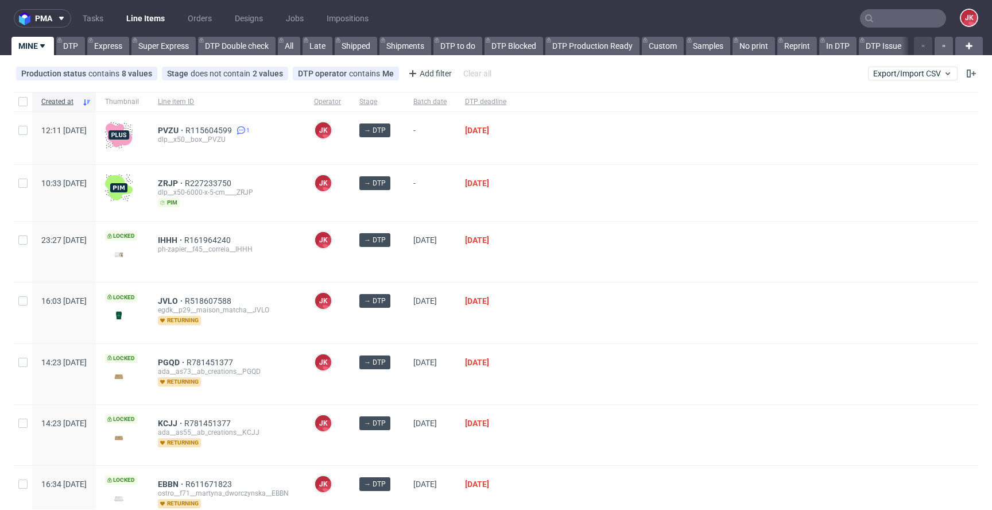
click at [579, 277] on div at bounding box center [747, 252] width 463 height 60
click at [404, 254] on div "→ DTP" at bounding box center [377, 252] width 54 height 60
click at [296, 308] on div "egdk__p29__maison_matcha__JVLO" at bounding box center [227, 309] width 138 height 9
click at [343, 326] on div "JK Jan Kocik" at bounding box center [327, 312] width 45 height 60
click at [584, 308] on div at bounding box center [747, 312] width 463 height 60
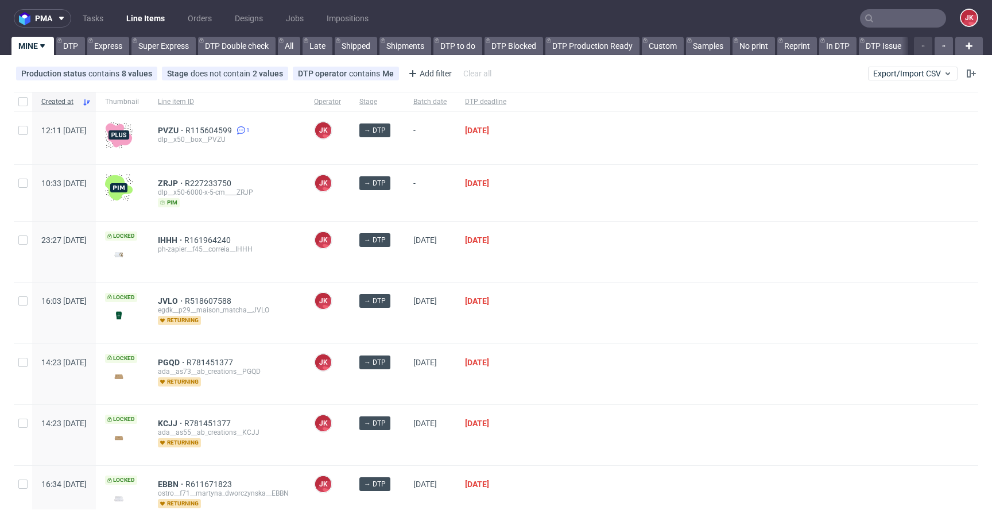
click at [442, 260] on div "01/09/2025" at bounding box center [430, 252] width 52 height 60
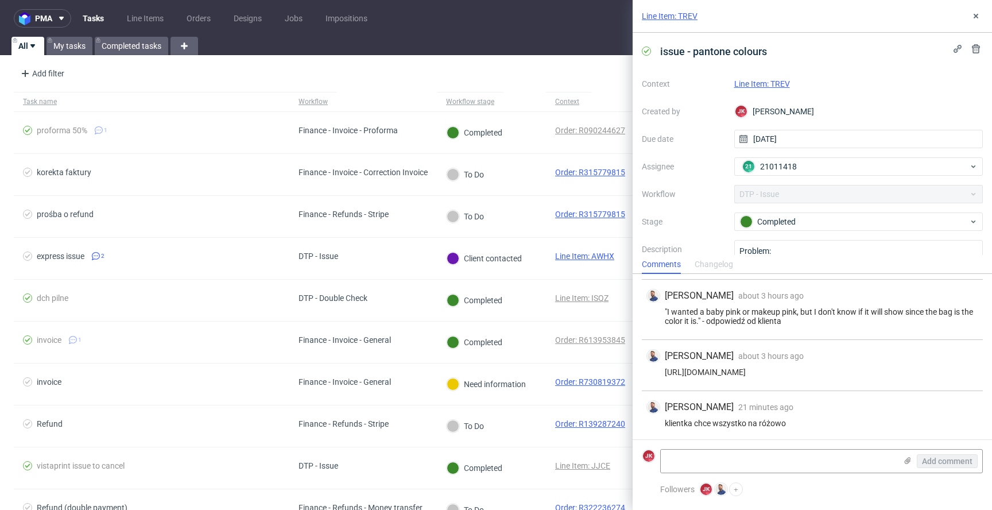
scroll to position [57, 0]
click at [738, 82] on link "Line Item: TREV" at bounding box center [762, 83] width 56 height 9
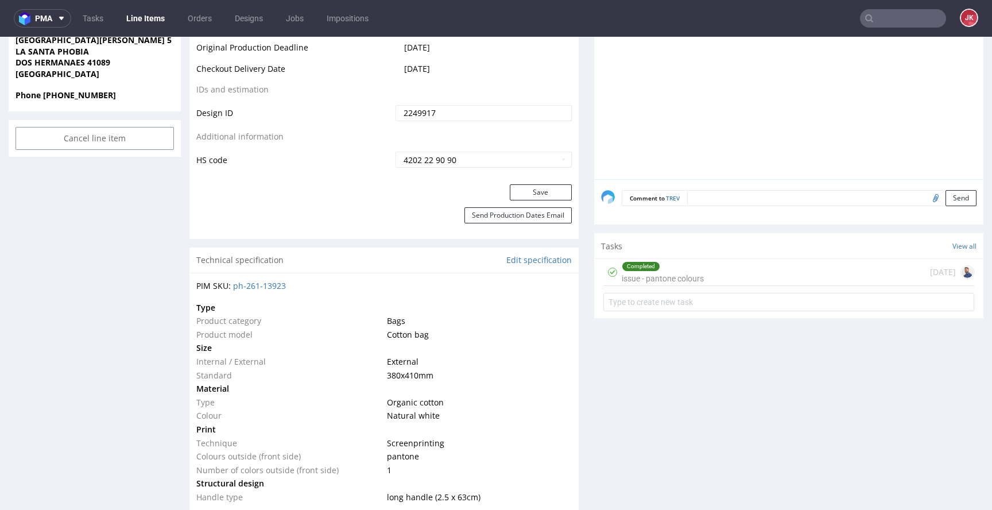
scroll to position [641, 0]
click at [691, 277] on div "Completed issue - pantone colours" at bounding box center [663, 271] width 82 height 26
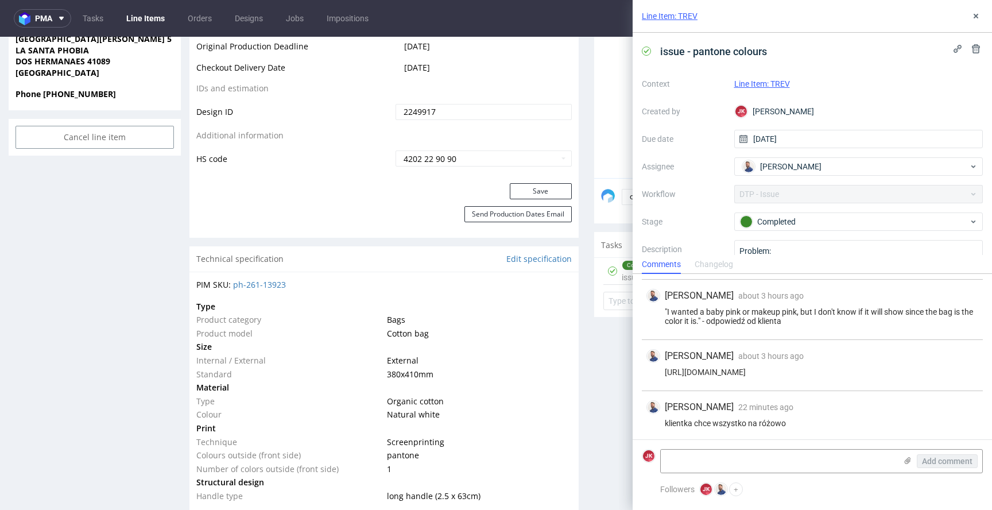
scroll to position [57, 0]
click at [974, 20] on icon at bounding box center [975, 15] width 9 height 9
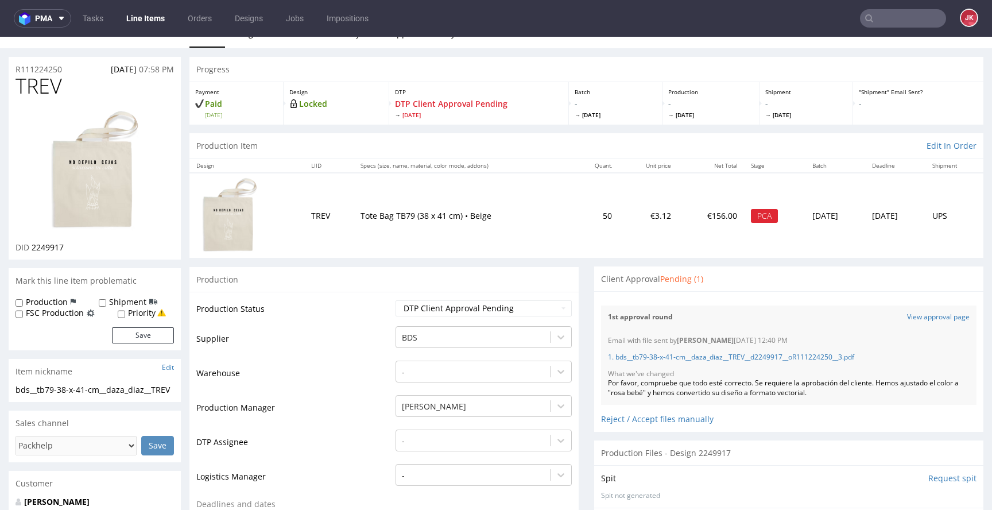
scroll to position [17, 0]
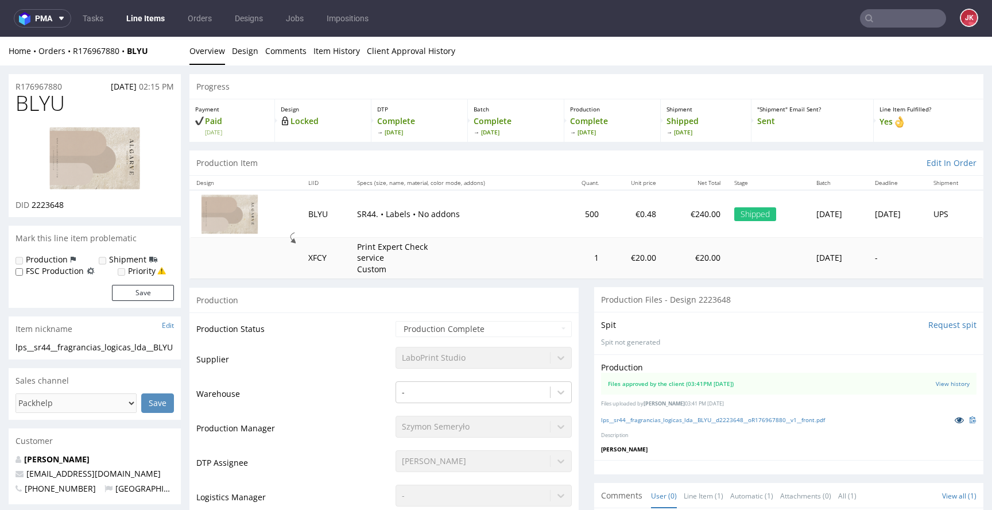
click at [955, 424] on icon at bounding box center [959, 420] width 9 height 8
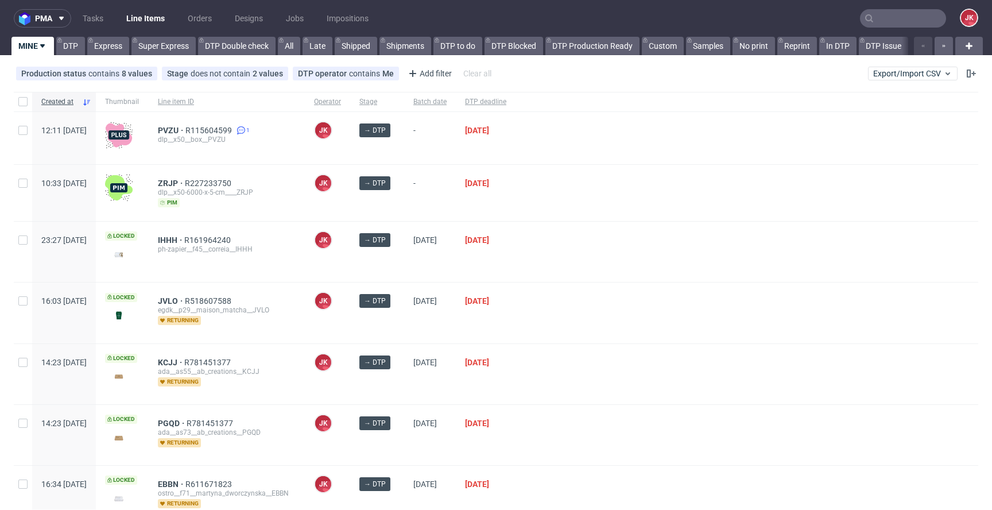
click at [582, 275] on div at bounding box center [747, 252] width 463 height 60
